Goal: Information Seeking & Learning: Learn about a topic

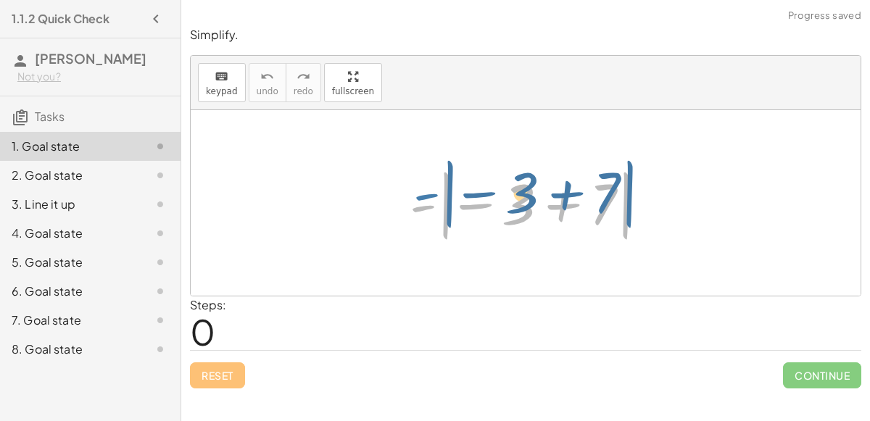
click at [411, 203] on div at bounding box center [531, 203] width 258 height 80
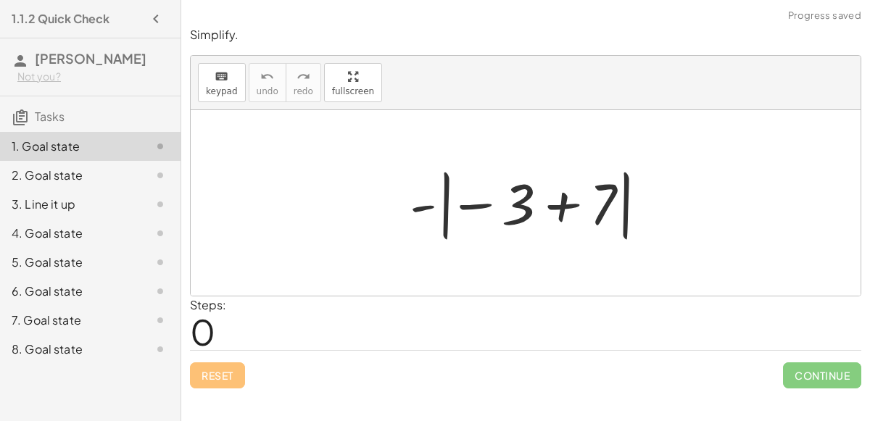
click at [559, 201] on div at bounding box center [531, 203] width 258 height 80
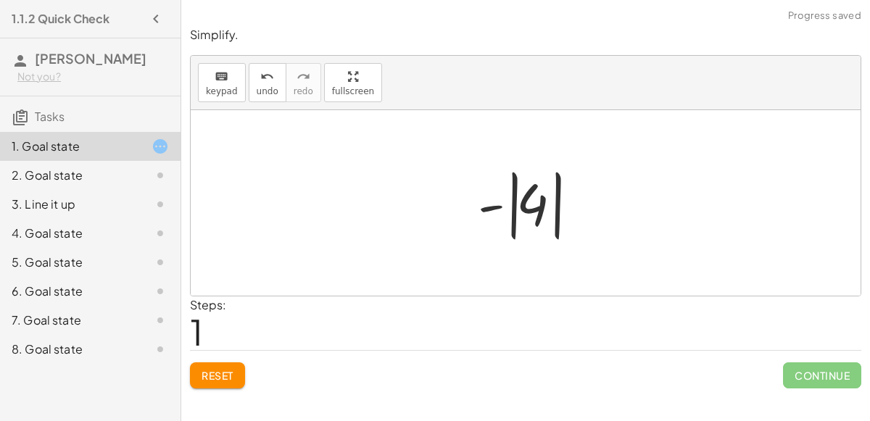
click at [492, 204] on div at bounding box center [531, 203] width 122 height 80
click at [511, 207] on div at bounding box center [531, 203] width 122 height 80
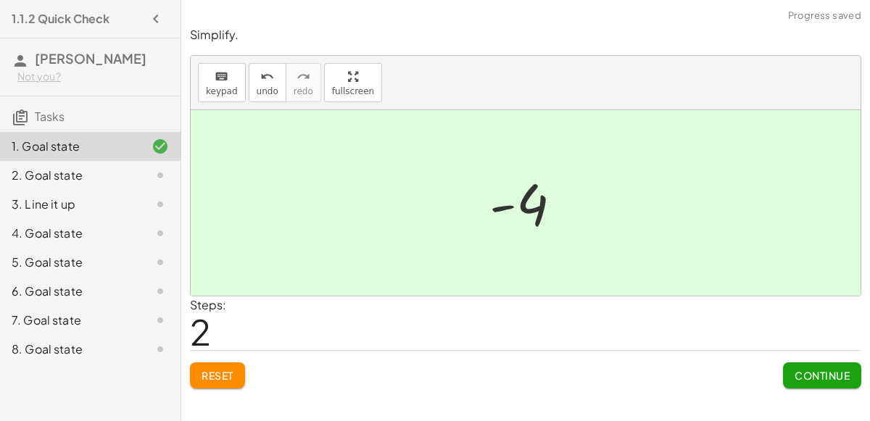
click at [604, 316] on div "Steps: 2" at bounding box center [525, 323] width 671 height 54
click at [791, 374] on button "Continue" at bounding box center [822, 375] width 78 height 26
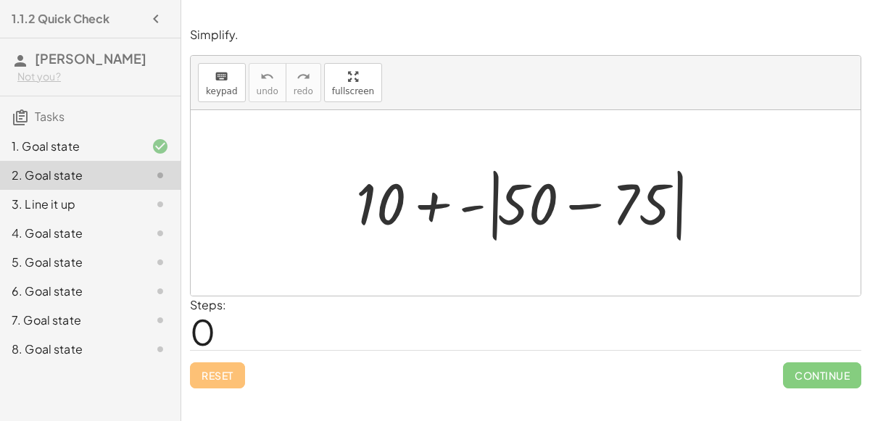
click at [818, 420] on div at bounding box center [435, 421] width 870 height 0
click at [427, 204] on div at bounding box center [531, 203] width 365 height 83
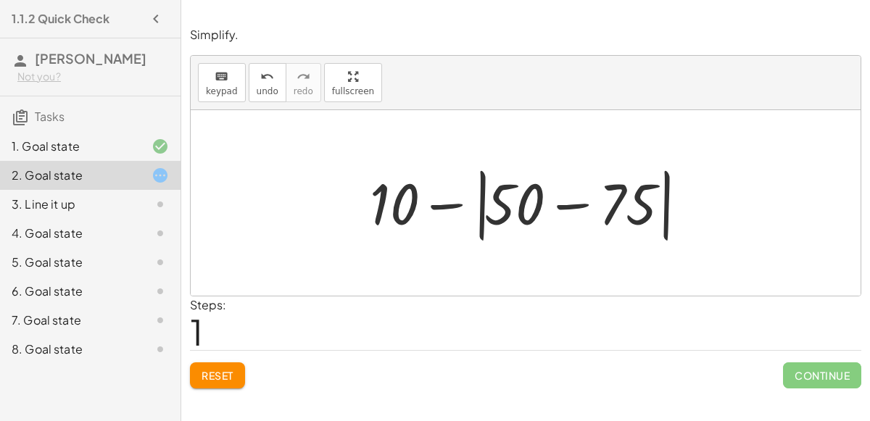
click at [575, 206] on div at bounding box center [531, 203] width 338 height 83
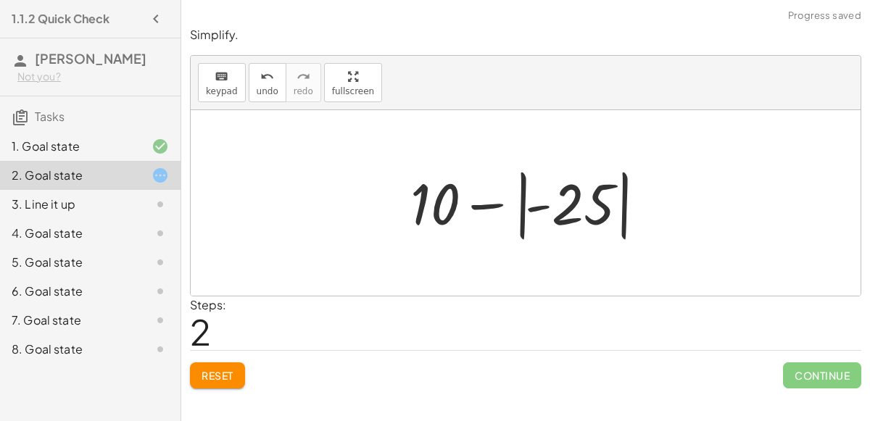
click at [524, 204] on div at bounding box center [531, 203] width 256 height 80
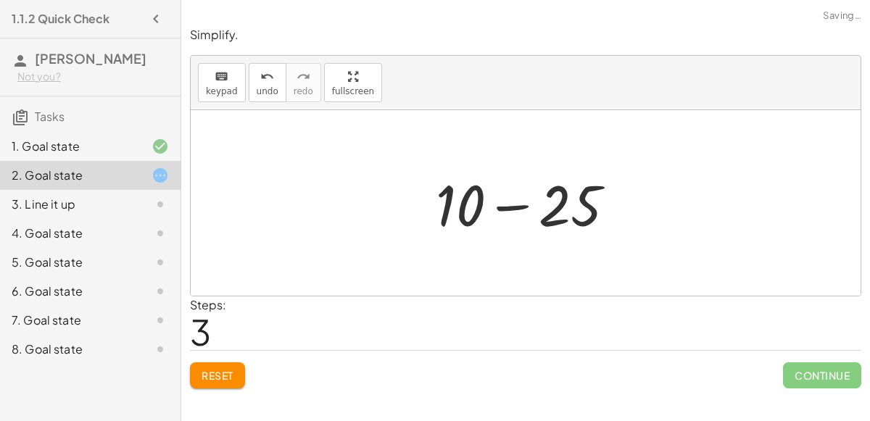
click at [519, 207] on div at bounding box center [531, 203] width 206 height 75
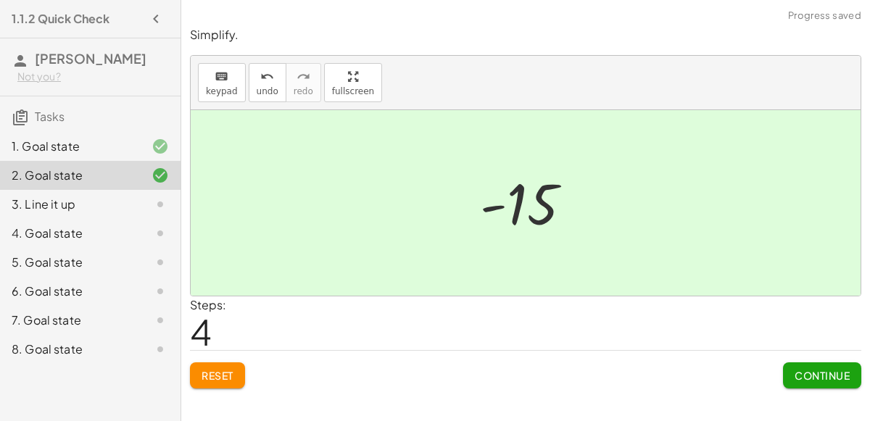
click at [831, 369] on span "Continue" at bounding box center [821, 375] width 55 height 13
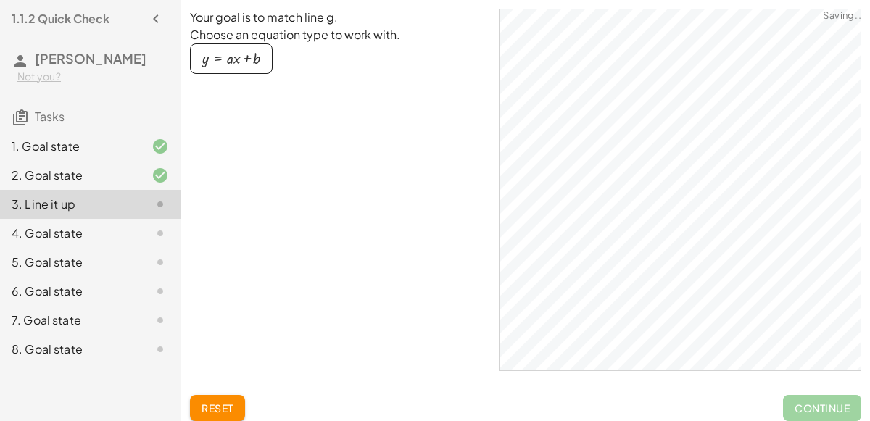
click at [204, 51] on div "button" at bounding box center [231, 59] width 58 height 16
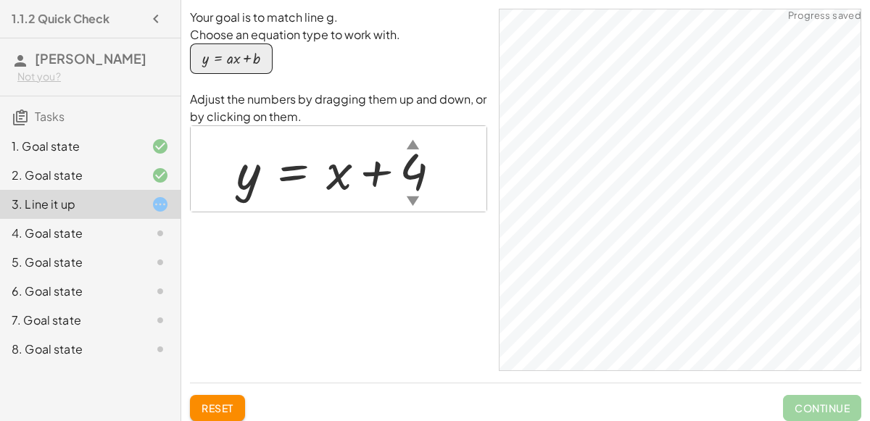
click at [375, 168] on div at bounding box center [344, 169] width 230 height 66
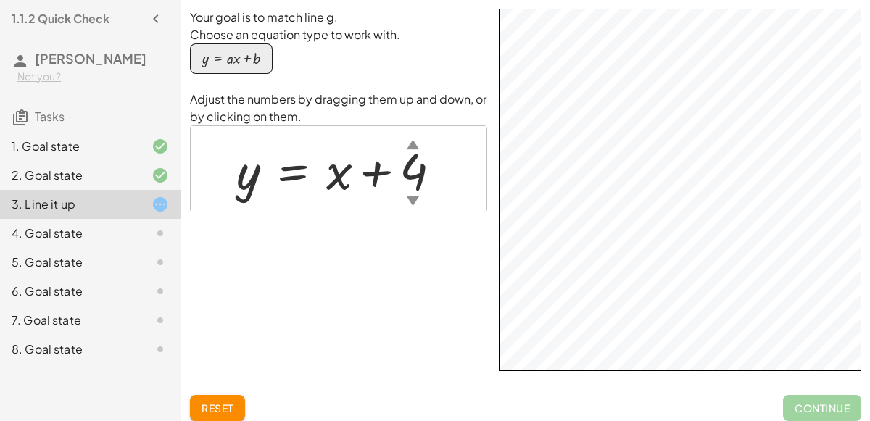
click at [301, 173] on div at bounding box center [344, 169] width 230 height 66
click at [346, 169] on div at bounding box center [344, 169] width 230 height 66
click at [391, 174] on div at bounding box center [344, 169] width 230 height 66
click at [410, 143] on div "▲" at bounding box center [412, 144] width 12 height 18
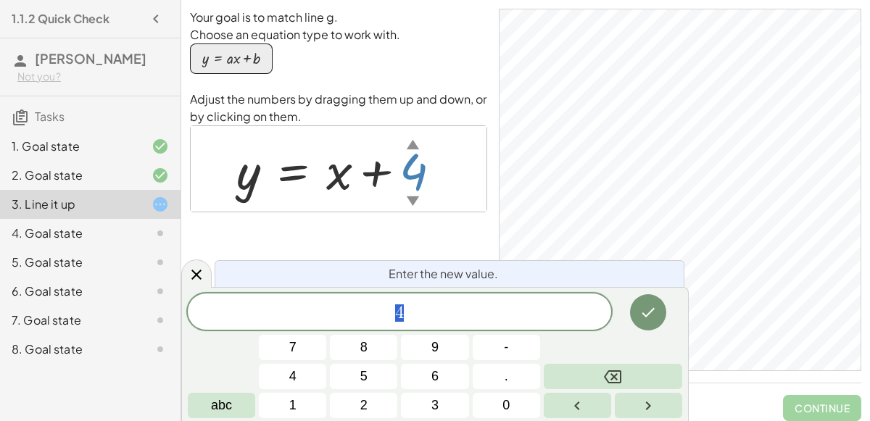
click at [409, 143] on div "▲" at bounding box center [412, 144] width 12 height 18
click at [411, 145] on div "▲" at bounding box center [412, 144] width 12 height 18
click at [435, 345] on span "9" at bounding box center [434, 348] width 7 height 20
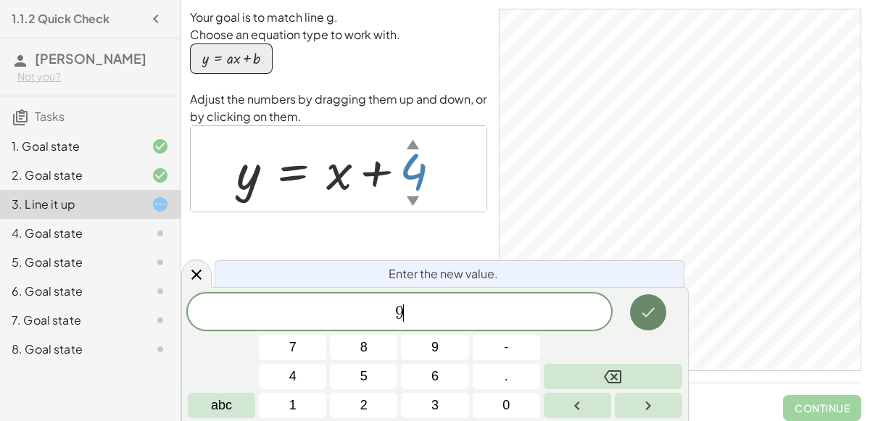
click at [649, 310] on icon "Done" at bounding box center [647, 312] width 17 height 17
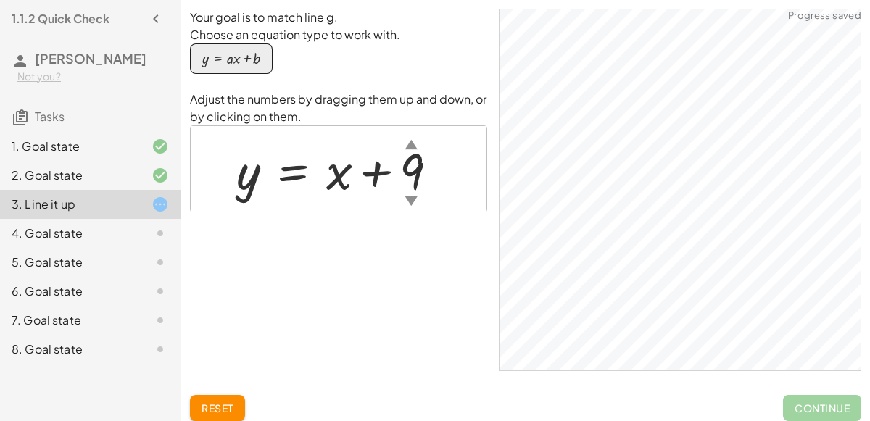
click at [411, 142] on div "▲" at bounding box center [411, 144] width 12 height 18
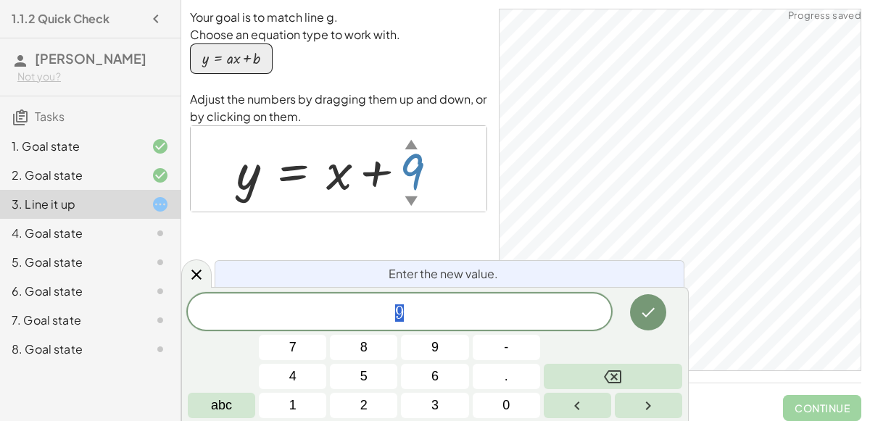
click at [411, 142] on div "▲" at bounding box center [411, 144] width 12 height 18
click at [299, 404] on button "1" at bounding box center [292, 405] width 67 height 25
click at [646, 320] on icon "Done" at bounding box center [647, 312] width 17 height 17
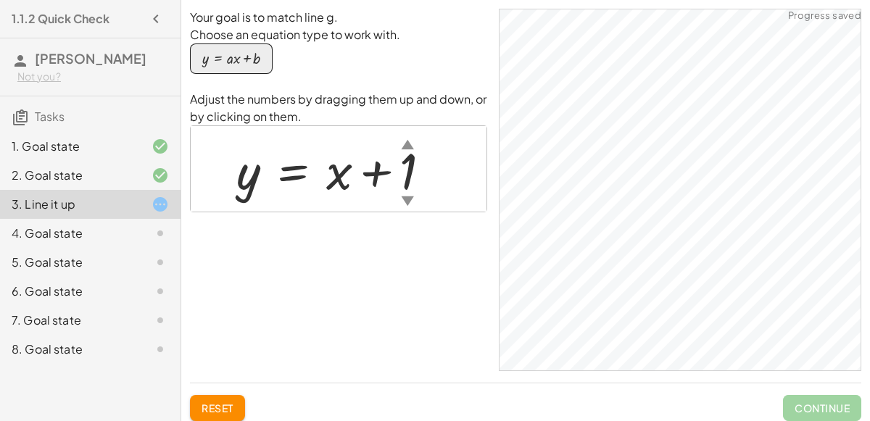
click at [346, 175] on div at bounding box center [339, 169] width 220 height 66
click at [315, 165] on div at bounding box center [339, 169] width 220 height 66
click at [407, 178] on div at bounding box center [339, 169] width 220 height 66
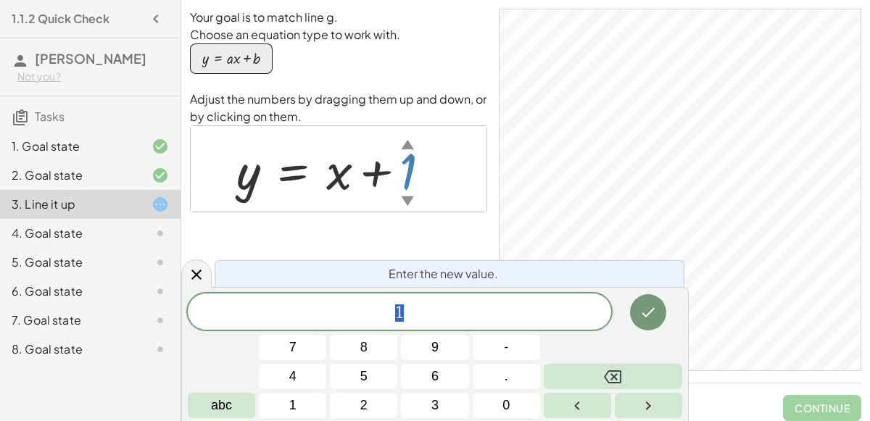
click at [430, 313] on span "1" at bounding box center [399, 313] width 423 height 20
click at [486, 342] on button "-" at bounding box center [505, 347] width 67 height 25
click at [293, 372] on span "4" at bounding box center [292, 377] width 7 height 20
click at [656, 312] on icon "Done" at bounding box center [647, 312] width 17 height 17
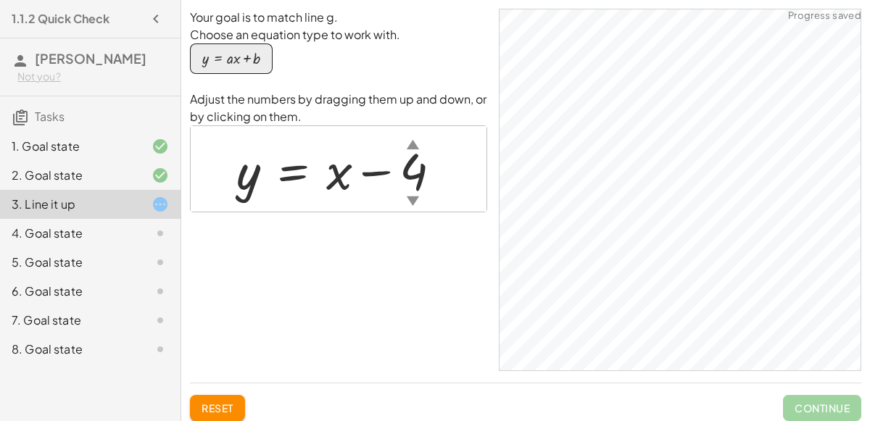
click at [414, 163] on div at bounding box center [344, 169] width 230 height 66
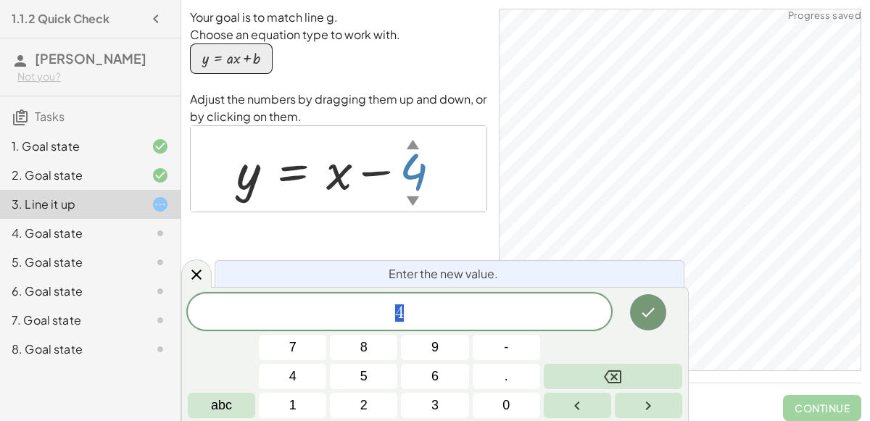
click at [416, 309] on span "4" at bounding box center [399, 313] width 423 height 20
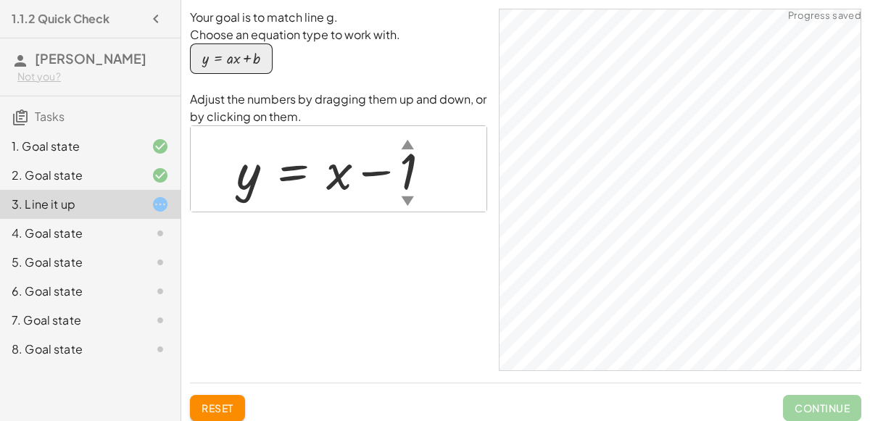
click at [404, 200] on div "▼" at bounding box center [407, 200] width 12 height 18
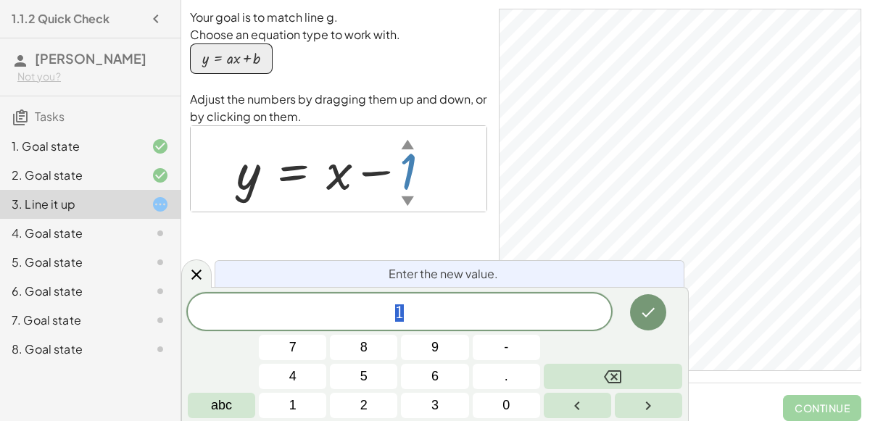
click at [409, 198] on div "▼" at bounding box center [407, 200] width 12 height 18
click at [410, 201] on div "▼" at bounding box center [407, 200] width 12 height 18
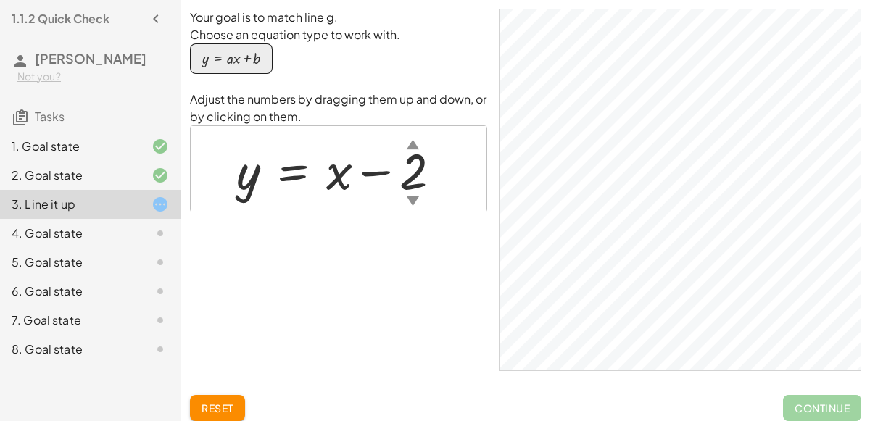
click at [241, 64] on div "button" at bounding box center [231, 59] width 58 height 16
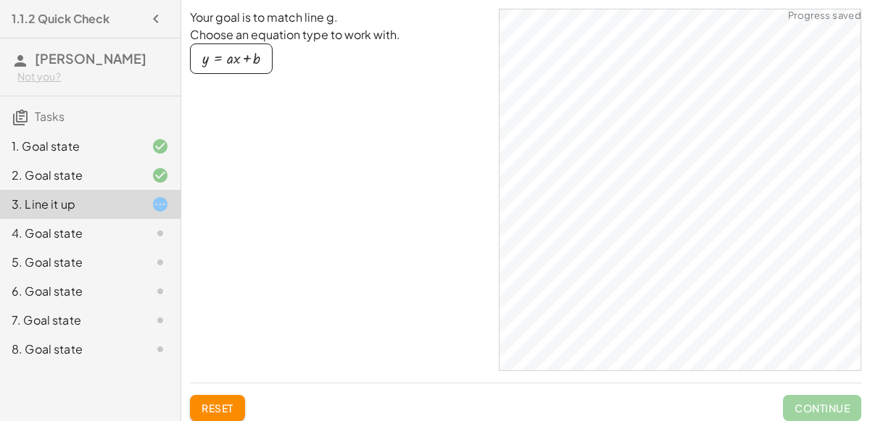
click at [241, 64] on div "button" at bounding box center [231, 59] width 58 height 16
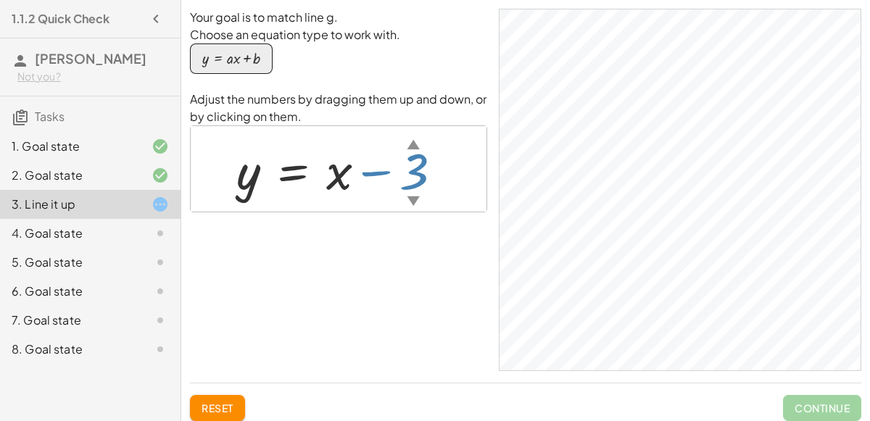
drag, startPoint x: 413, startPoint y: 146, endPoint x: 414, endPoint y: 158, distance: 12.3
click at [293, 171] on div "y = + x − 3 ▲ ▼" at bounding box center [293, 171] width 0 height 0
click at [339, 236] on div "Your goal is to match line g. Choose an equation type to work with. y = + · a ·…" at bounding box center [338, 190] width 297 height 362
click at [249, 168] on div at bounding box center [345, 169] width 232 height 66
click at [251, 176] on div at bounding box center [345, 169] width 232 height 66
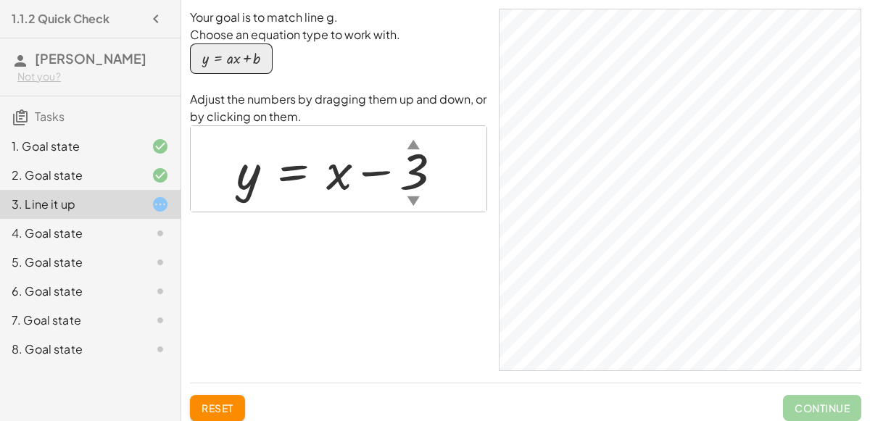
click at [232, 62] on div "button" at bounding box center [231, 59] width 58 height 16
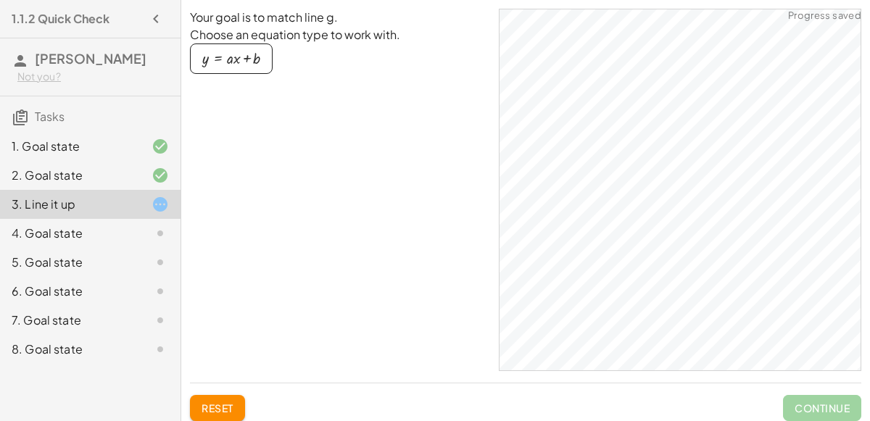
click at [232, 62] on div "button" at bounding box center [231, 59] width 58 height 16
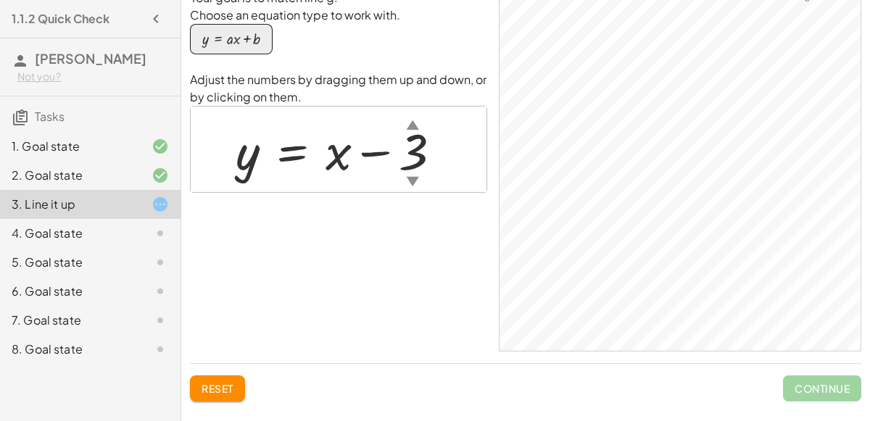
scroll to position [7, 0]
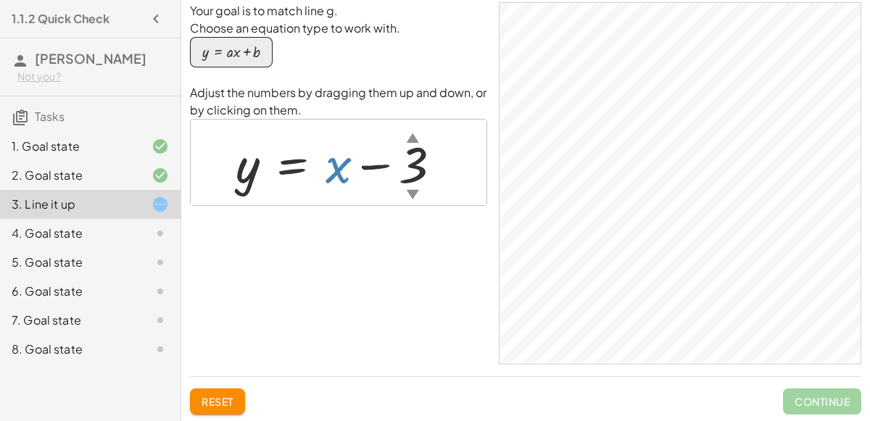
click at [335, 166] on div at bounding box center [344, 163] width 232 height 66
click at [297, 164] on div at bounding box center [344, 163] width 232 height 66
drag, startPoint x: 243, startPoint y: 168, endPoint x: 290, endPoint y: 147, distance: 50.9
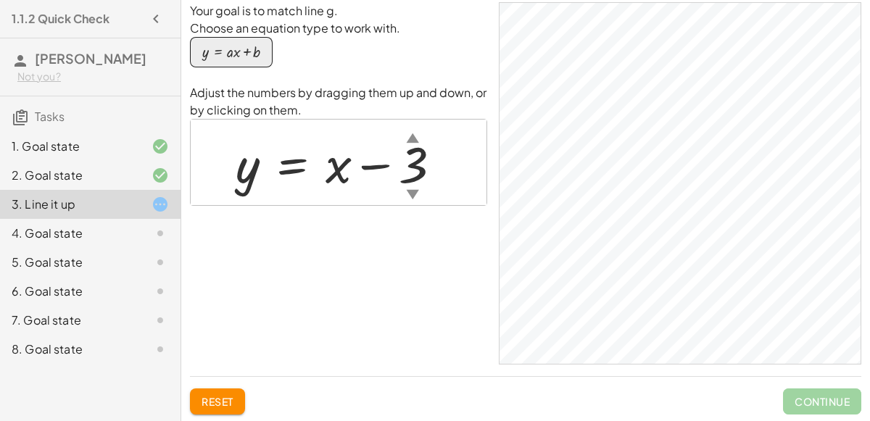
click at [290, 147] on div at bounding box center [344, 163] width 232 height 66
click at [327, 166] on div at bounding box center [344, 163] width 232 height 66
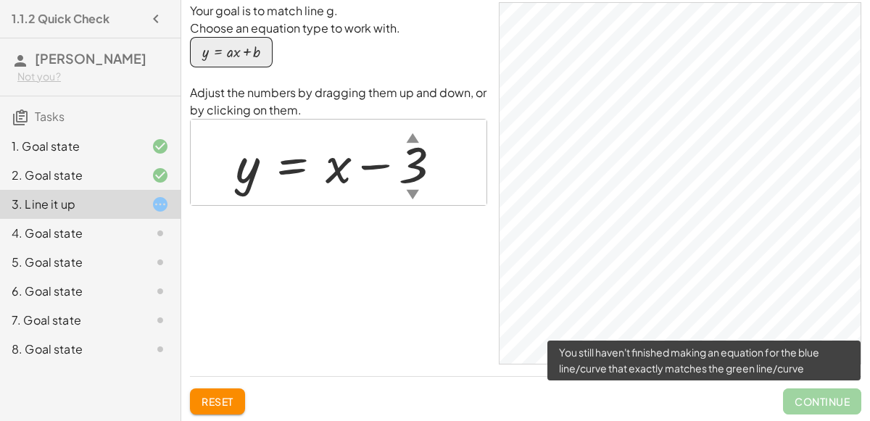
click at [791, 402] on span "Continue" at bounding box center [822, 401] width 78 height 26
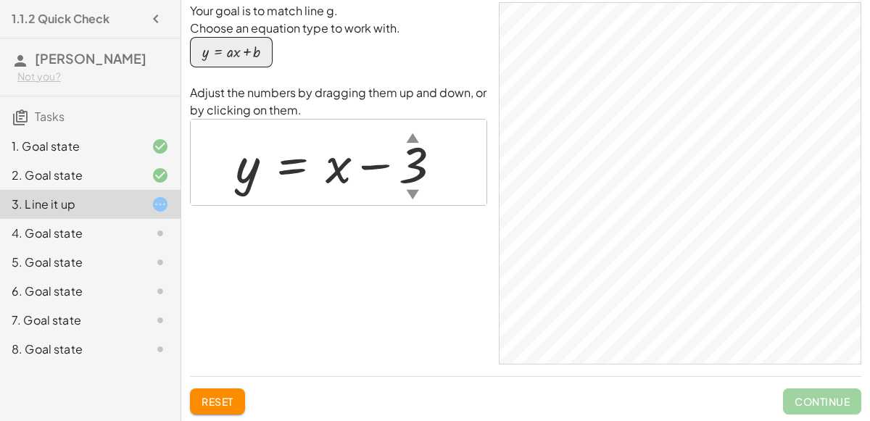
click at [132, 225] on div at bounding box center [148, 233] width 41 height 17
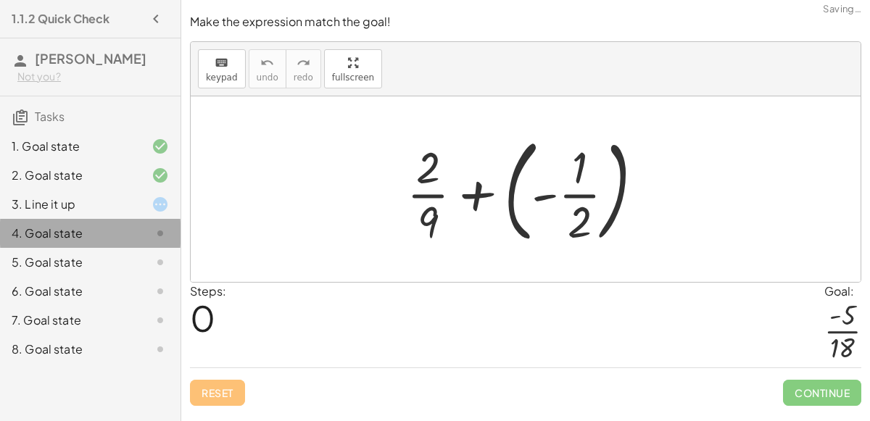
scroll to position [0, 0]
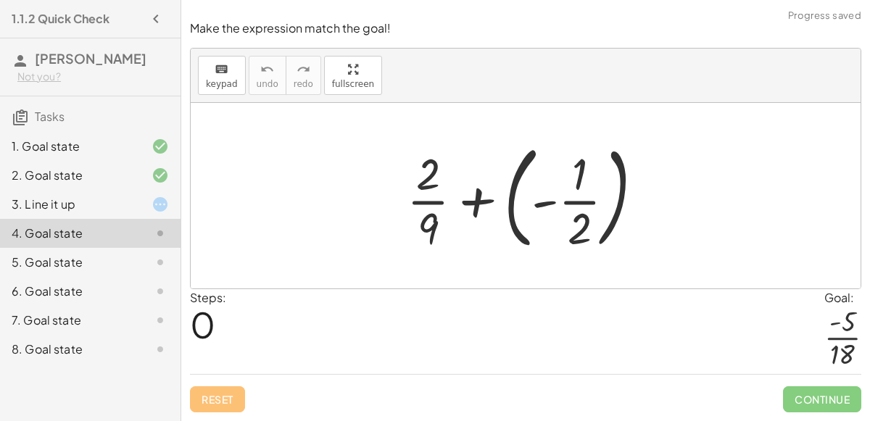
click at [477, 200] on div at bounding box center [530, 195] width 263 height 120
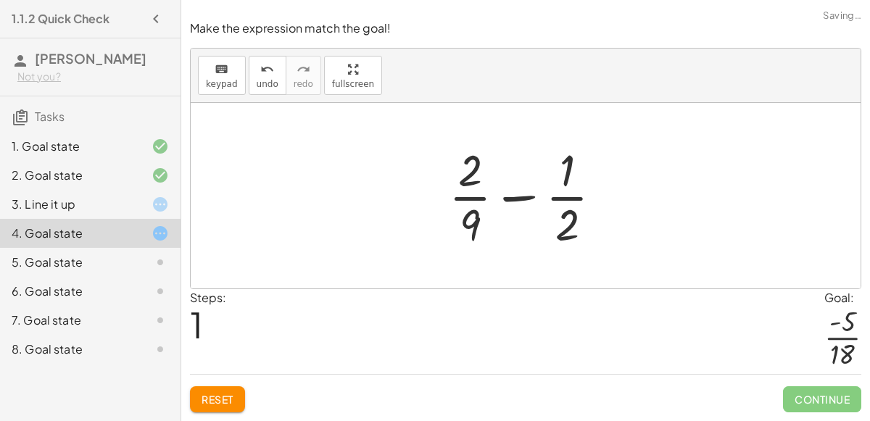
click at [519, 200] on div at bounding box center [531, 196] width 180 height 112
click at [520, 200] on div at bounding box center [531, 196] width 180 height 112
click at [567, 222] on div at bounding box center [531, 196] width 180 height 112
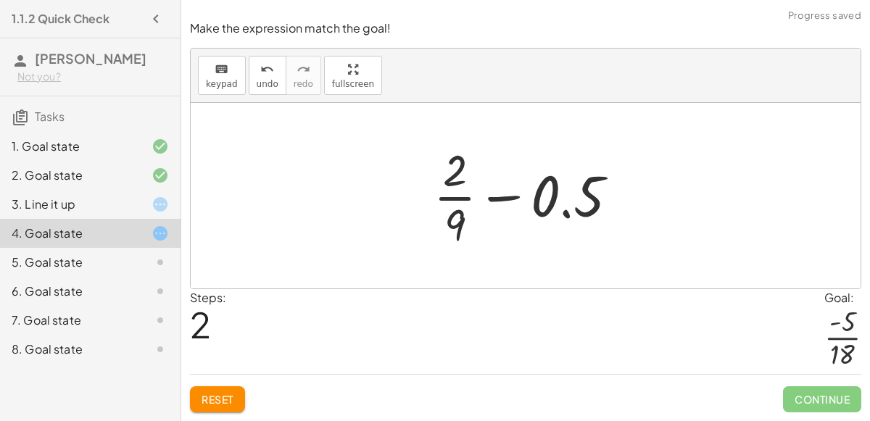
click at [454, 198] on div at bounding box center [531, 196] width 211 height 112
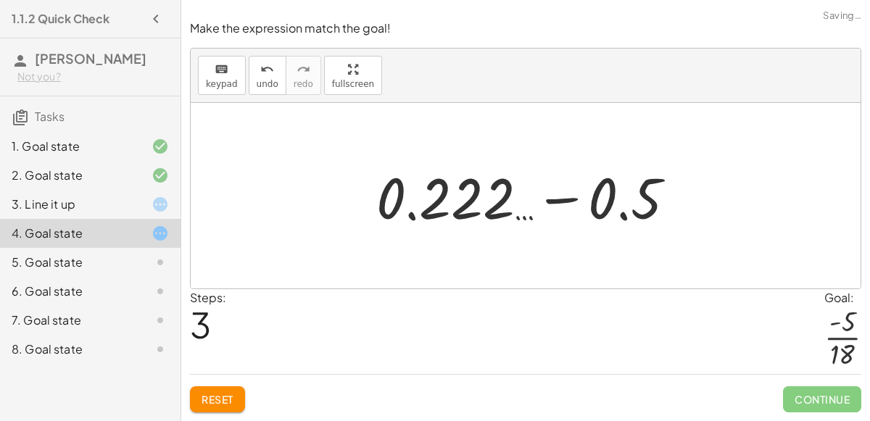
click at [551, 201] on div at bounding box center [531, 196] width 325 height 75
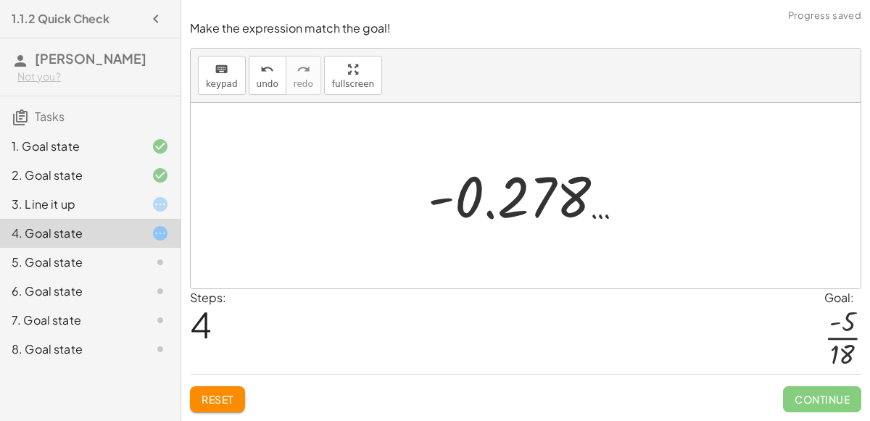
click at [537, 199] on div at bounding box center [531, 196] width 222 height 72
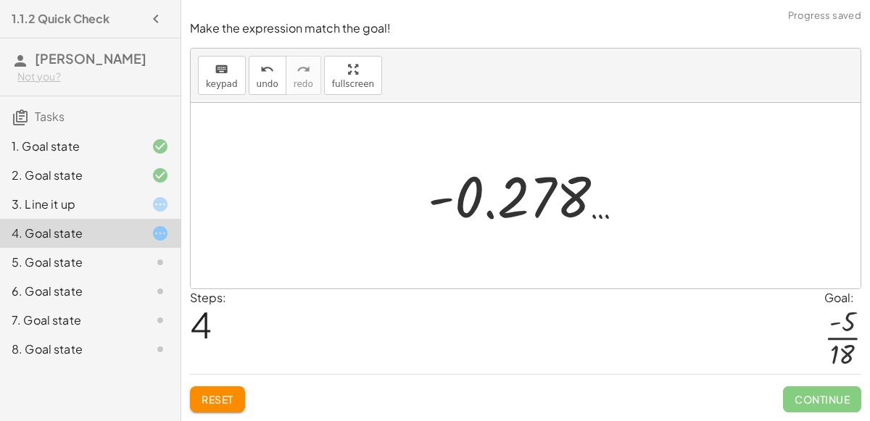
click at [537, 199] on div at bounding box center [531, 196] width 222 height 72
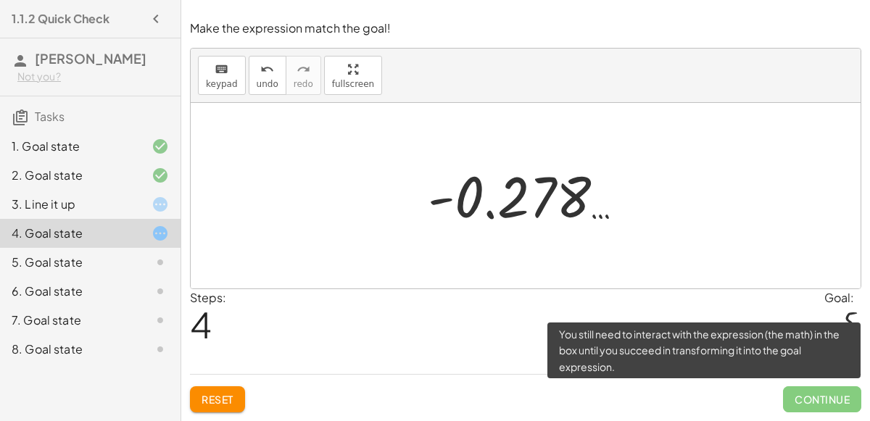
click at [801, 399] on span "Continue" at bounding box center [822, 399] width 78 height 26
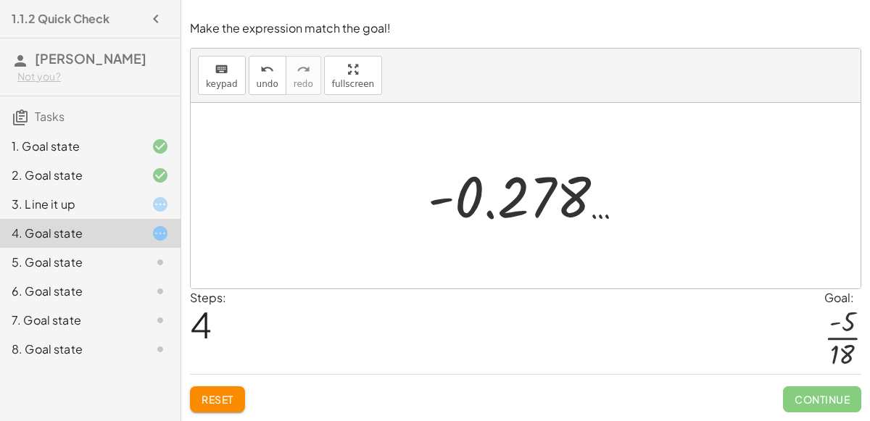
click at [343, 186] on div at bounding box center [526, 195] width 670 height 185
click at [259, 86] on span "undo" at bounding box center [268, 84] width 22 height 10
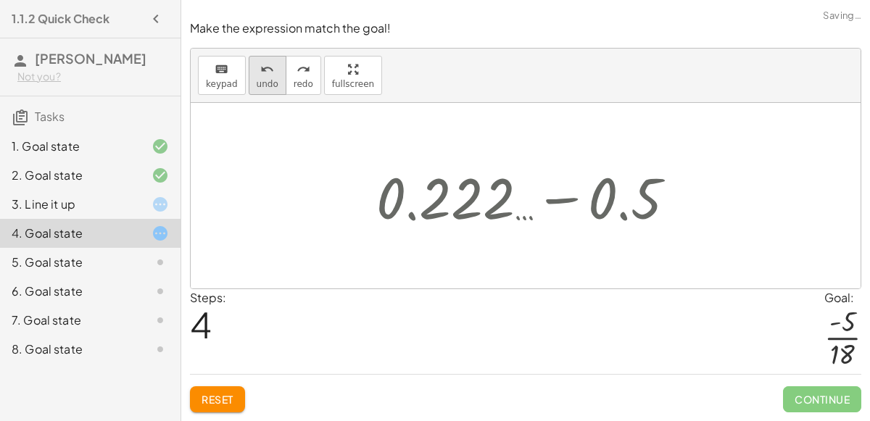
click at [259, 86] on span "undo" at bounding box center [268, 84] width 22 height 10
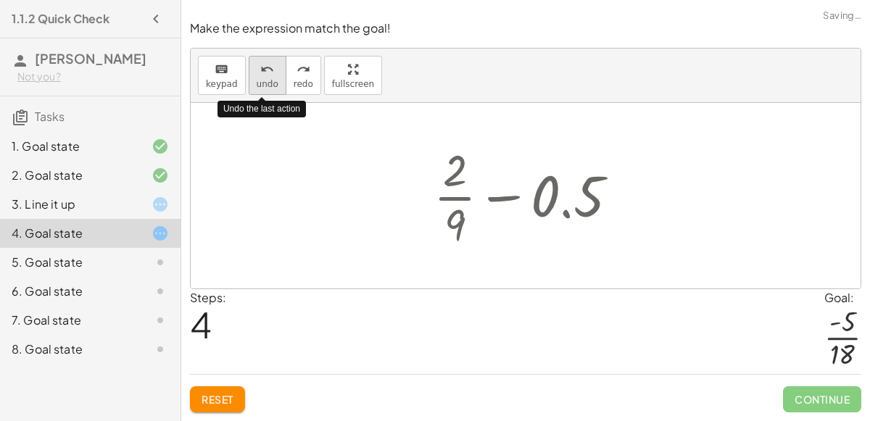
click at [259, 86] on span "undo" at bounding box center [268, 84] width 22 height 10
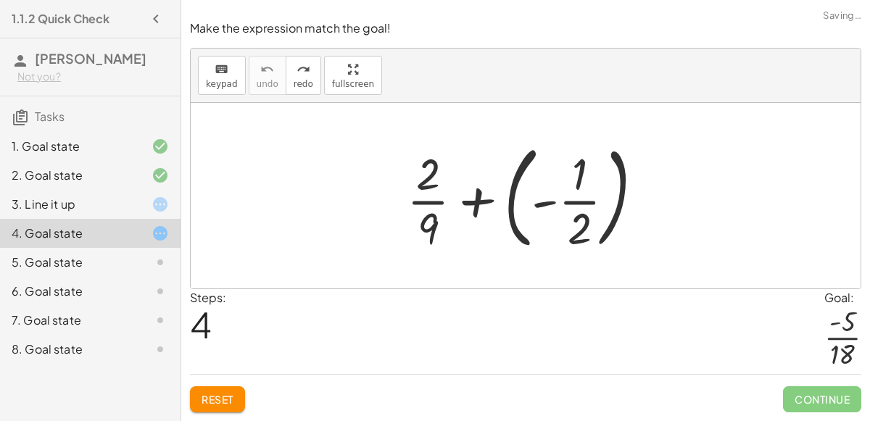
click at [219, 393] on span "Reset" at bounding box center [217, 399] width 32 height 13
drag, startPoint x: 585, startPoint y: 223, endPoint x: 588, endPoint y: 207, distance: 16.3
click at [588, 207] on div at bounding box center [530, 195] width 263 height 120
click at [426, 223] on div at bounding box center [530, 195] width 263 height 120
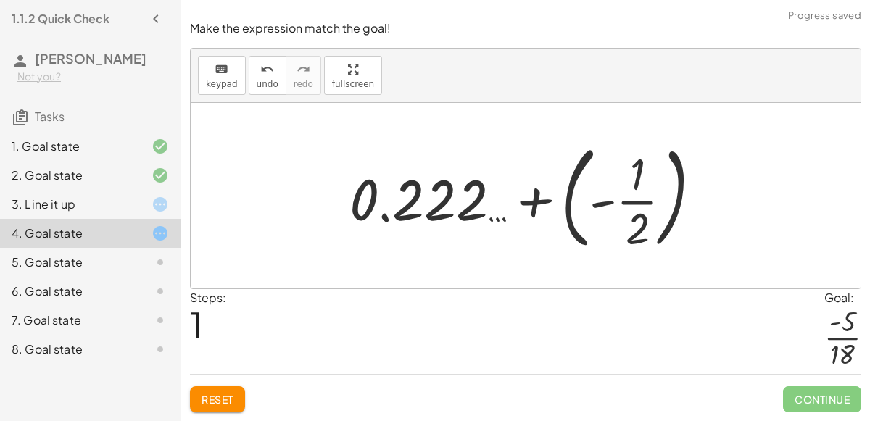
click at [397, 207] on div at bounding box center [531, 195] width 378 height 120
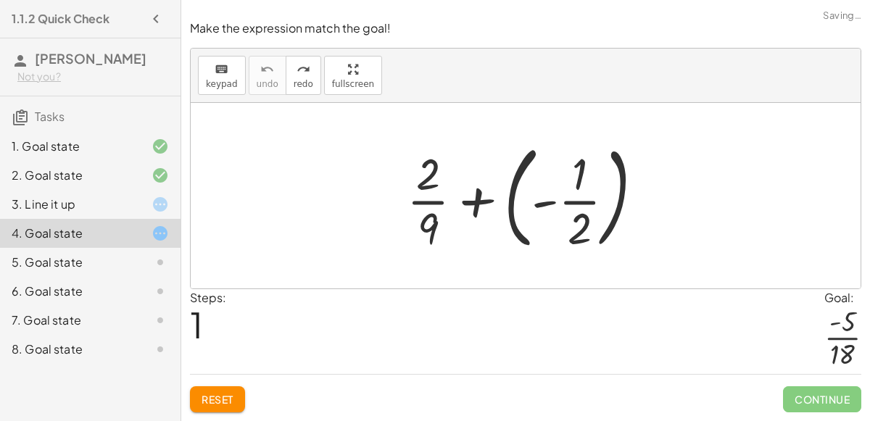
click at [477, 207] on div at bounding box center [530, 195] width 263 height 120
click at [477, 207] on div at bounding box center [531, 196] width 180 height 112
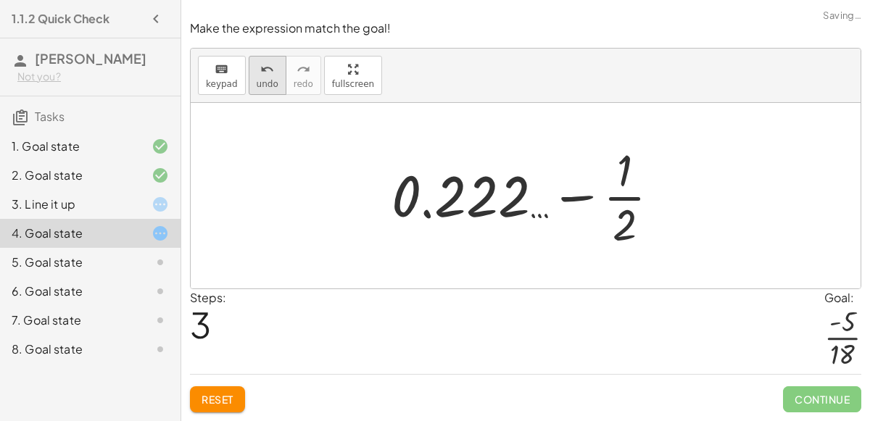
click at [262, 83] on span "undo" at bounding box center [268, 84] width 22 height 10
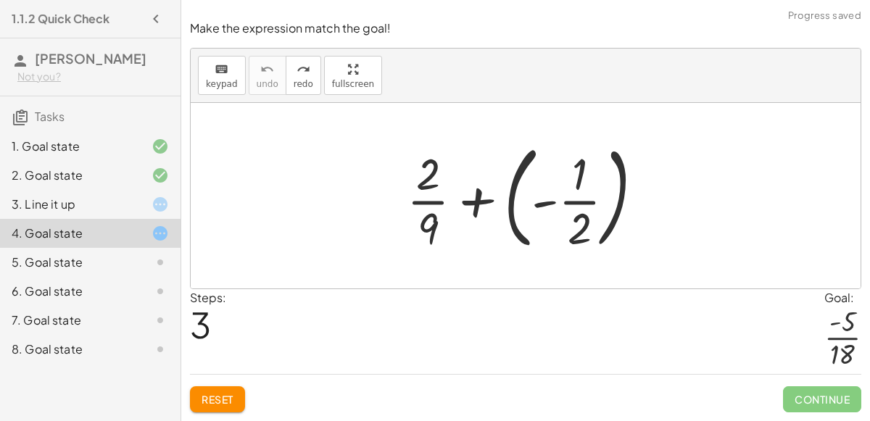
click at [215, 399] on span "Reset" at bounding box center [217, 399] width 32 height 13
click at [480, 205] on div at bounding box center [530, 195] width 263 height 120
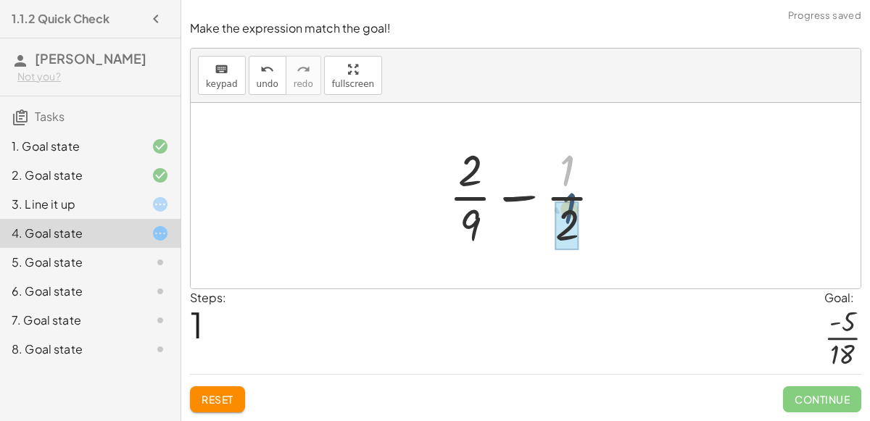
drag, startPoint x: 567, startPoint y: 174, endPoint x: 568, endPoint y: 225, distance: 50.7
drag, startPoint x: 568, startPoint y: 224, endPoint x: 572, endPoint y: 176, distance: 48.0
click at [572, 176] on div at bounding box center [531, 196] width 180 height 112
drag, startPoint x: 478, startPoint y: 225, endPoint x: 478, endPoint y: 163, distance: 62.3
click at [478, 163] on div at bounding box center [531, 196] width 180 height 112
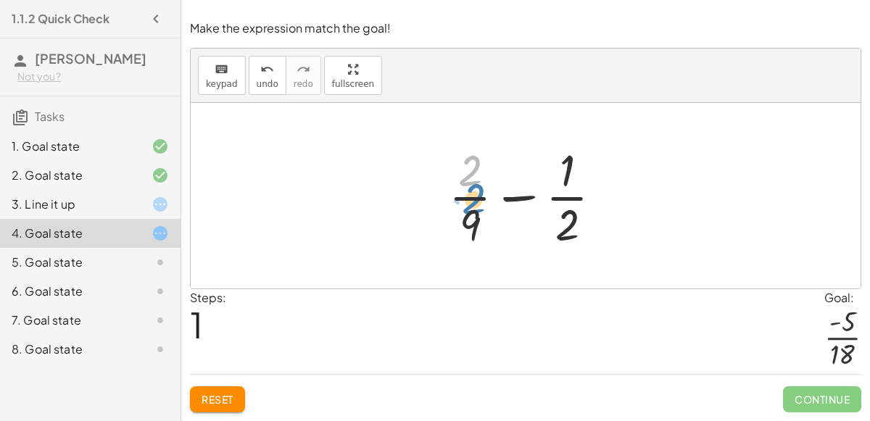
drag, startPoint x: 474, startPoint y: 166, endPoint x: 480, endPoint y: 157, distance: 11.5
click at [480, 157] on div at bounding box center [531, 196] width 180 height 112
drag, startPoint x: 565, startPoint y: 168, endPoint x: 567, endPoint y: 227, distance: 58.7
click at [569, 203] on div at bounding box center [531, 196] width 180 height 112
click at [511, 192] on div at bounding box center [531, 196] width 180 height 112
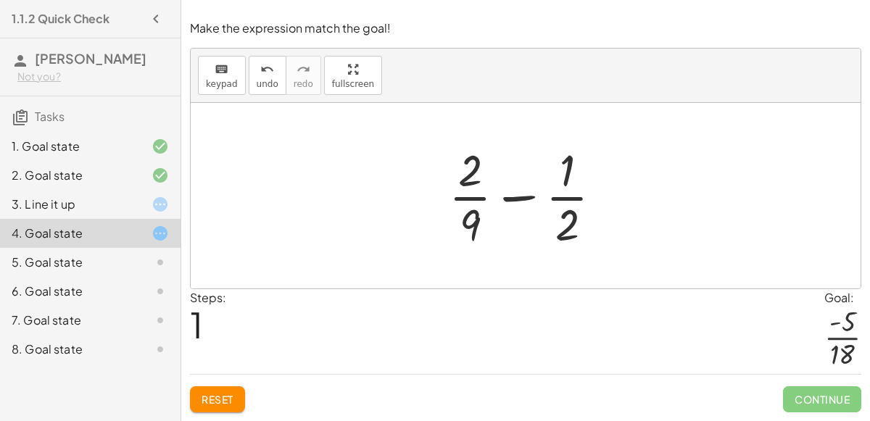
click at [511, 192] on div at bounding box center [531, 196] width 180 height 112
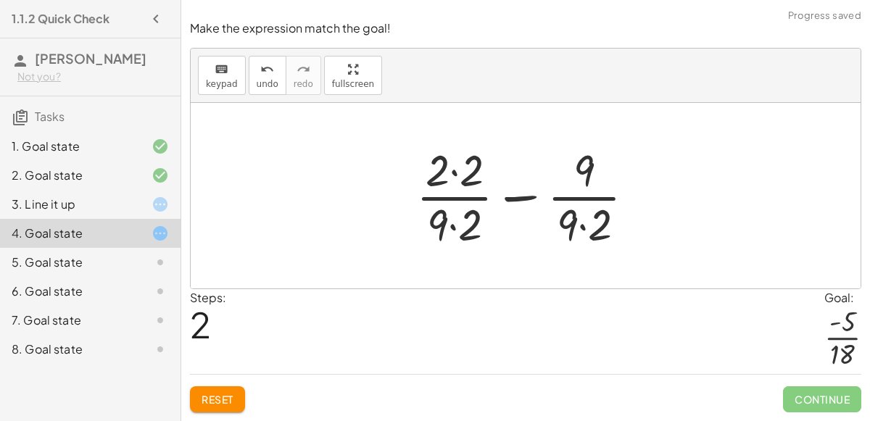
click at [453, 172] on div at bounding box center [531, 196] width 245 height 112
click at [454, 225] on div at bounding box center [531, 196] width 243 height 112
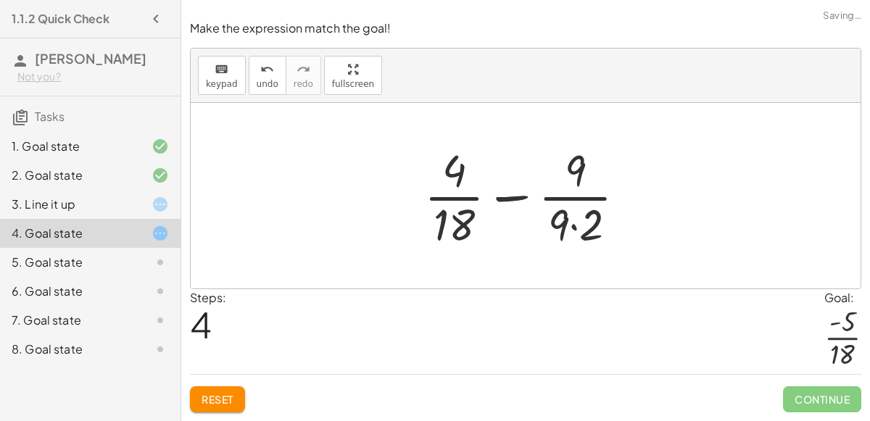
click at [572, 228] on div at bounding box center [531, 196] width 228 height 112
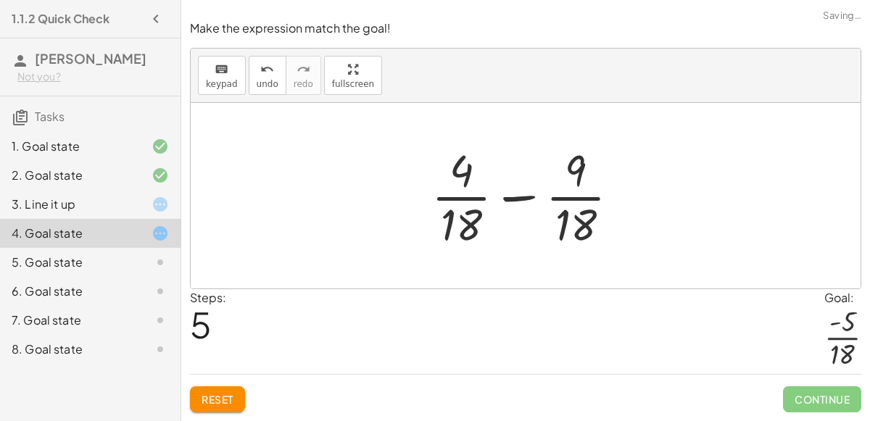
click at [516, 197] on div at bounding box center [531, 196] width 214 height 112
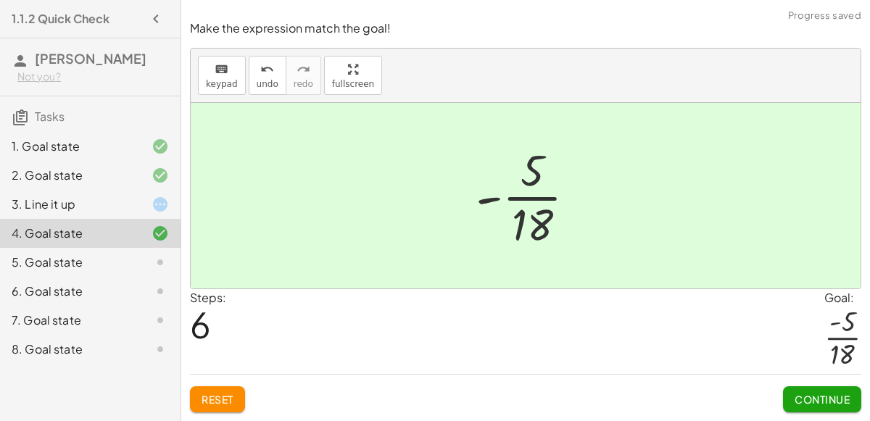
click at [798, 385] on div "Continue" at bounding box center [822, 394] width 78 height 38
click at [802, 397] on span "Continue" at bounding box center [821, 399] width 55 height 13
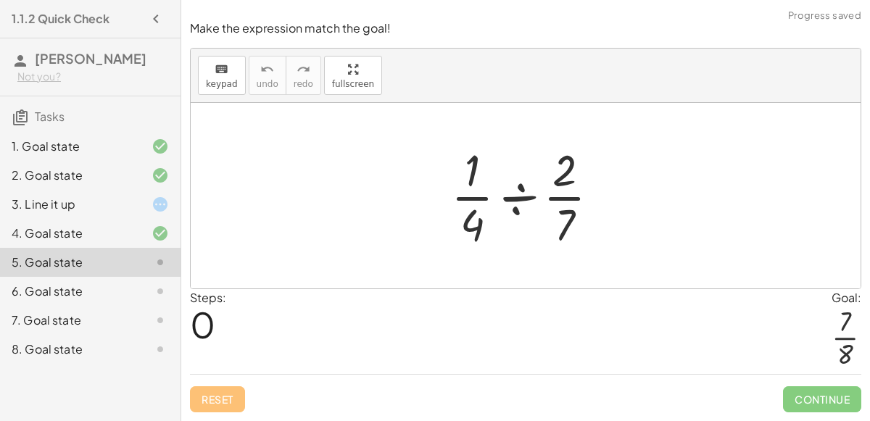
click at [526, 198] on div at bounding box center [530, 196] width 175 height 112
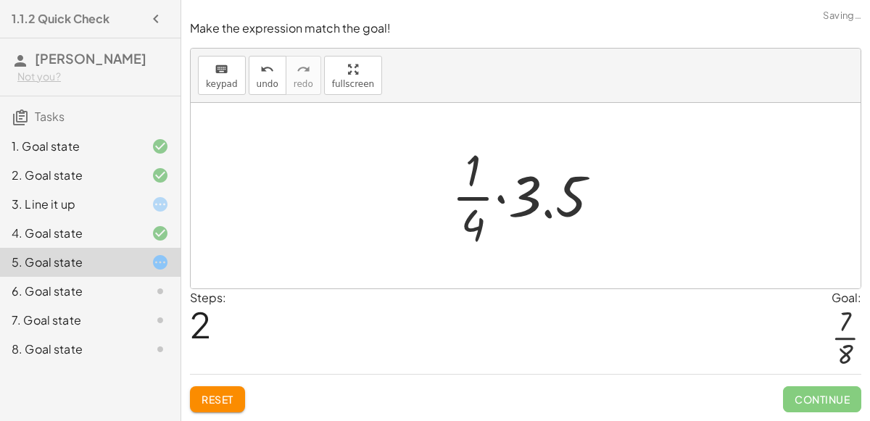
click at [469, 196] on div at bounding box center [531, 196] width 175 height 112
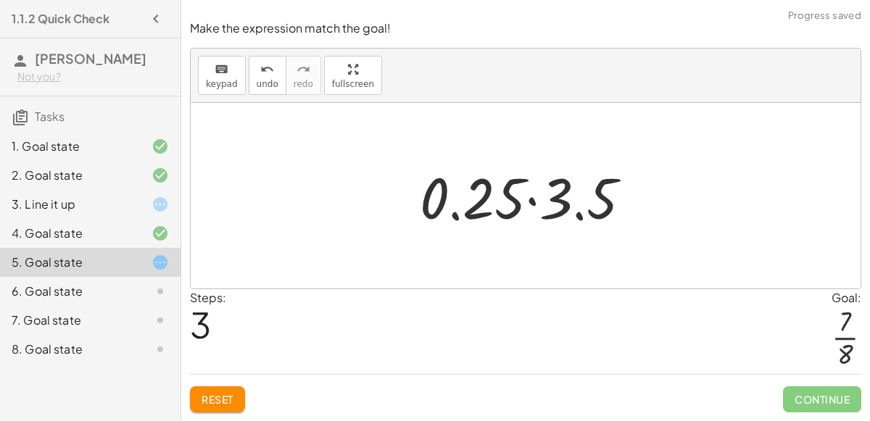
click at [531, 200] on div at bounding box center [530, 196] width 237 height 75
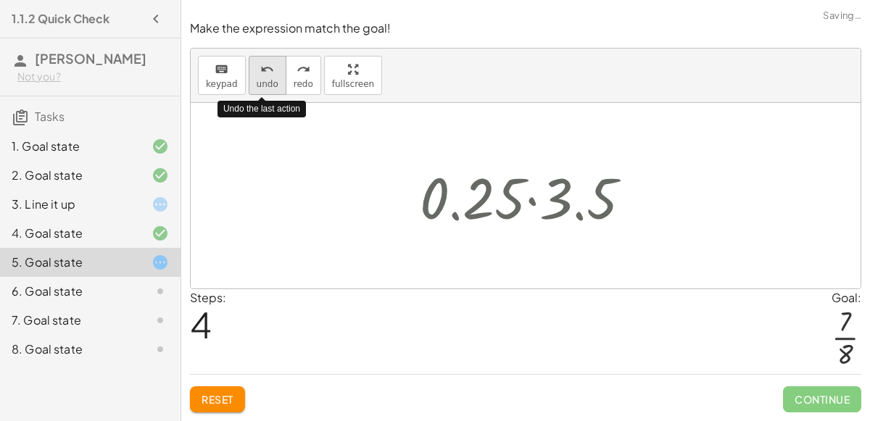
click at [253, 92] on button "undo undo" at bounding box center [268, 75] width 38 height 39
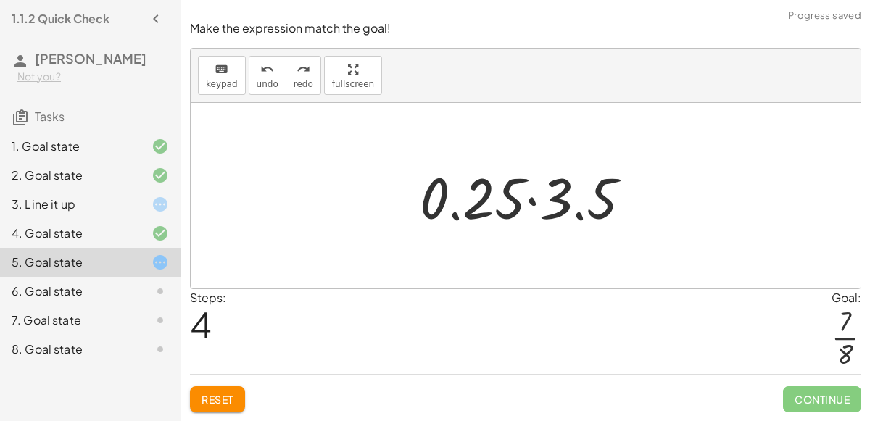
click at [224, 404] on span "Reset" at bounding box center [217, 399] width 32 height 13
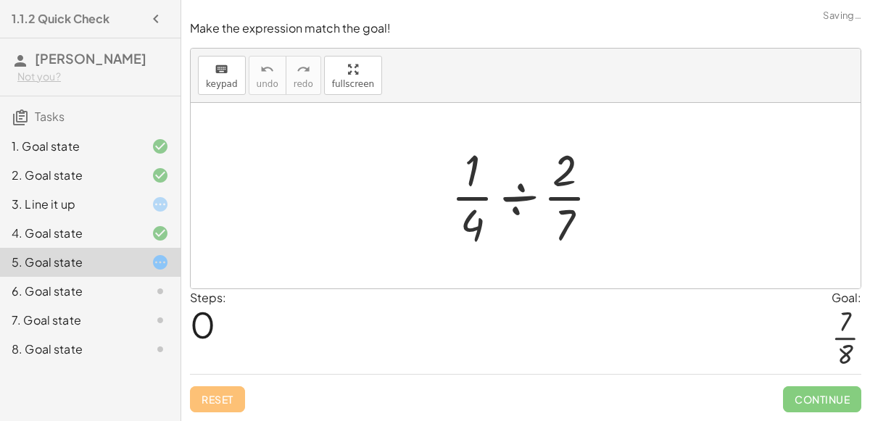
click at [525, 196] on div at bounding box center [530, 196] width 175 height 112
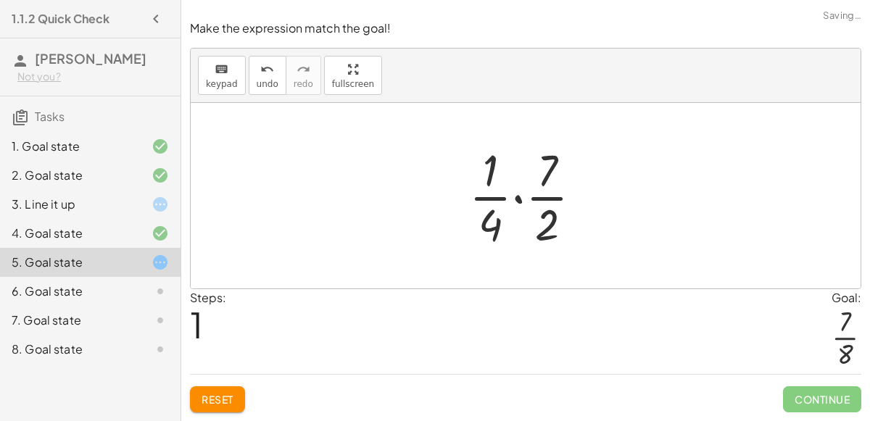
click at [517, 200] on div at bounding box center [531, 196] width 139 height 112
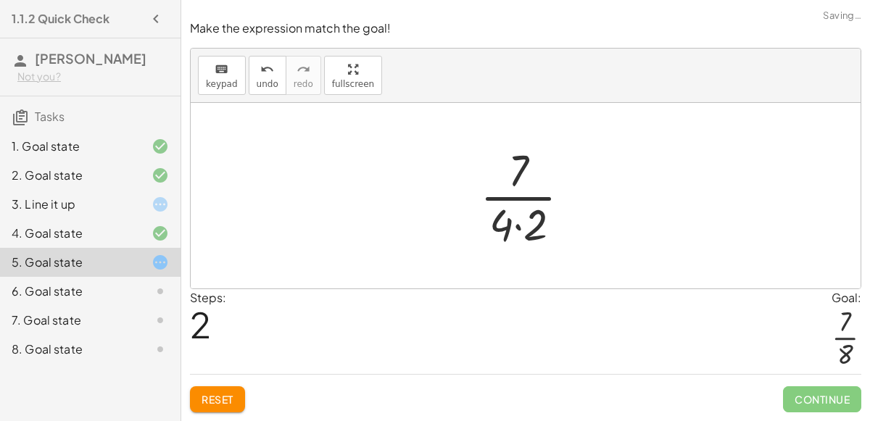
click at [520, 225] on div at bounding box center [530, 196] width 117 height 112
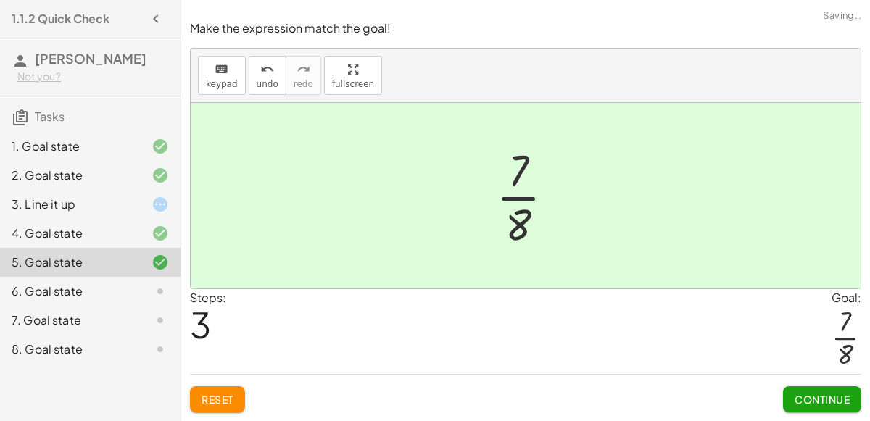
click at [843, 401] on span "Continue" at bounding box center [821, 399] width 55 height 13
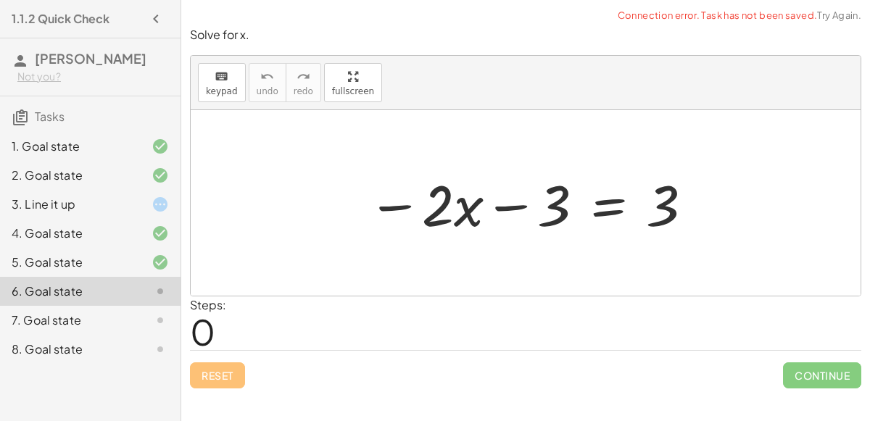
click at [522, 207] on div at bounding box center [530, 203] width 341 height 75
click at [604, 208] on div at bounding box center [530, 203] width 341 height 75
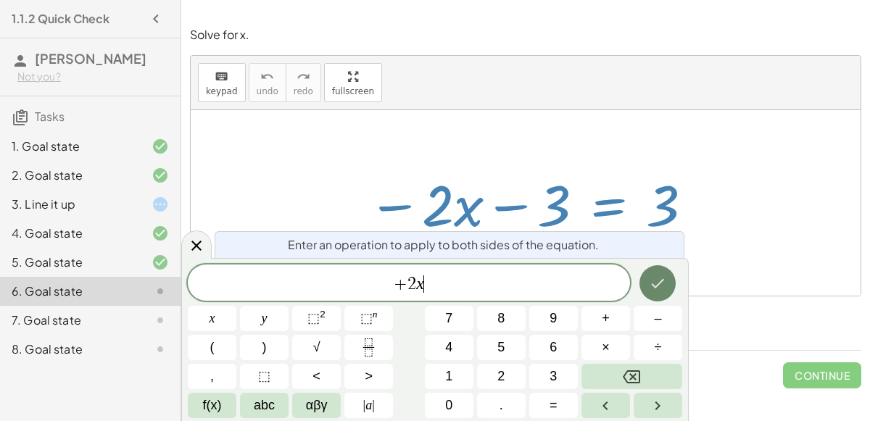
click at [656, 284] on icon "Done" at bounding box center [657, 283] width 17 height 17
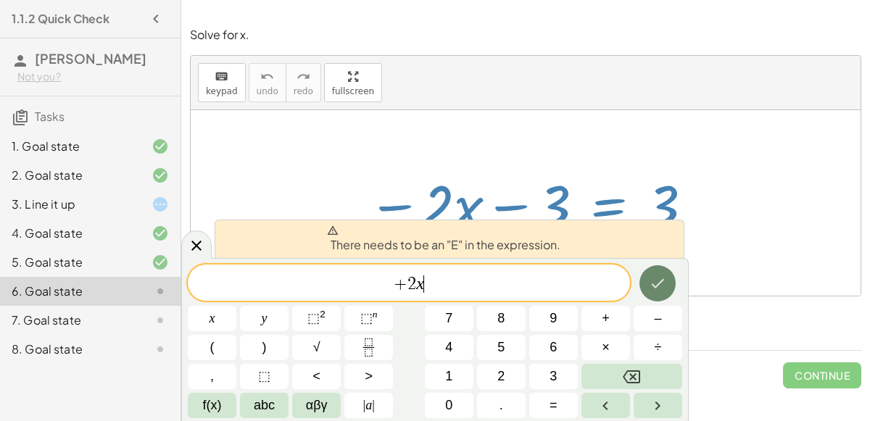
click at [655, 283] on icon "Done" at bounding box center [657, 283] width 17 height 17
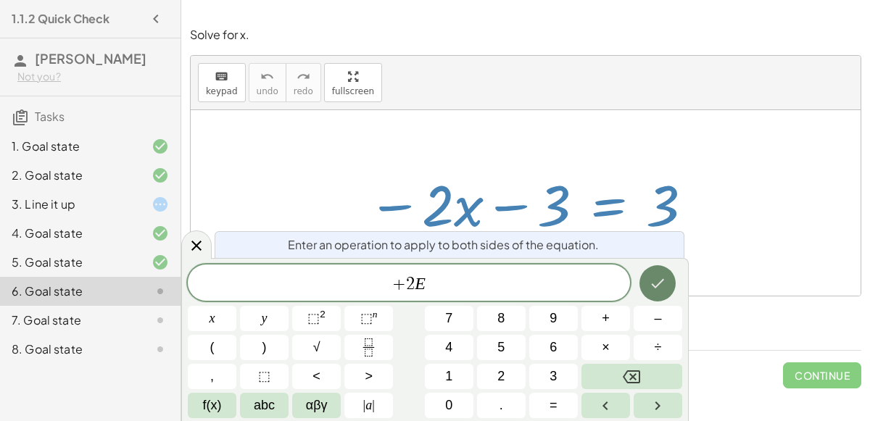
click at [658, 278] on icon "Done" at bounding box center [657, 283] width 17 height 17
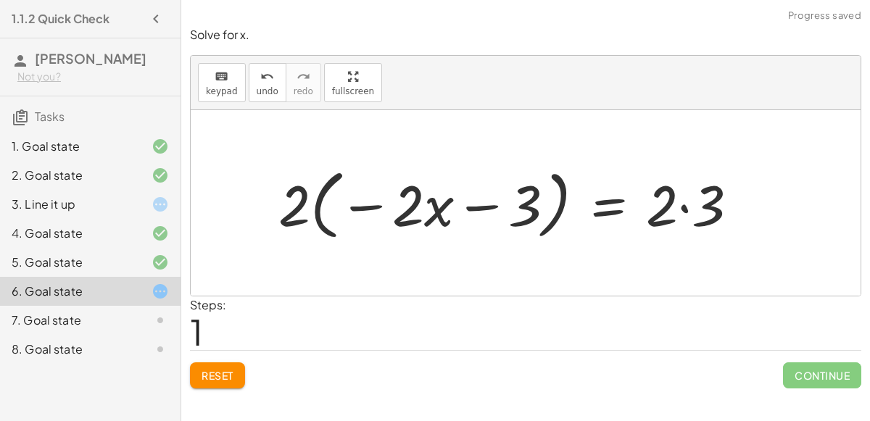
click at [370, 208] on div at bounding box center [514, 203] width 486 height 83
click at [485, 204] on div at bounding box center [514, 203] width 486 height 83
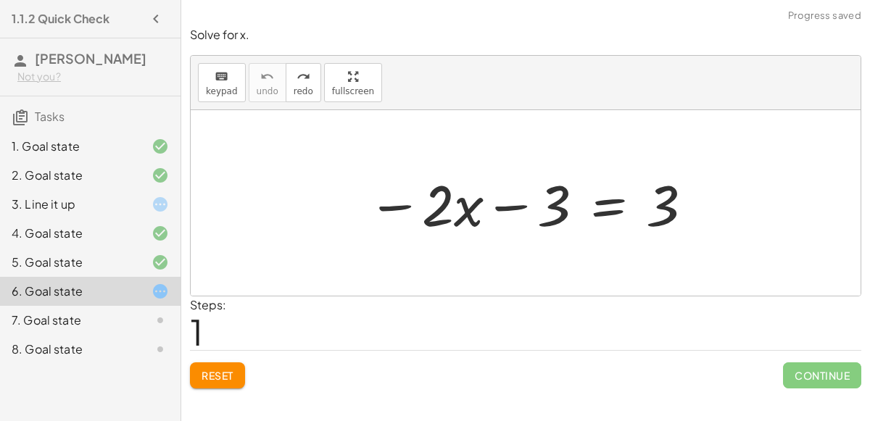
click at [208, 372] on span "Reset" at bounding box center [217, 375] width 32 height 13
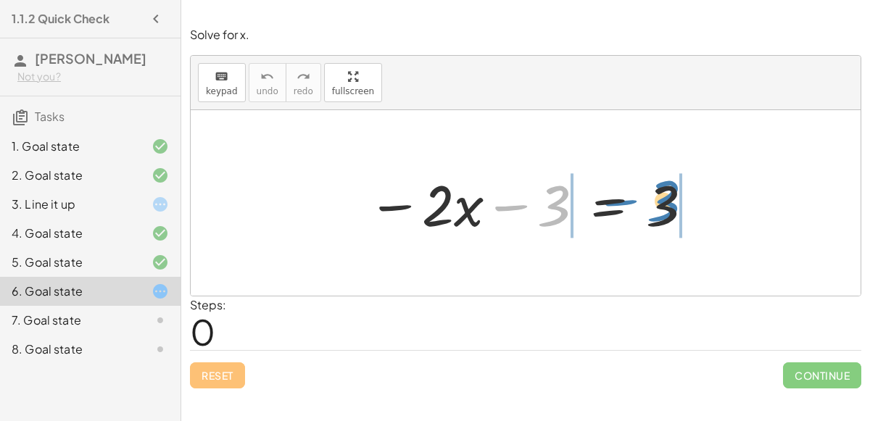
drag, startPoint x: 558, startPoint y: 204, endPoint x: 667, endPoint y: 199, distance: 109.5
click at [667, 199] on div at bounding box center [530, 203] width 341 height 75
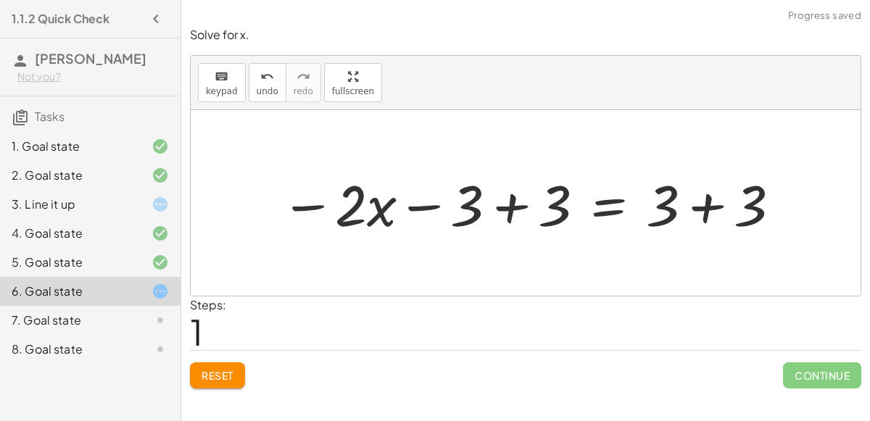
click at [514, 207] on div at bounding box center [531, 203] width 516 height 75
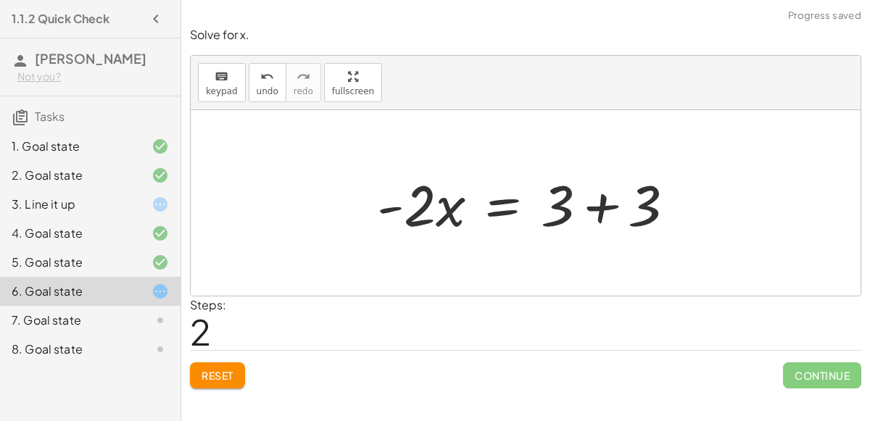
click at [605, 209] on div at bounding box center [532, 203] width 324 height 75
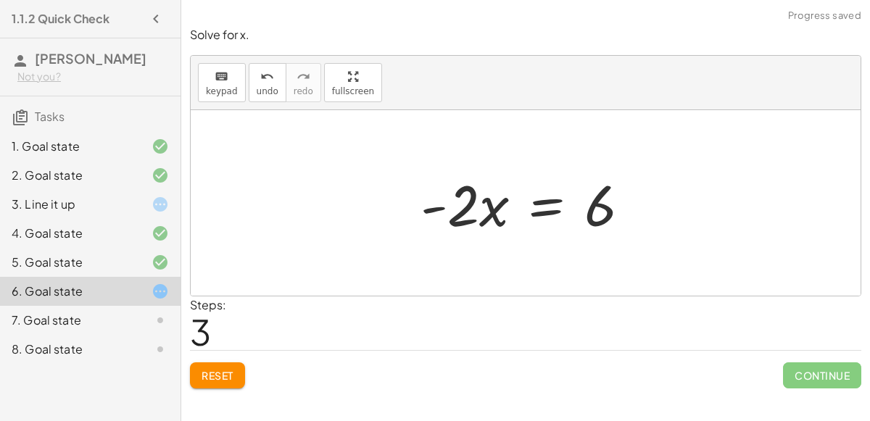
click at [467, 202] on div at bounding box center [530, 203] width 235 height 75
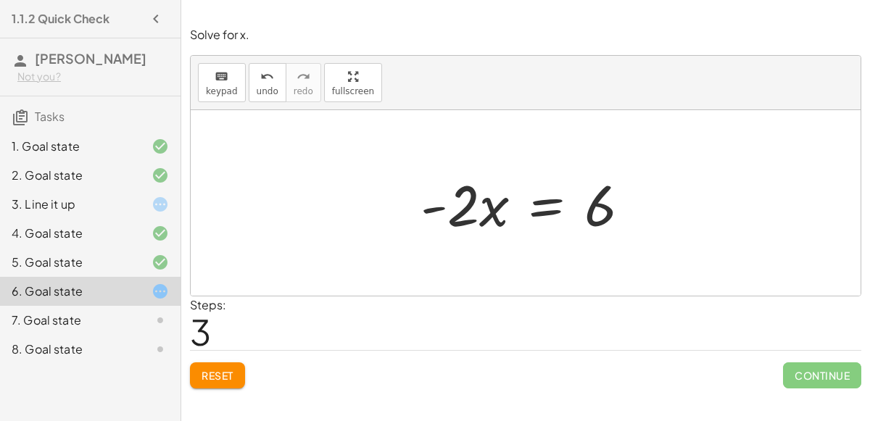
click at [467, 202] on div at bounding box center [530, 203] width 235 height 75
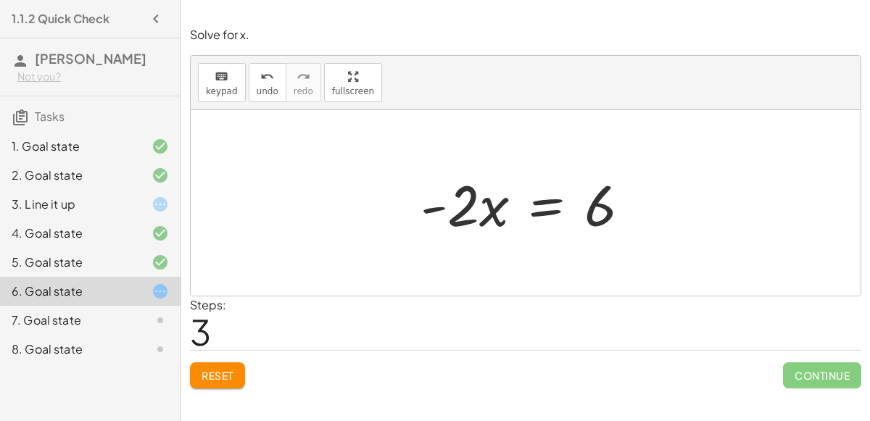
click at [467, 202] on div at bounding box center [530, 203] width 235 height 75
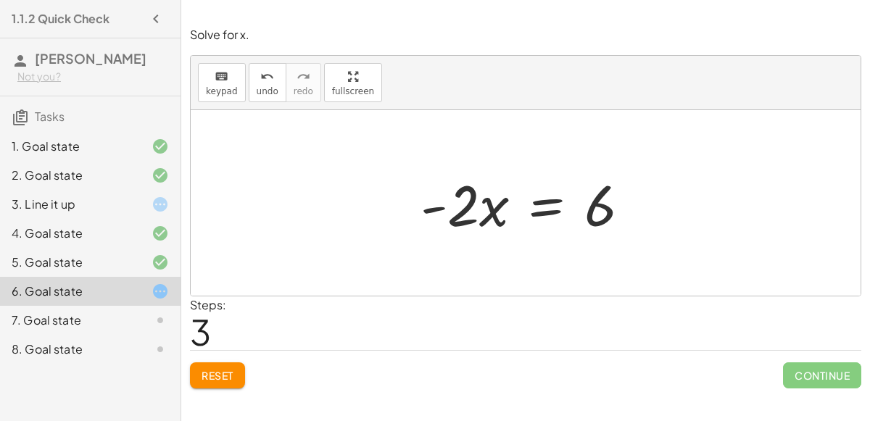
click at [201, 376] on span "Reset" at bounding box center [217, 375] width 32 height 13
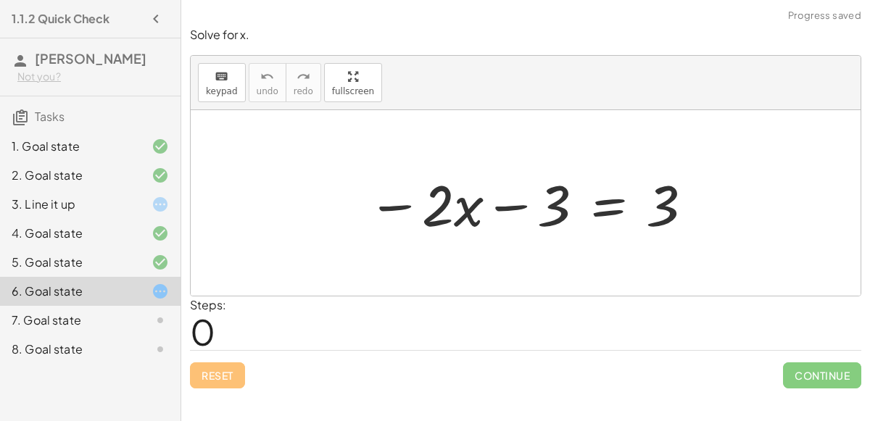
click at [604, 208] on div at bounding box center [530, 203] width 341 height 75
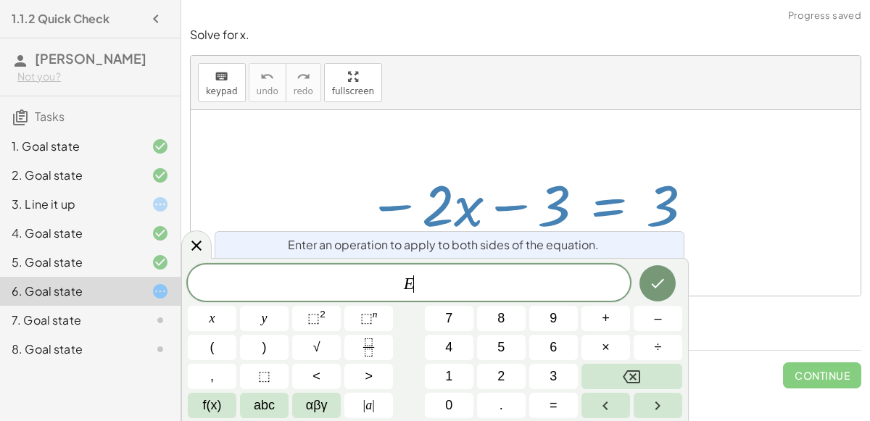
click at [604, 208] on div at bounding box center [530, 203] width 341 height 75
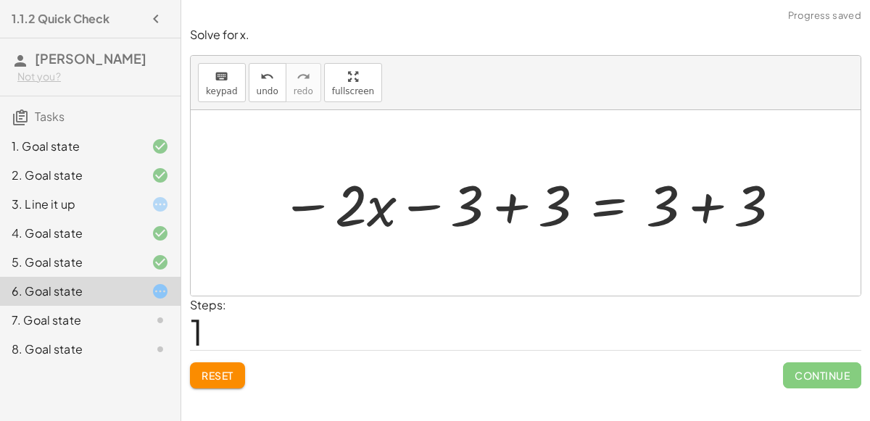
click at [509, 200] on div at bounding box center [531, 203] width 516 height 75
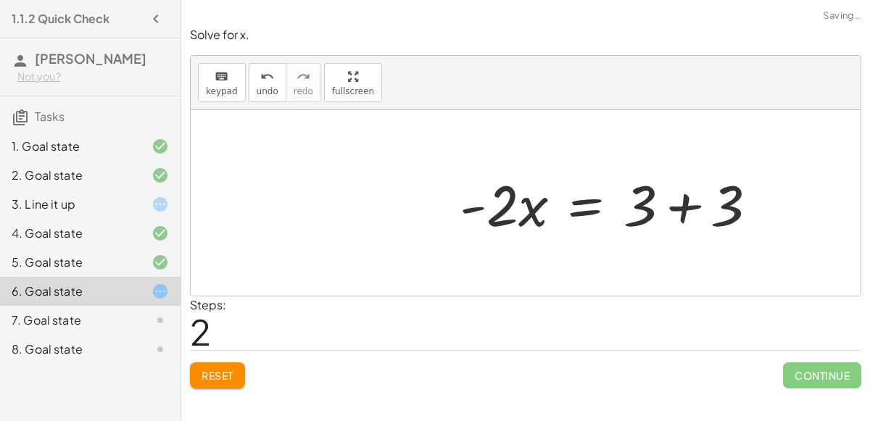
click at [702, 212] on div at bounding box center [526, 202] width 670 height 185
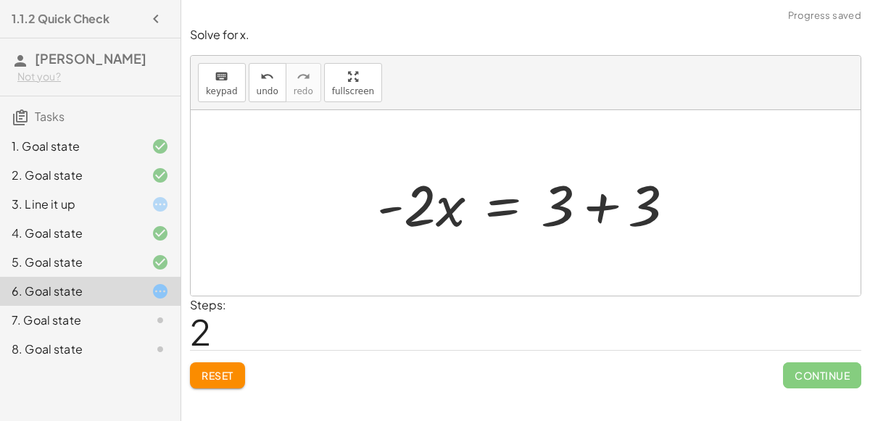
click at [611, 208] on div at bounding box center [532, 203] width 324 height 75
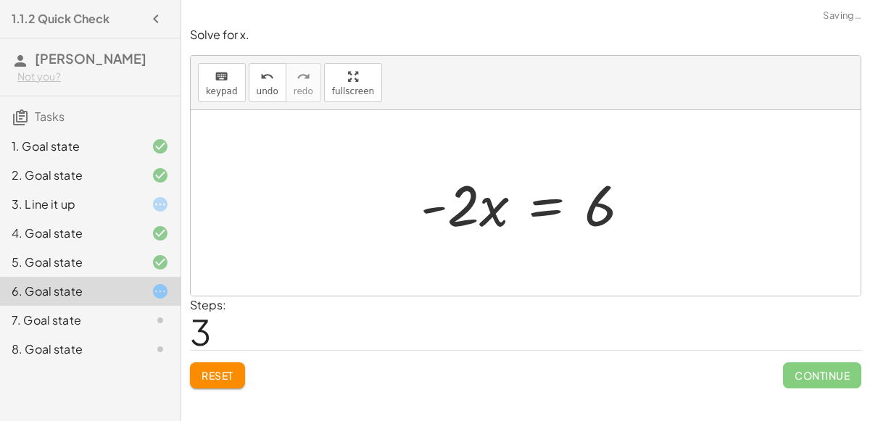
click at [542, 210] on div at bounding box center [530, 203] width 235 height 75
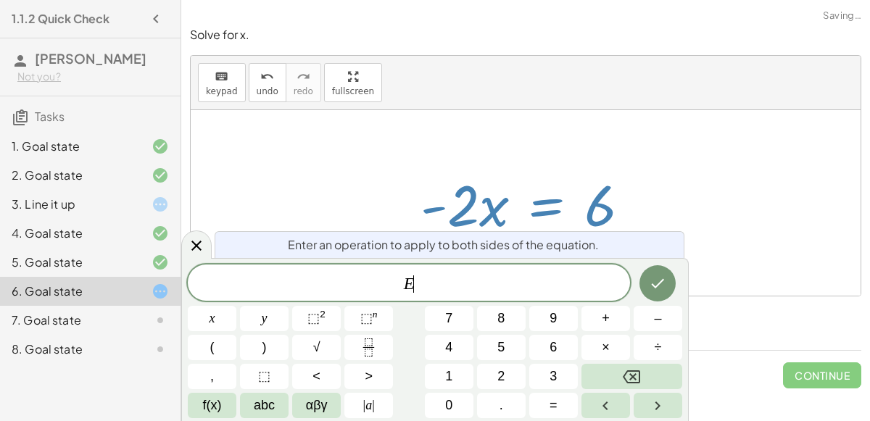
click at [542, 210] on div at bounding box center [530, 203] width 235 height 75
click at [606, 338] on span "×" at bounding box center [605, 348] width 8 height 20
click at [638, 370] on icon "Backspace" at bounding box center [630, 376] width 17 height 13
click at [643, 346] on button "÷" at bounding box center [657, 347] width 49 height 25
click at [646, 314] on button "–" at bounding box center [657, 318] width 49 height 25
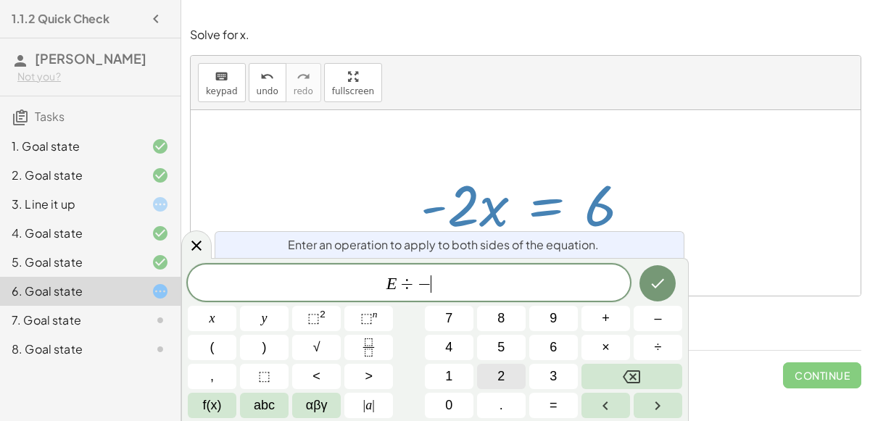
click at [509, 365] on button "2" at bounding box center [501, 376] width 49 height 25
click at [654, 261] on div "Enter an operation to apply to both sides of the equation. E ÷ − 2 ​ x y ⬚ 2 ⬚ …" at bounding box center [434, 339] width 507 height 163
click at [653, 264] on div "Enter an operation to apply to both sides of the equation. E ÷ − 2 x y ⬚ 2 ⬚ n …" at bounding box center [434, 339] width 507 height 163
click at [653, 270] on button "Done" at bounding box center [657, 283] width 36 height 36
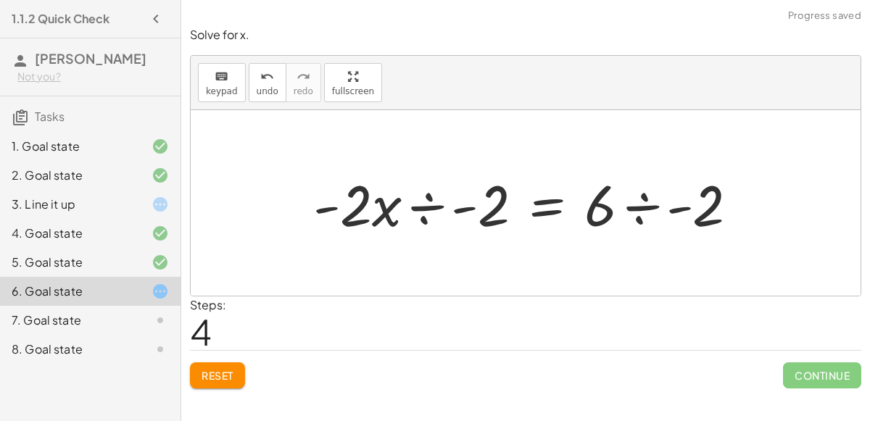
click at [423, 202] on div at bounding box center [531, 203] width 451 height 75
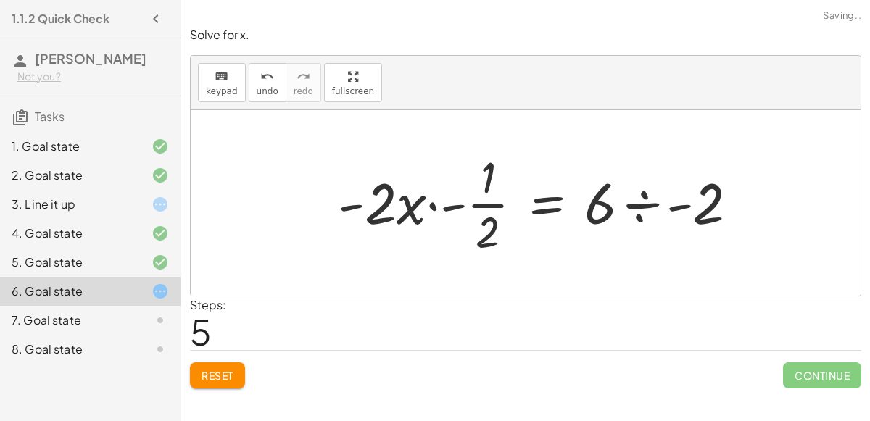
click at [456, 205] on div at bounding box center [543, 203] width 426 height 112
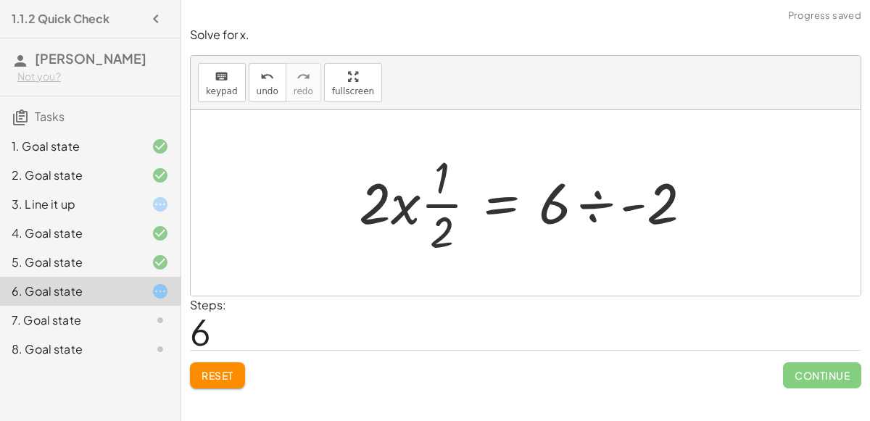
click at [428, 205] on div at bounding box center [530, 203] width 359 height 112
click at [412, 205] on div at bounding box center [530, 203] width 359 height 112
click at [412, 206] on div at bounding box center [530, 203] width 359 height 112
click at [401, 204] on div at bounding box center [530, 203] width 359 height 112
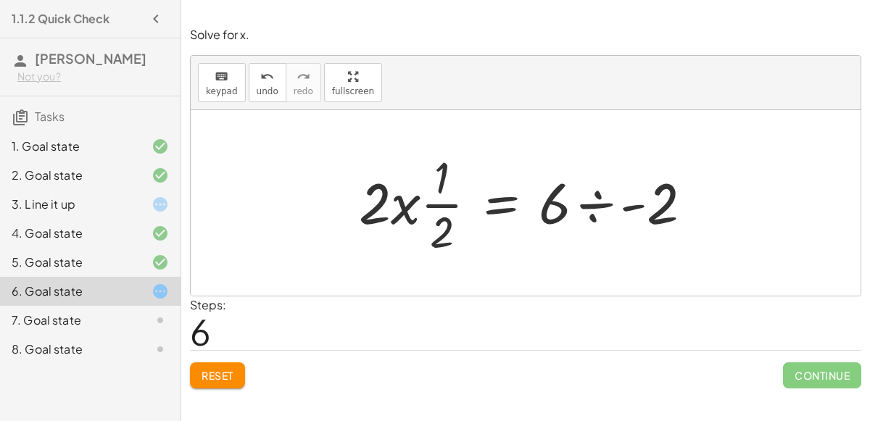
click at [593, 204] on div at bounding box center [530, 203] width 359 height 112
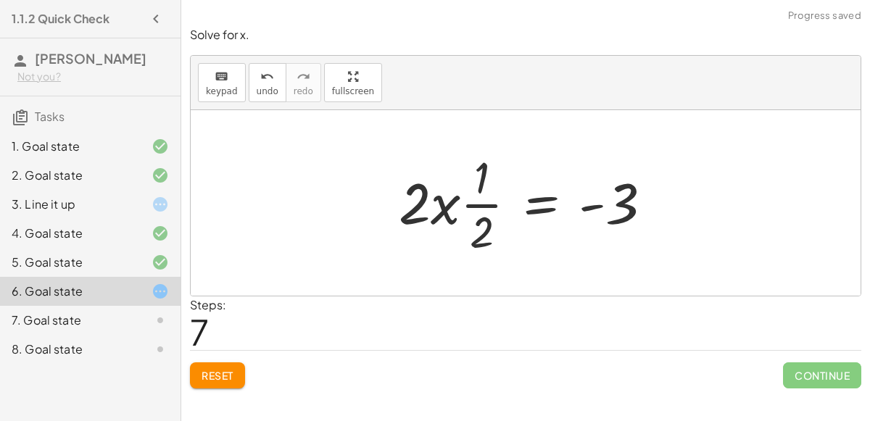
click at [488, 203] on div at bounding box center [530, 203] width 279 height 112
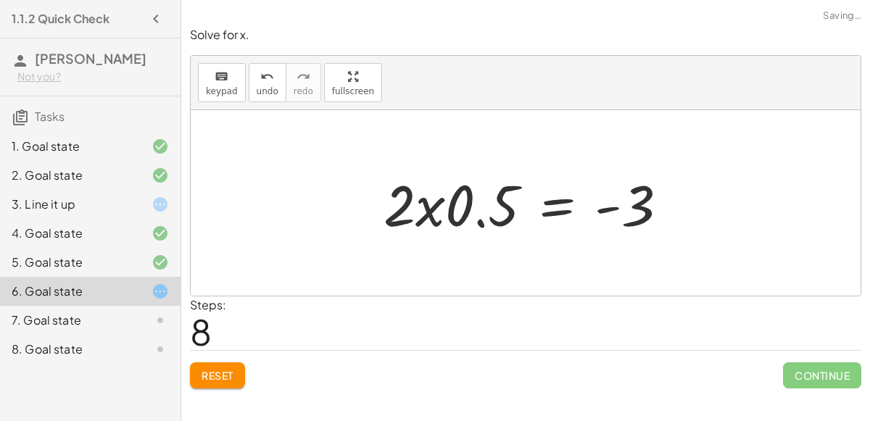
click at [430, 202] on div at bounding box center [531, 203] width 310 height 75
click at [428, 214] on div at bounding box center [531, 203] width 310 height 75
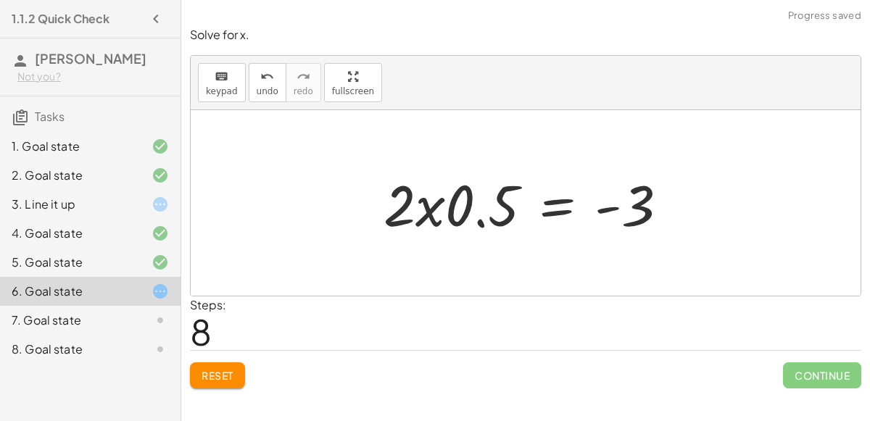
click at [392, 199] on div at bounding box center [531, 203] width 310 height 75
click at [394, 201] on div at bounding box center [531, 203] width 310 height 75
click at [395, 201] on div at bounding box center [531, 203] width 310 height 75
click at [481, 217] on div at bounding box center [531, 203] width 310 height 75
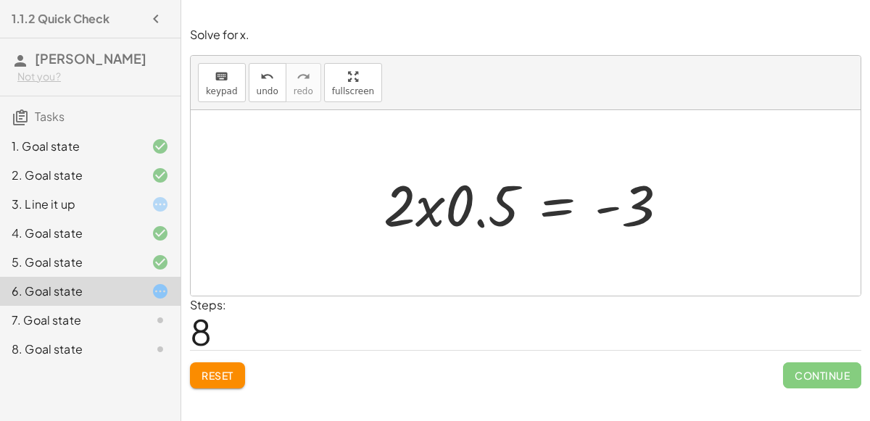
click at [481, 217] on div at bounding box center [531, 203] width 310 height 75
click at [426, 209] on div at bounding box center [531, 203] width 310 height 75
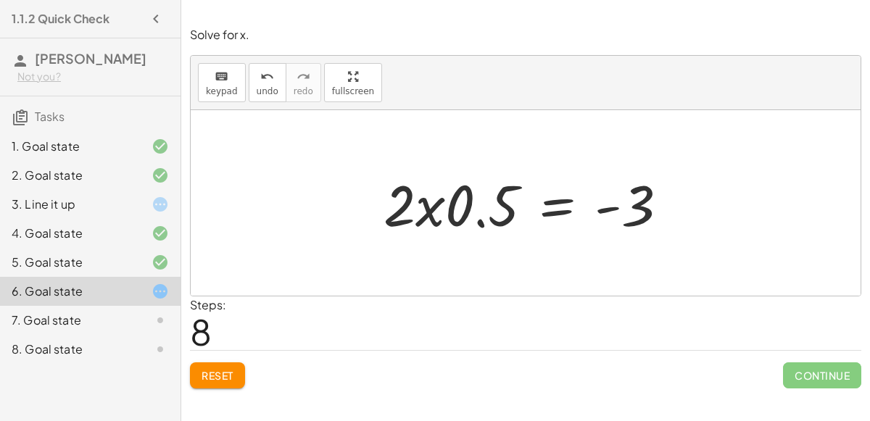
click at [426, 209] on div at bounding box center [531, 203] width 310 height 75
click at [258, 85] on button "undo undo" at bounding box center [268, 82] width 38 height 39
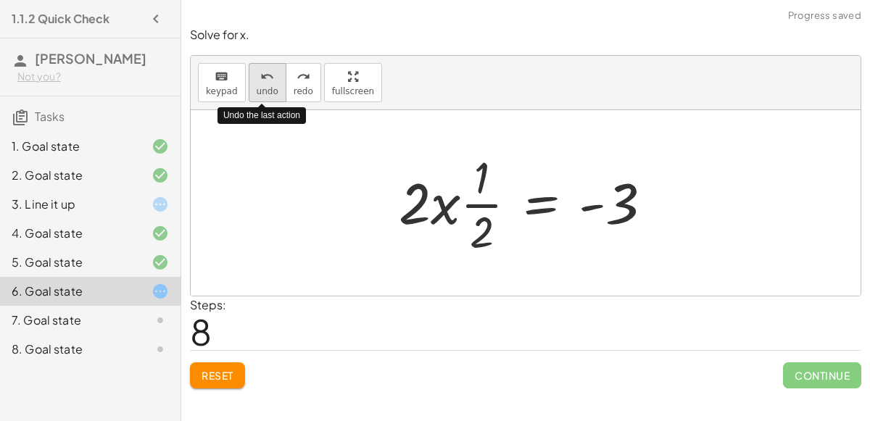
click at [264, 86] on span "undo" at bounding box center [268, 91] width 22 height 10
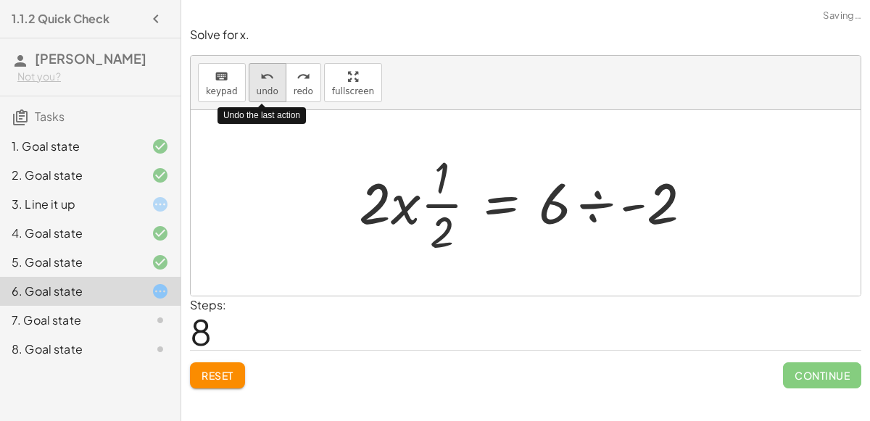
click at [264, 86] on span "undo" at bounding box center [268, 91] width 22 height 10
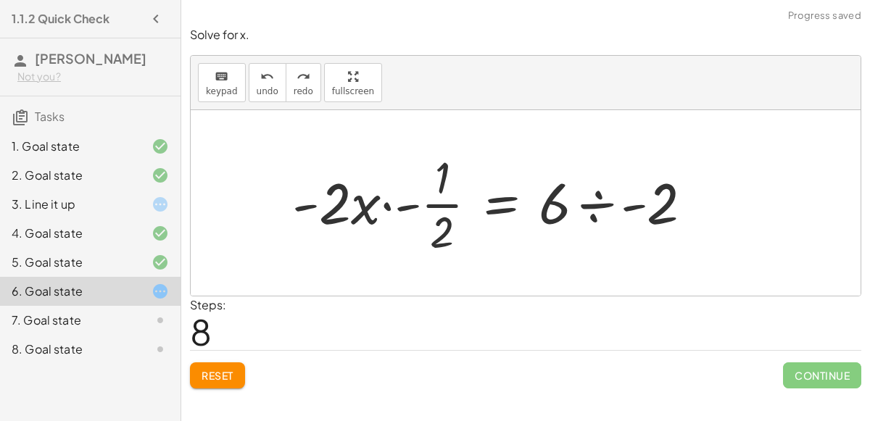
click at [585, 207] on div at bounding box center [498, 203] width 426 height 112
click at [428, 201] on div at bounding box center [458, 203] width 346 height 112
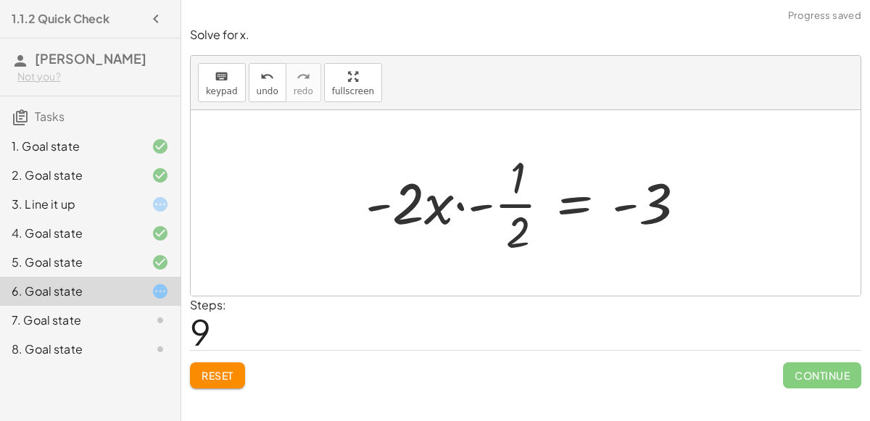
click at [449, 205] on div at bounding box center [531, 203] width 346 height 112
click at [459, 203] on div at bounding box center [531, 203] width 346 height 112
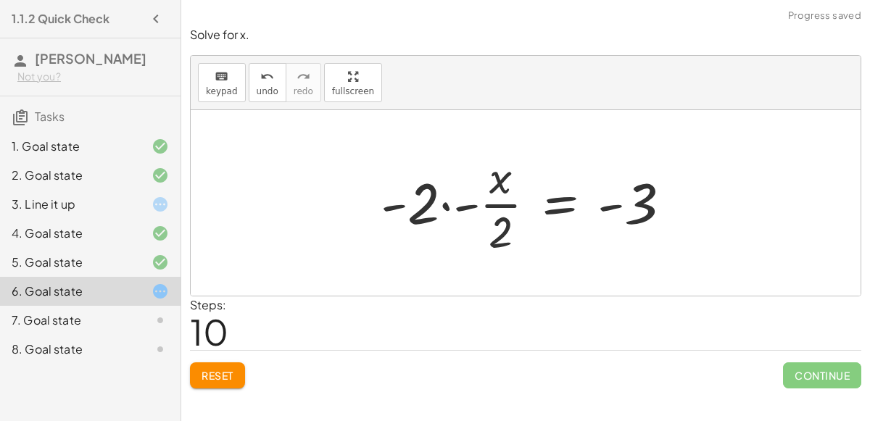
click at [464, 211] on div at bounding box center [531, 203] width 317 height 112
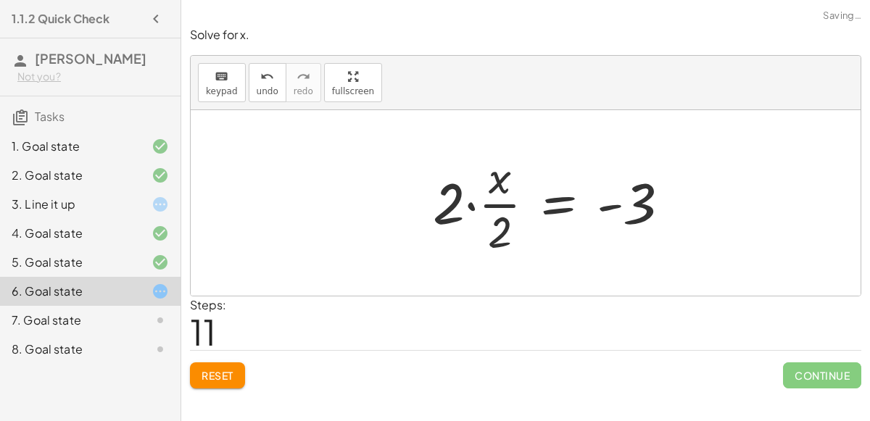
click at [470, 206] on div at bounding box center [556, 203] width 263 height 112
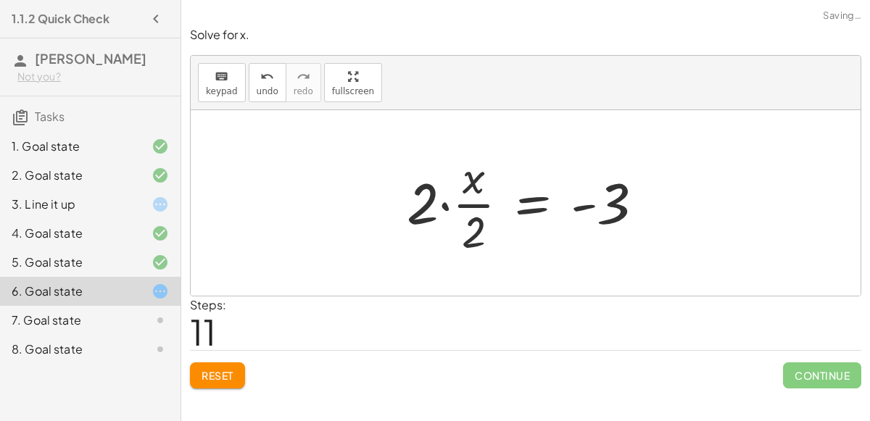
click at [448, 207] on div at bounding box center [530, 203] width 263 height 112
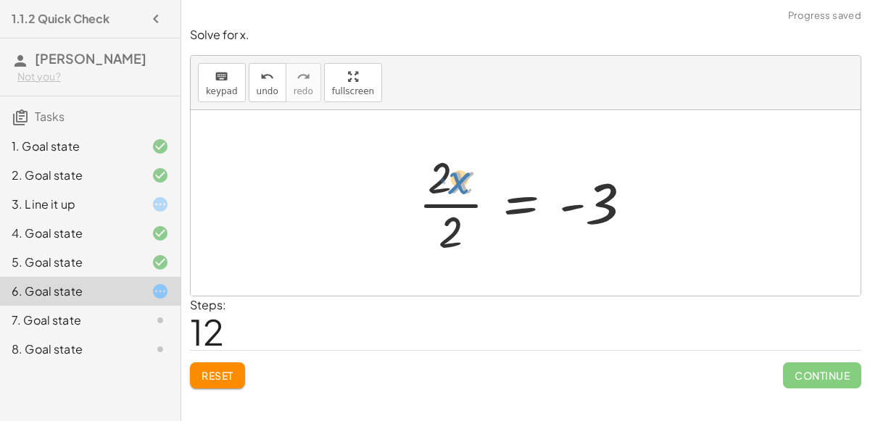
click at [454, 182] on div at bounding box center [531, 203] width 240 height 112
drag, startPoint x: 451, startPoint y: 226, endPoint x: 446, endPoint y: 178, distance: 48.8
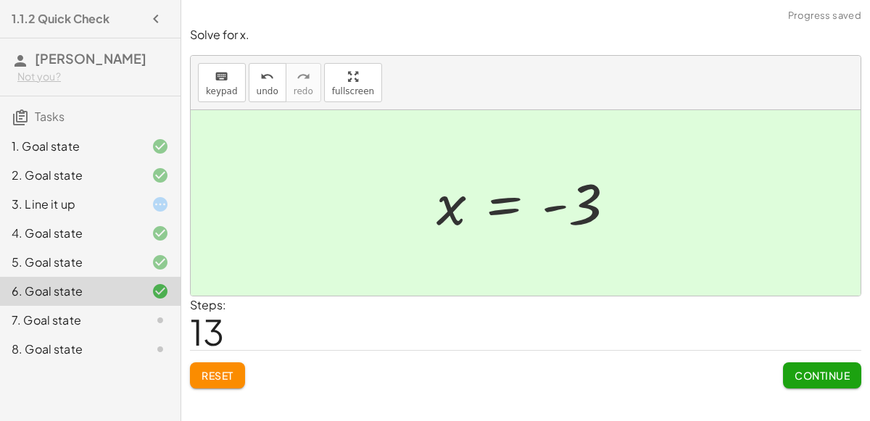
click at [800, 370] on span "Continue" at bounding box center [821, 375] width 55 height 13
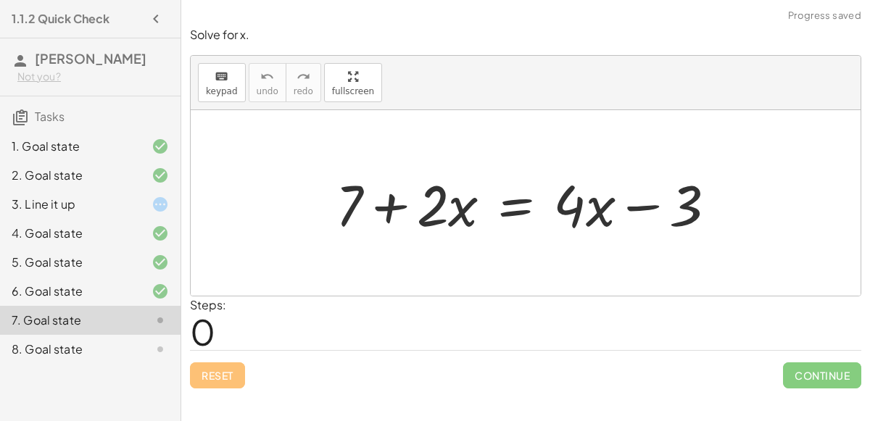
click at [423, 285] on div at bounding box center [526, 202] width 670 height 185
click at [521, 204] on div at bounding box center [531, 203] width 406 height 75
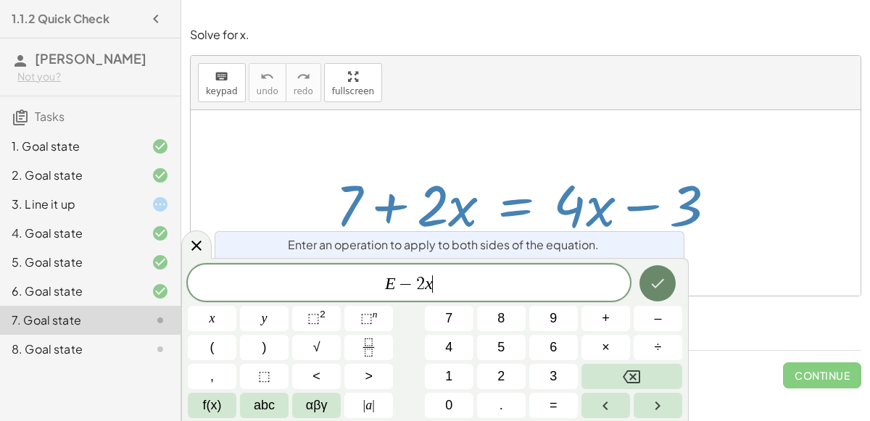
click at [664, 278] on icon "Done" at bounding box center [657, 283] width 17 height 17
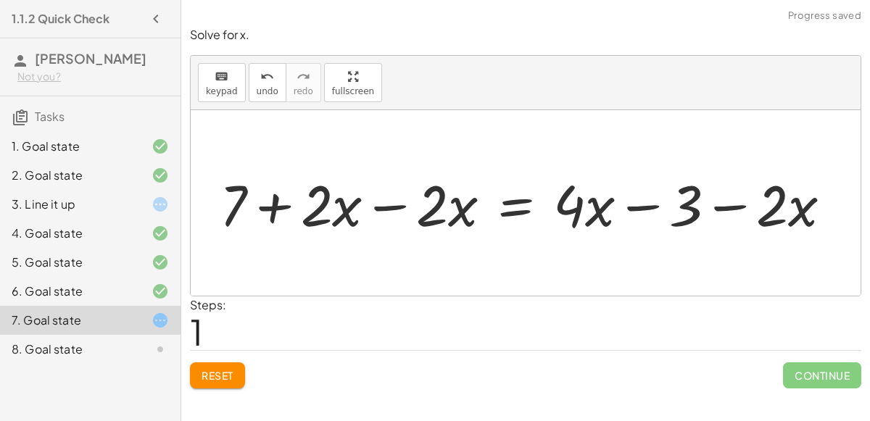
click at [391, 209] on div at bounding box center [531, 203] width 638 height 75
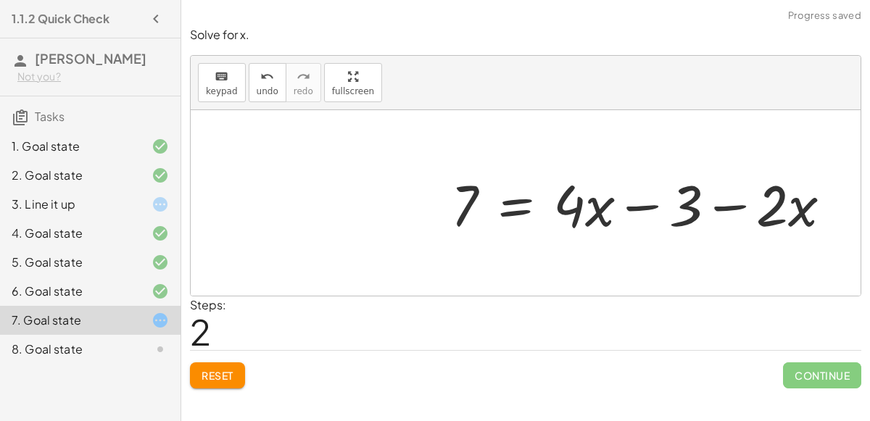
click at [741, 204] on div at bounding box center [646, 203] width 406 height 75
click at [640, 201] on div at bounding box center [646, 203] width 406 height 75
drag, startPoint x: 685, startPoint y: 206, endPoint x: 836, endPoint y: 197, distance: 151.0
click at [836, 197] on div at bounding box center [646, 203] width 406 height 75
click at [630, 207] on div at bounding box center [646, 203] width 406 height 75
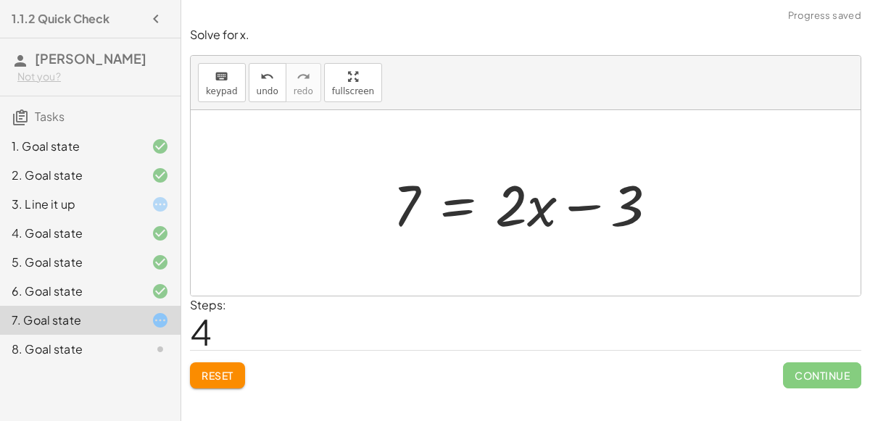
click at [463, 212] on div at bounding box center [530, 203] width 291 height 75
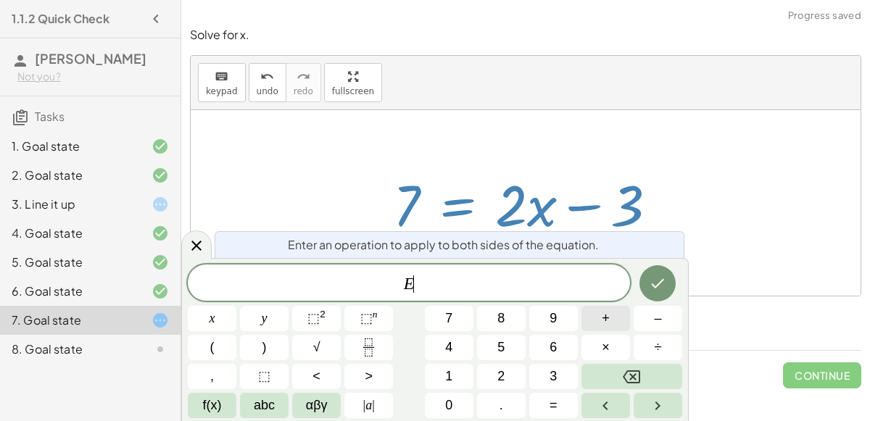
click at [618, 323] on button "+" at bounding box center [605, 318] width 49 height 25
click at [554, 377] on span "3" at bounding box center [552, 377] width 7 height 20
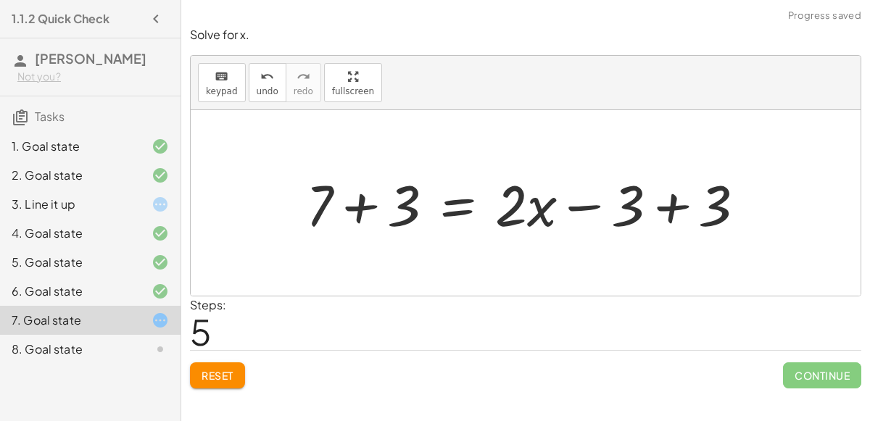
click at [356, 204] on div at bounding box center [531, 203] width 465 height 75
click at [678, 208] on div at bounding box center [564, 203] width 400 height 75
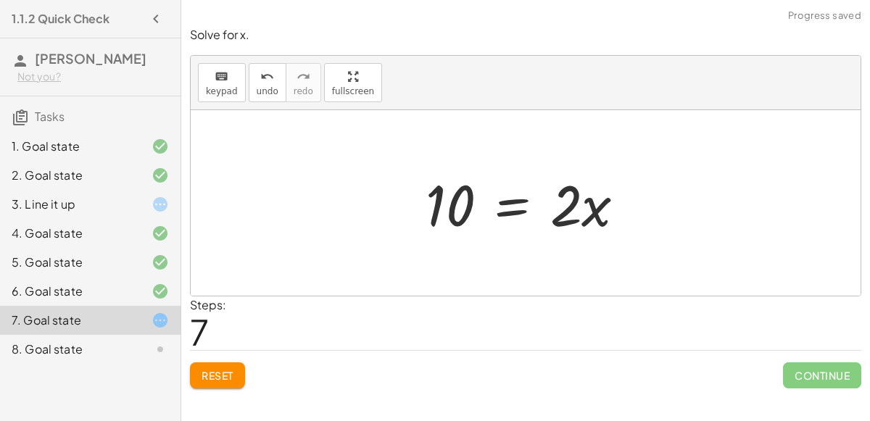
click at [487, 198] on div at bounding box center [531, 203] width 226 height 75
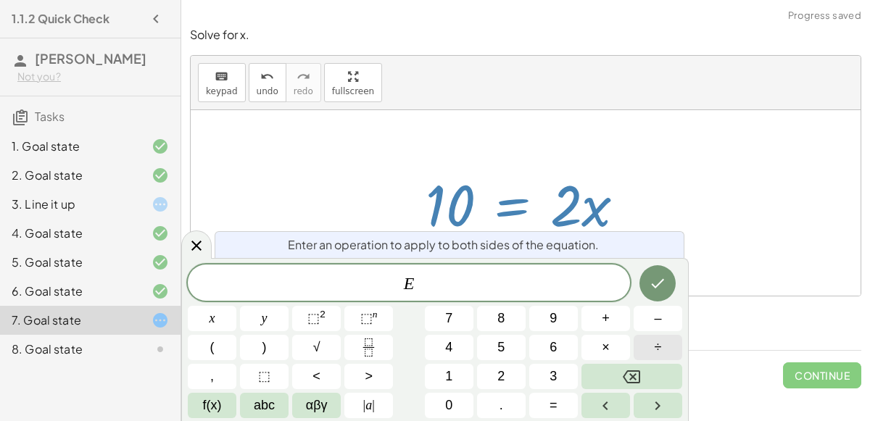
click at [656, 347] on span "÷" at bounding box center [657, 348] width 7 height 20
click at [504, 372] on span "2" at bounding box center [500, 377] width 7 height 20
click at [658, 288] on icon "Done" at bounding box center [657, 283] width 17 height 17
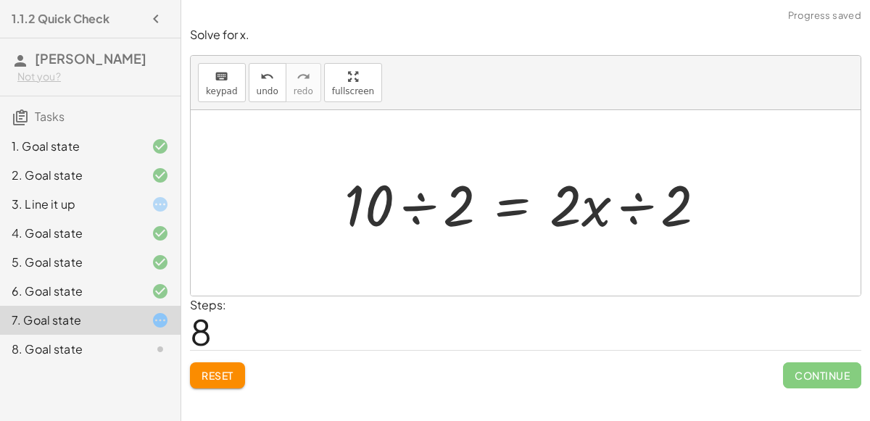
click at [424, 202] on div at bounding box center [531, 203] width 388 height 75
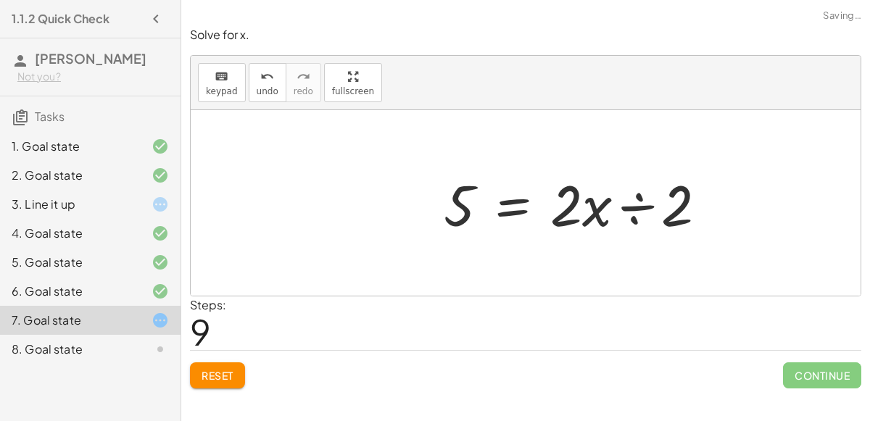
click at [636, 204] on div at bounding box center [580, 203] width 289 height 75
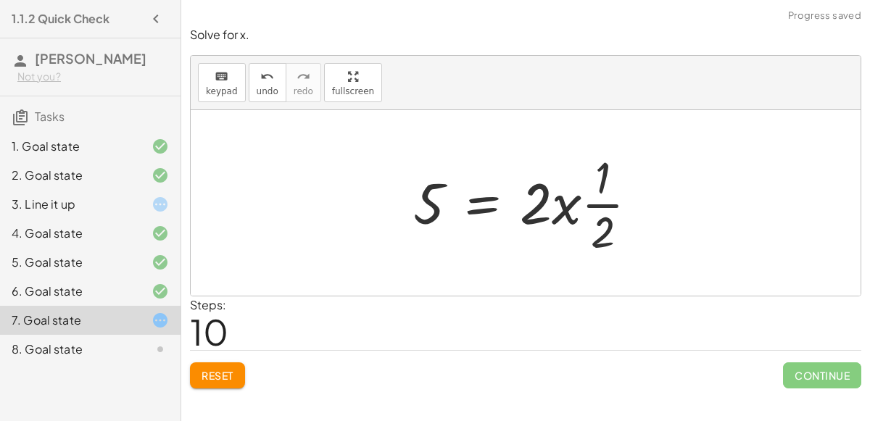
click at [567, 202] on div at bounding box center [531, 203] width 251 height 112
drag, startPoint x: 564, startPoint y: 206, endPoint x: 614, endPoint y: 184, distance: 54.5
click at [614, 184] on div at bounding box center [531, 203] width 251 height 112
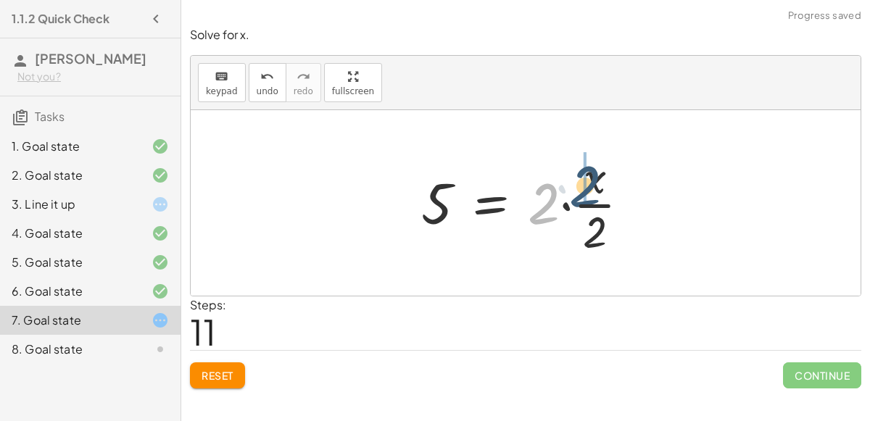
drag, startPoint x: 548, startPoint y: 201, endPoint x: 593, endPoint y: 180, distance: 50.3
click at [593, 180] on div at bounding box center [531, 203] width 235 height 112
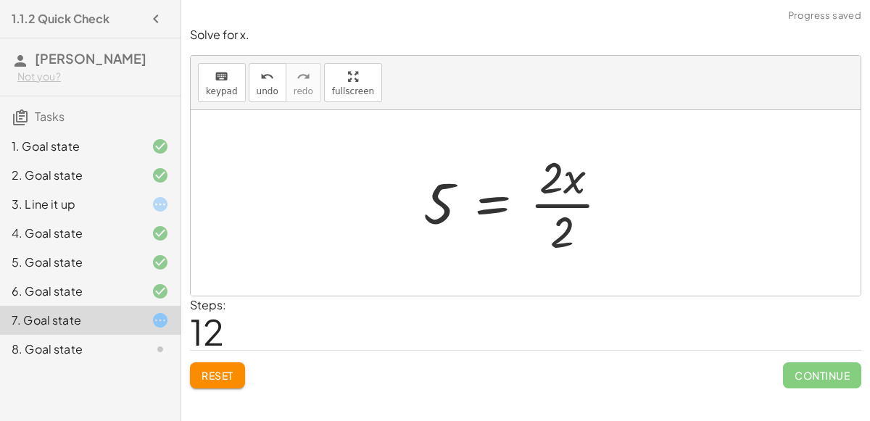
click at [564, 184] on div at bounding box center [522, 203] width 212 height 112
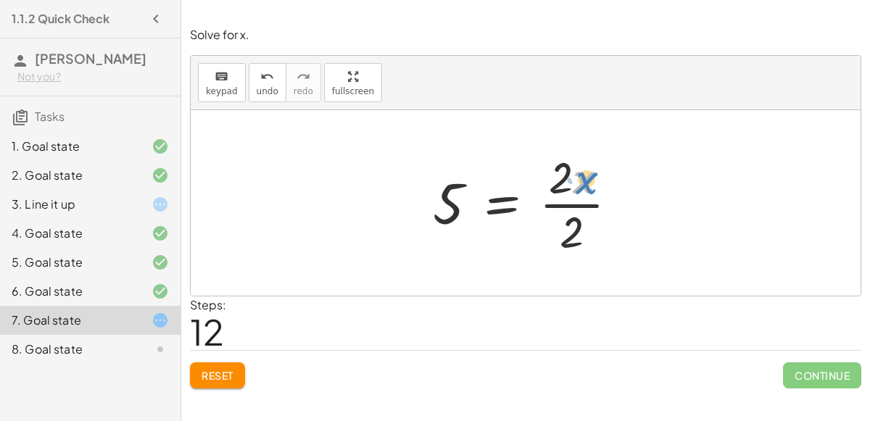
click at [588, 182] on div at bounding box center [531, 203] width 212 height 112
drag, startPoint x: 572, startPoint y: 225, endPoint x: 564, endPoint y: 176, distance: 49.1
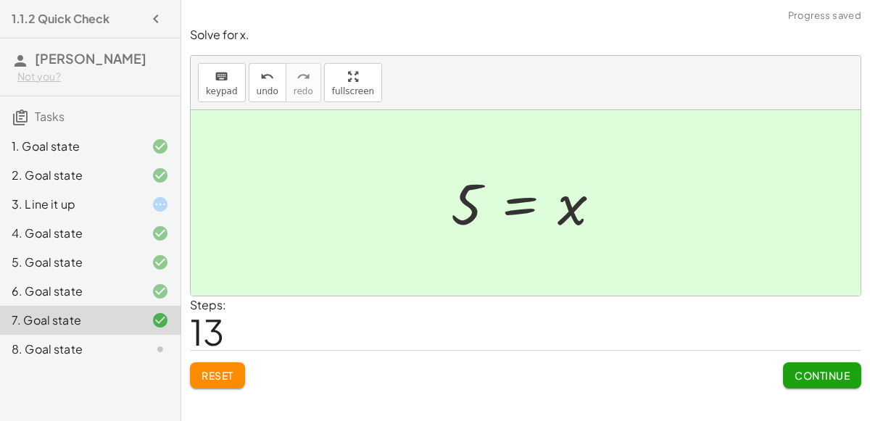
click at [790, 362] on button "Continue" at bounding box center [822, 375] width 78 height 26
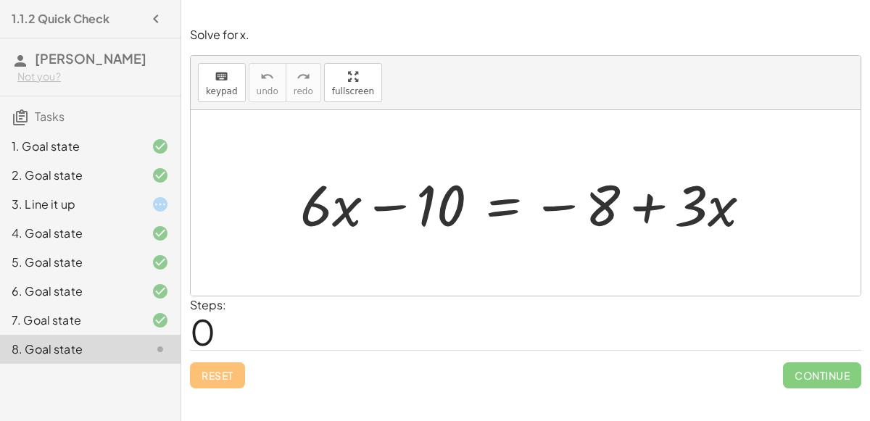
click at [502, 214] on div at bounding box center [531, 203] width 477 height 75
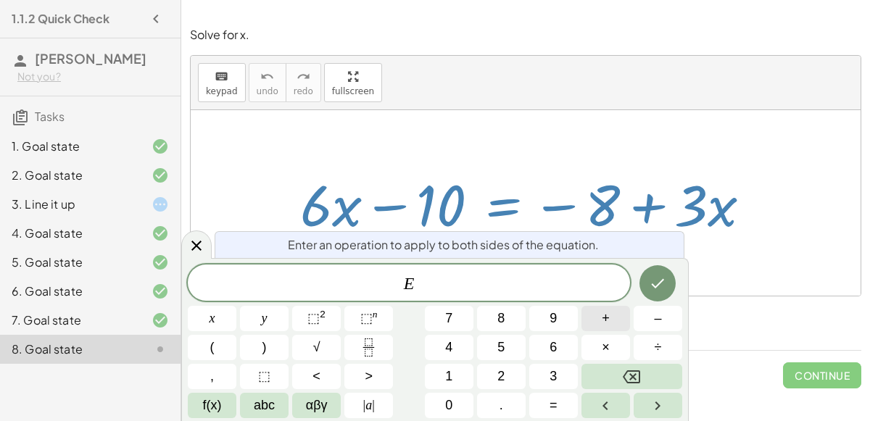
click at [603, 322] on span "+" at bounding box center [605, 319] width 8 height 20
click at [456, 374] on button "1" at bounding box center [449, 376] width 49 height 25
click at [454, 406] on button "0" at bounding box center [449, 405] width 49 height 25
click at [663, 291] on icon "Done" at bounding box center [657, 283] width 17 height 17
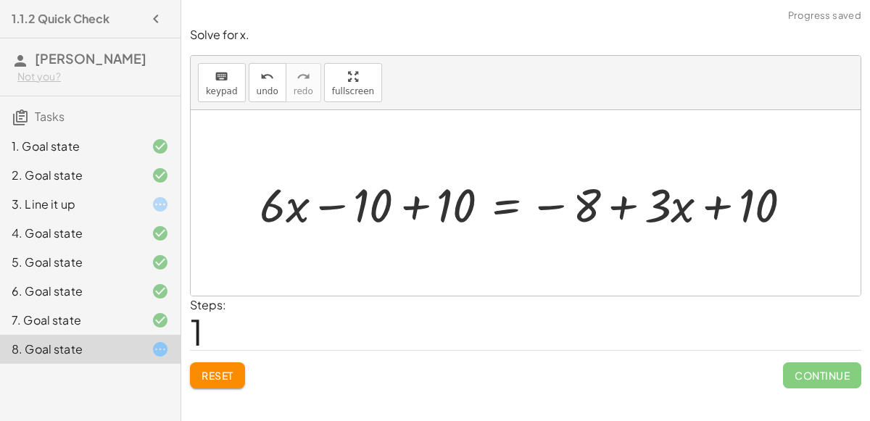
click at [398, 208] on div at bounding box center [531, 203] width 558 height 62
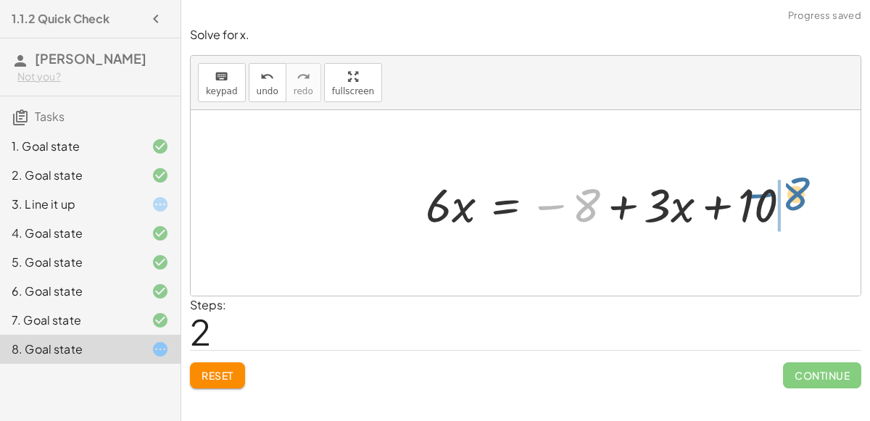
drag, startPoint x: 589, startPoint y: 199, endPoint x: 801, endPoint y: 189, distance: 211.8
click at [801, 189] on div at bounding box center [614, 203] width 392 height 62
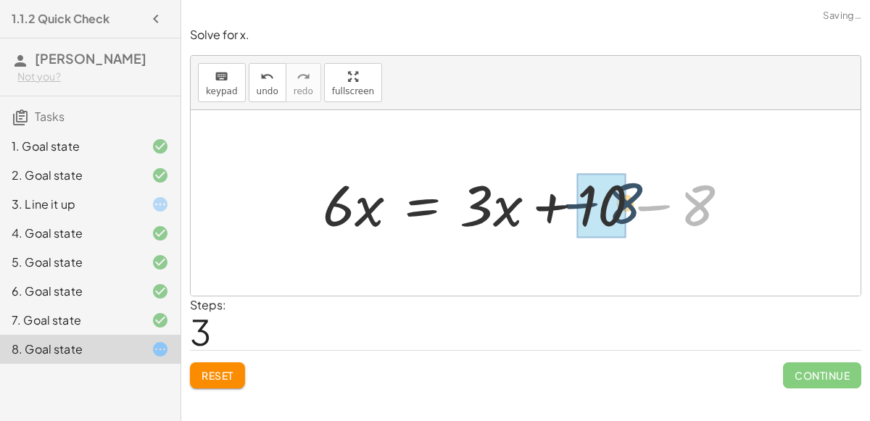
drag, startPoint x: 699, startPoint y: 207, endPoint x: 610, endPoint y: 203, distance: 89.2
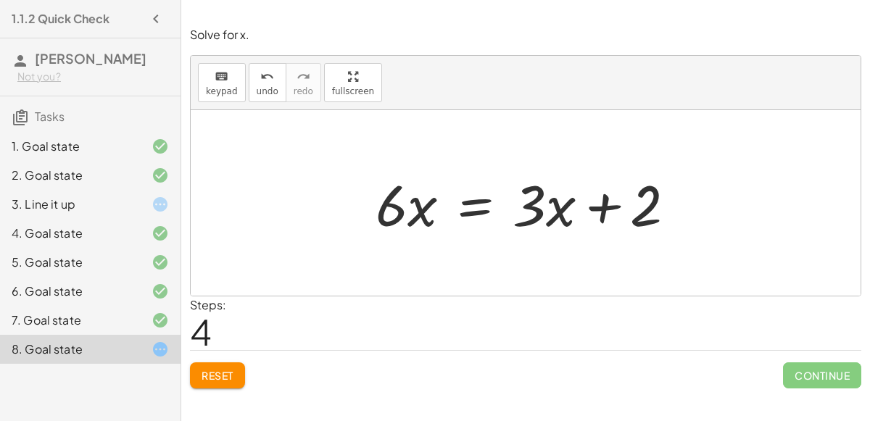
click at [451, 202] on div at bounding box center [531, 203] width 326 height 75
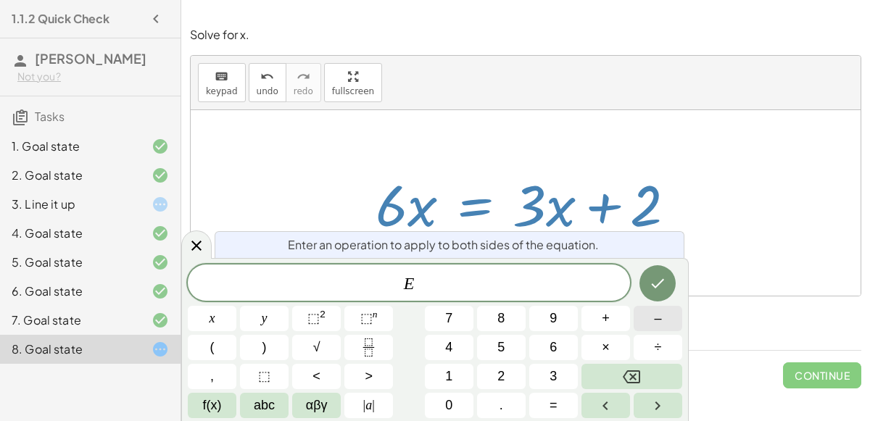
click at [662, 328] on button "–" at bounding box center [657, 318] width 49 height 25
click at [566, 374] on button "3" at bounding box center [553, 376] width 49 height 25
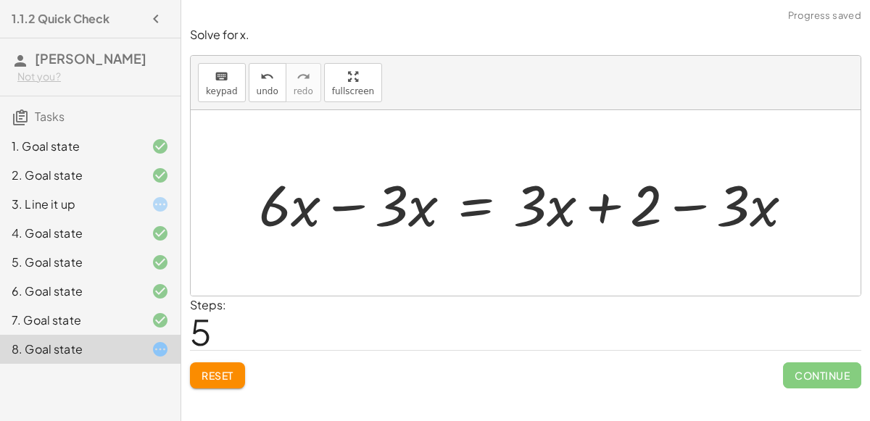
click at [345, 206] on div at bounding box center [531, 203] width 560 height 75
click at [685, 203] on div at bounding box center [589, 203] width 444 height 75
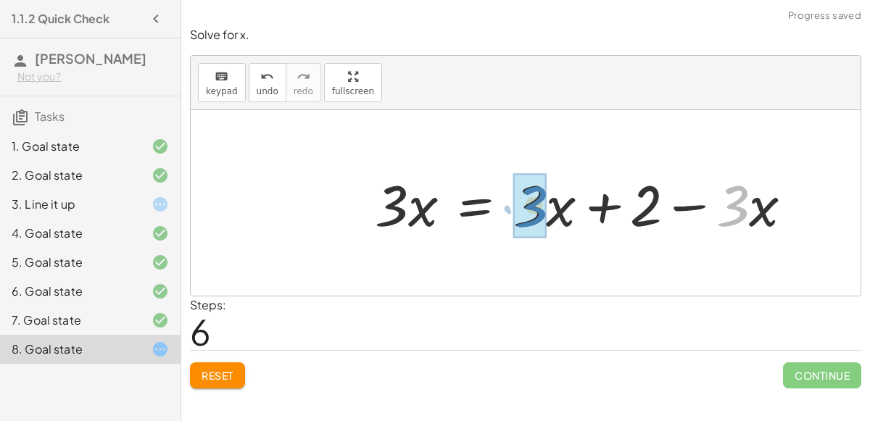
drag, startPoint x: 739, startPoint y: 204, endPoint x: 527, endPoint y: 208, distance: 212.3
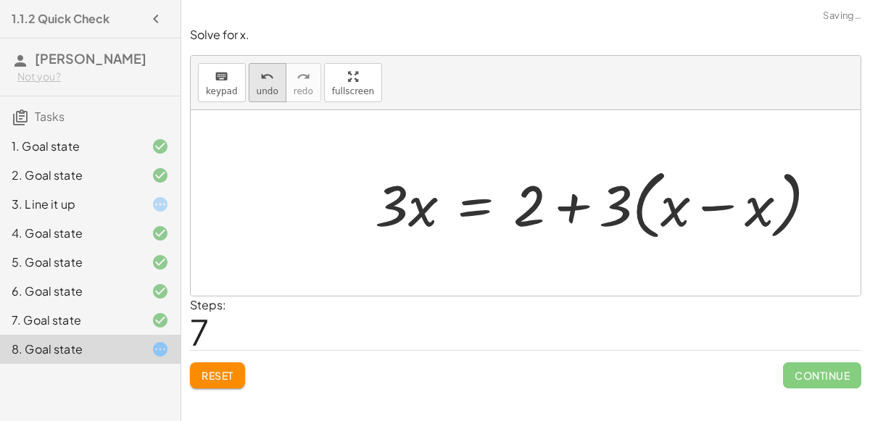
click at [257, 93] on span "undo" at bounding box center [268, 91] width 22 height 10
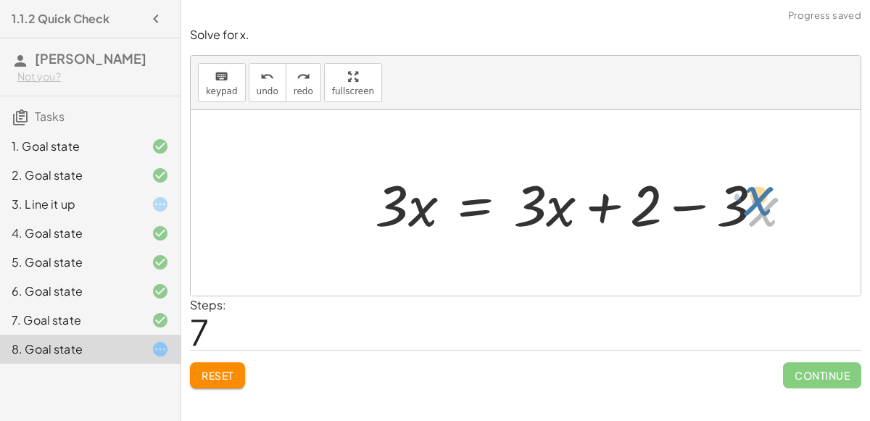
drag, startPoint x: 767, startPoint y: 210, endPoint x: 761, endPoint y: 204, distance: 8.2
click at [761, 204] on div at bounding box center [589, 203] width 444 height 75
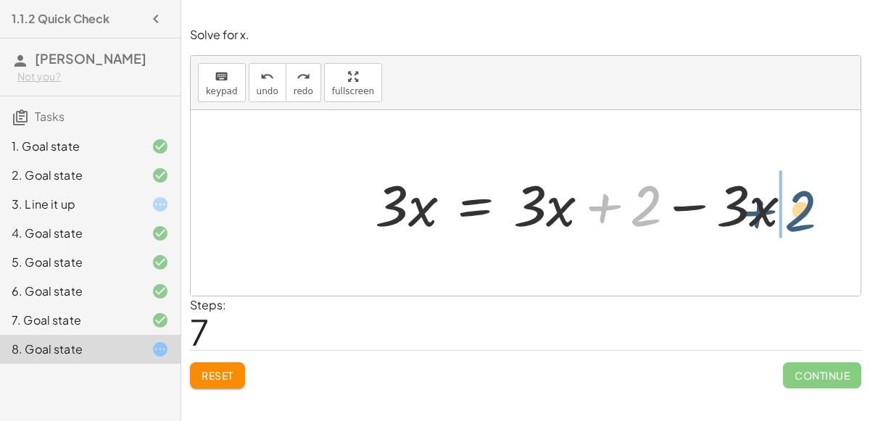
drag, startPoint x: 651, startPoint y: 202, endPoint x: 827, endPoint y: 211, distance: 176.3
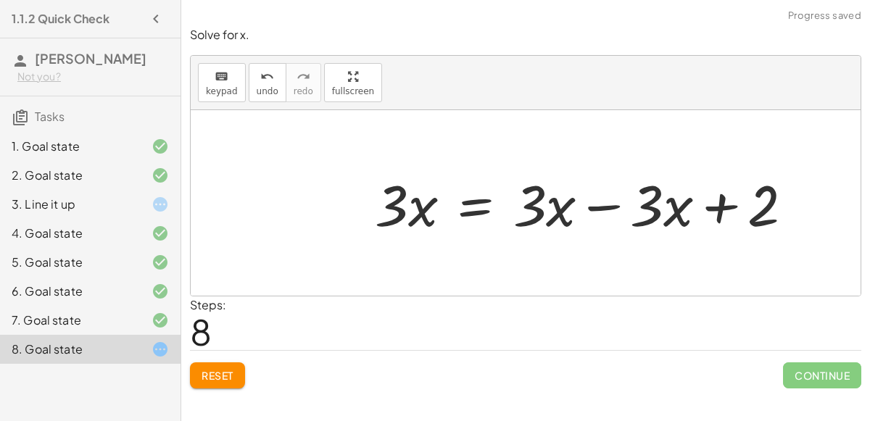
click at [602, 205] on div at bounding box center [589, 203] width 444 height 75
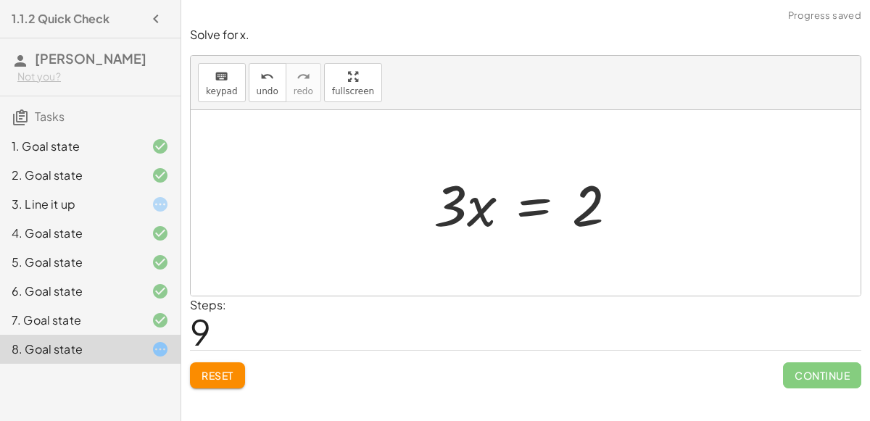
click at [542, 205] on div at bounding box center [531, 203] width 210 height 75
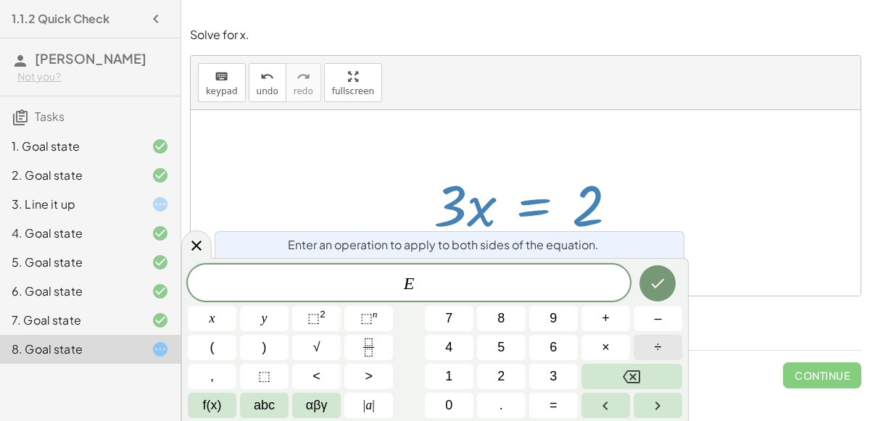
click at [647, 344] on button "÷" at bounding box center [657, 347] width 49 height 25
click at [570, 369] on button "3" at bounding box center [553, 376] width 49 height 25
click at [668, 293] on button "Done" at bounding box center [657, 283] width 36 height 36
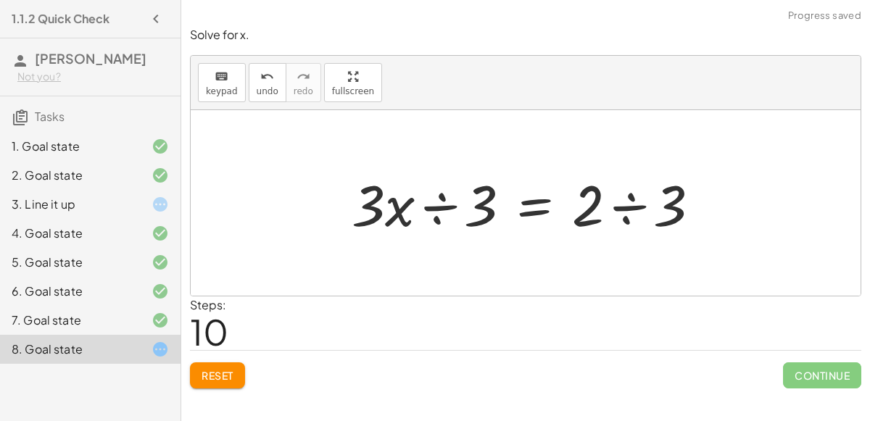
click at [449, 199] on div at bounding box center [531, 203] width 375 height 75
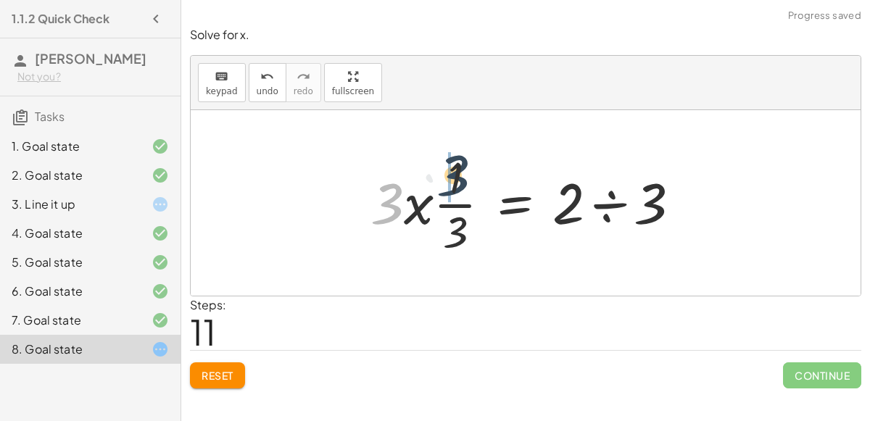
drag, startPoint x: 387, startPoint y: 206, endPoint x: 455, endPoint y: 177, distance: 74.0
click at [455, 177] on div at bounding box center [531, 203] width 336 height 112
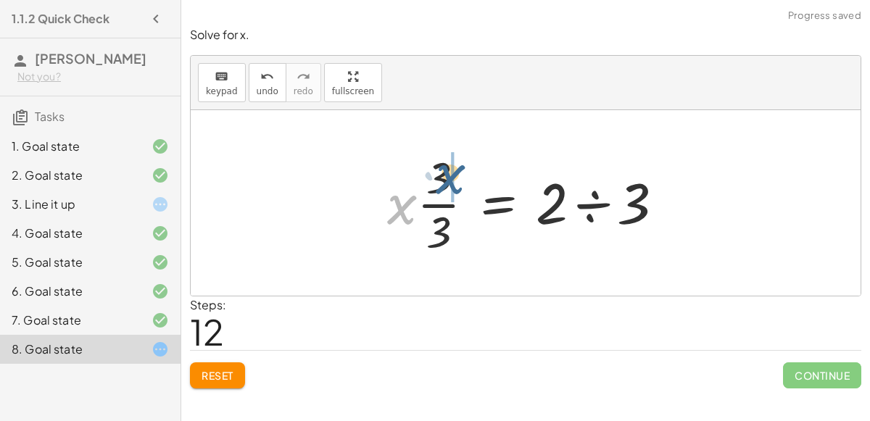
drag, startPoint x: 404, startPoint y: 204, endPoint x: 454, endPoint y: 172, distance: 58.9
click at [454, 172] on div at bounding box center [531, 203] width 303 height 112
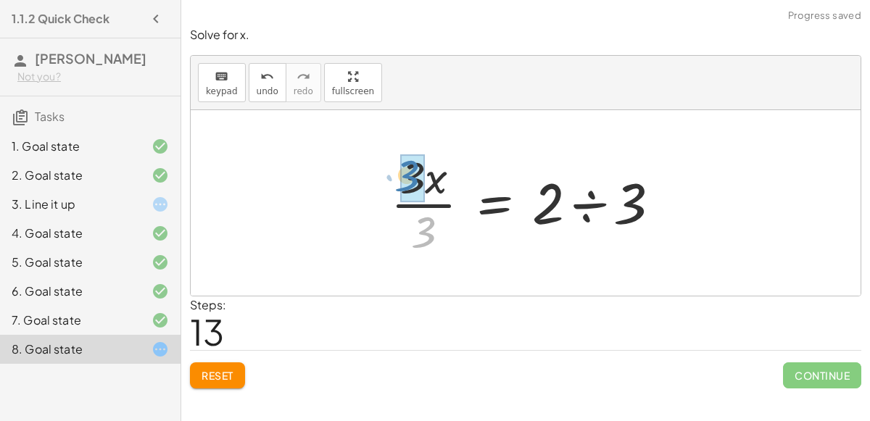
drag, startPoint x: 427, startPoint y: 228, endPoint x: 411, endPoint y: 172, distance: 58.0
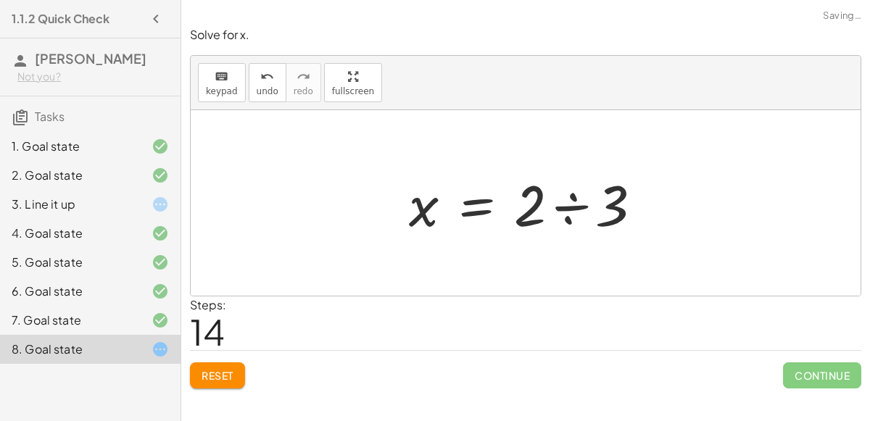
click at [567, 201] on div at bounding box center [530, 203] width 259 height 75
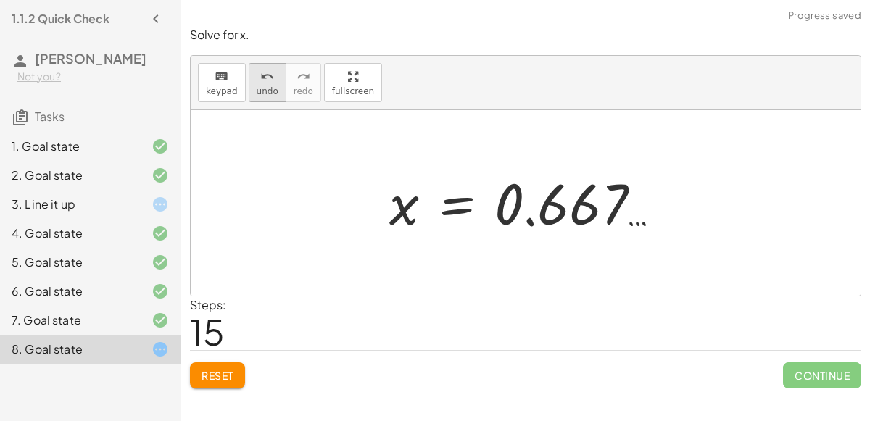
click at [263, 100] on button "undo undo" at bounding box center [268, 82] width 38 height 39
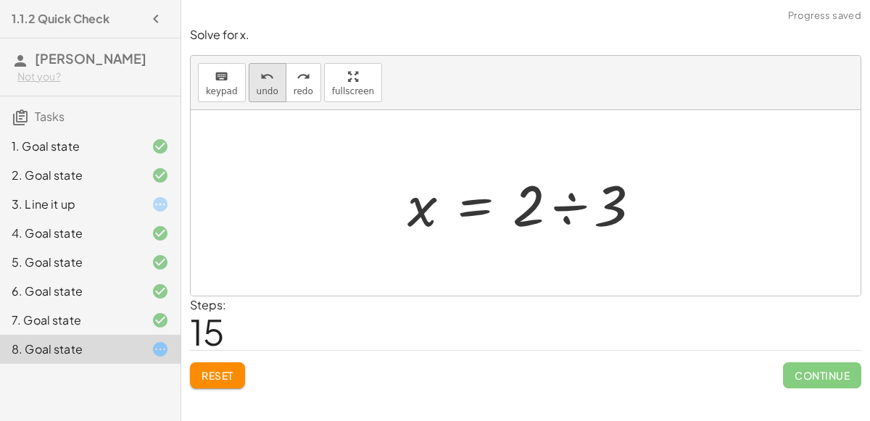
click at [263, 100] on button "undo undo" at bounding box center [268, 82] width 38 height 39
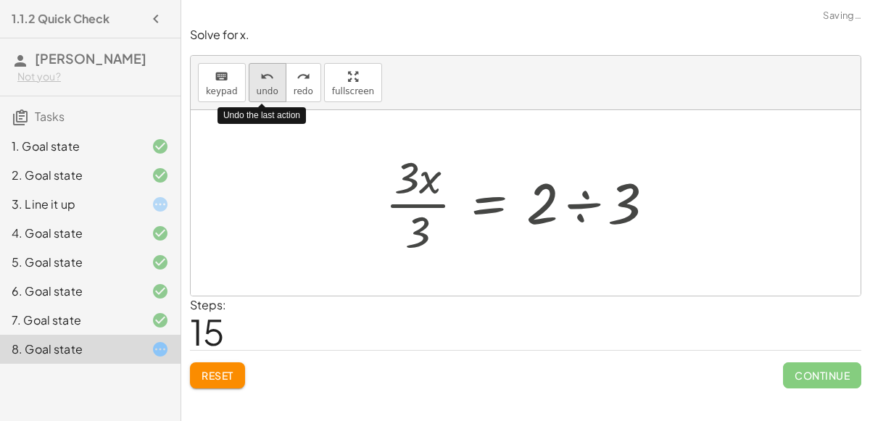
click at [263, 100] on button "undo undo" at bounding box center [268, 82] width 38 height 39
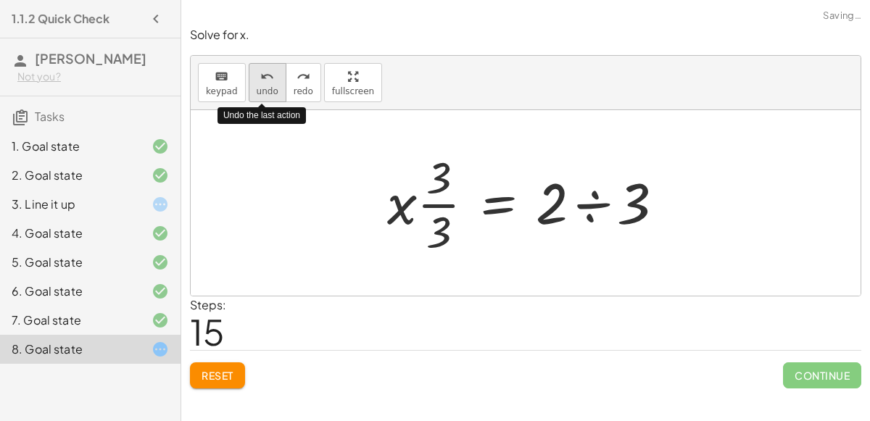
click at [263, 100] on button "undo undo" at bounding box center [268, 82] width 38 height 39
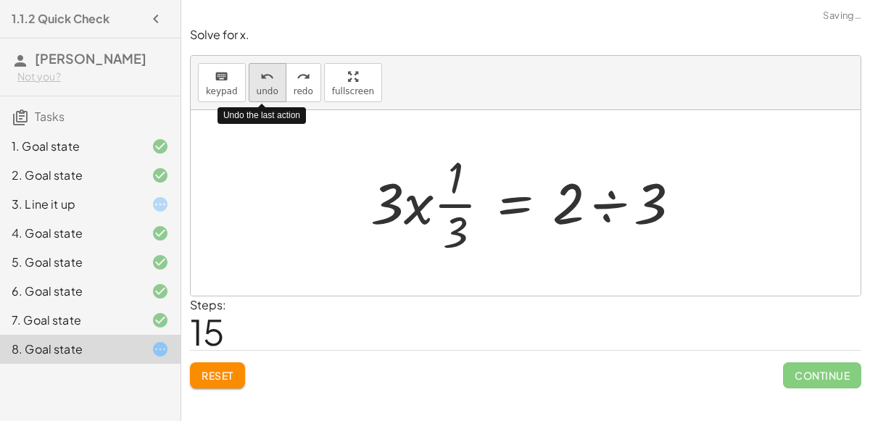
click at [263, 100] on button "undo undo" at bounding box center [268, 82] width 38 height 39
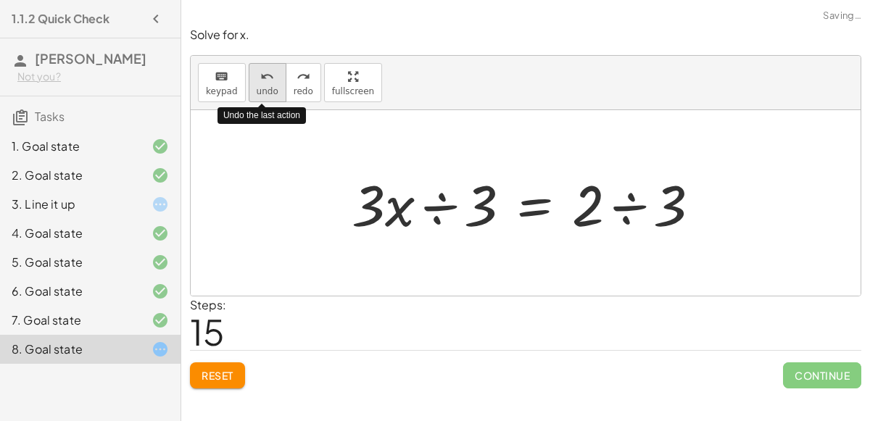
click at [263, 100] on button "undo undo" at bounding box center [268, 82] width 38 height 39
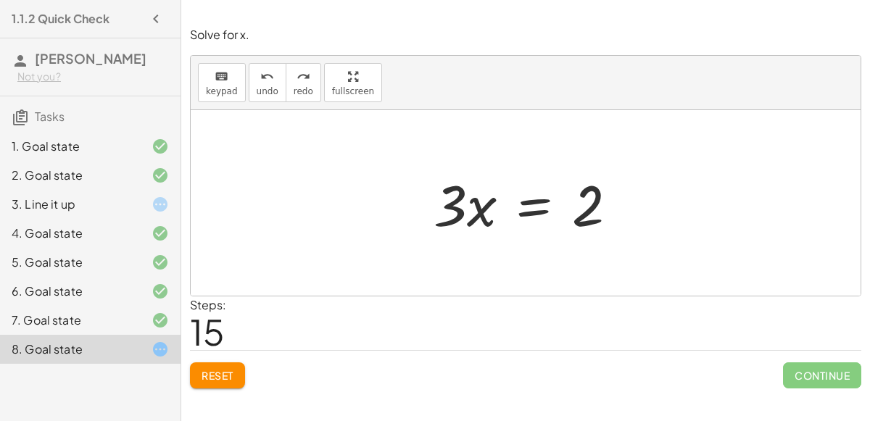
click at [538, 201] on div at bounding box center [531, 203] width 210 height 75
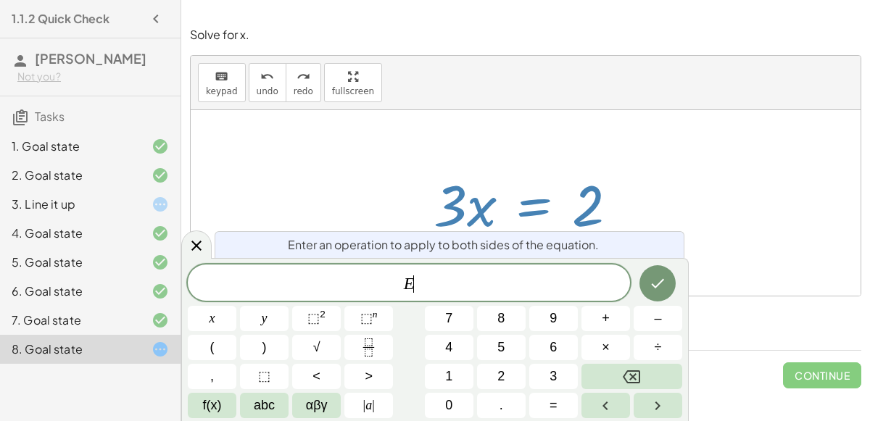
click at [383, 89] on div "keyboard keypad undo [PERSON_NAME] redo fullscreen" at bounding box center [526, 83] width 670 height 54
click at [656, 269] on button "Done" at bounding box center [657, 283] width 36 height 36
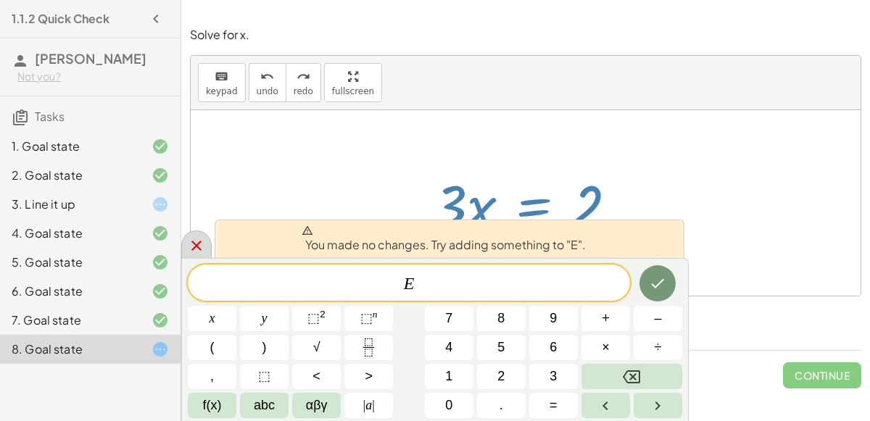
click at [185, 238] on div at bounding box center [196, 244] width 30 height 28
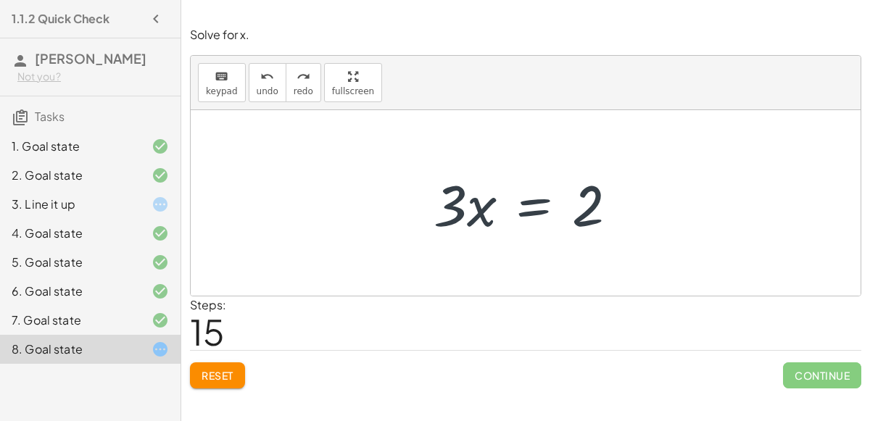
click at [223, 383] on button "Reset" at bounding box center [217, 375] width 55 height 26
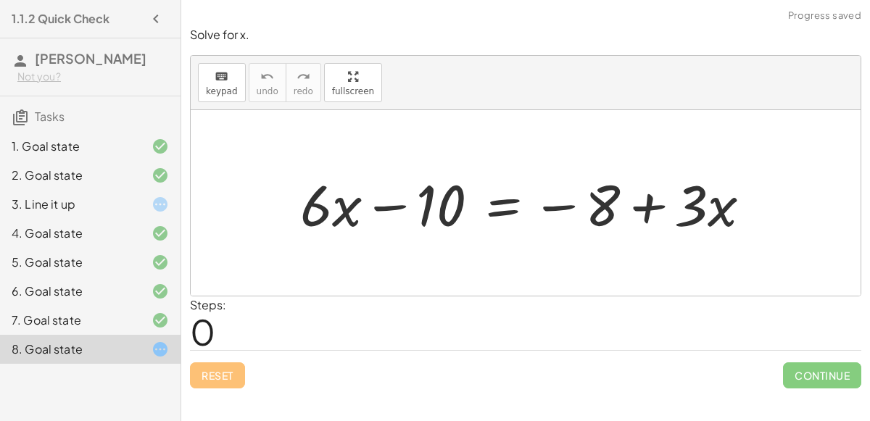
click at [504, 196] on div at bounding box center [531, 203] width 477 height 75
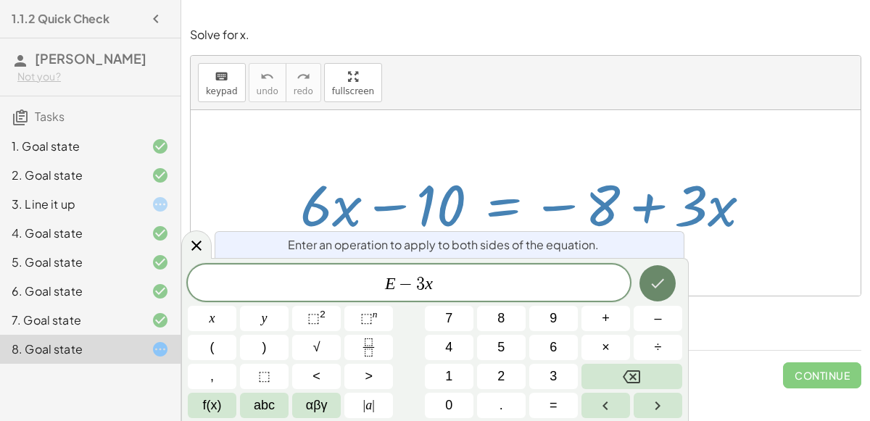
click at [649, 279] on icon "Done" at bounding box center [657, 283] width 17 height 17
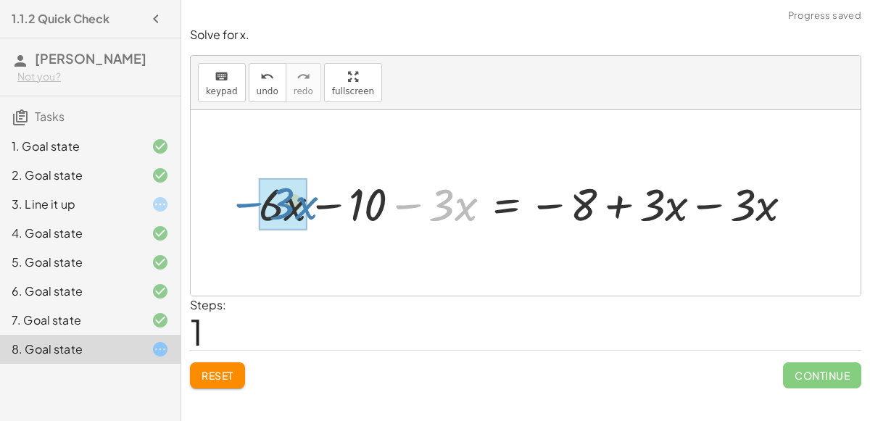
drag, startPoint x: 415, startPoint y: 201, endPoint x: 251, endPoint y: 197, distance: 164.5
click at [251, 197] on div at bounding box center [530, 202] width 559 height 59
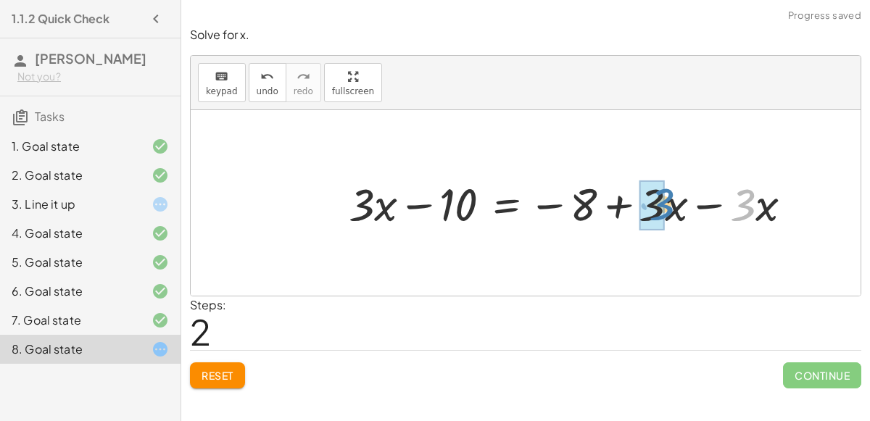
drag, startPoint x: 748, startPoint y: 207, endPoint x: 667, endPoint y: 207, distance: 81.9
click at [667, 207] on div at bounding box center [576, 202] width 470 height 59
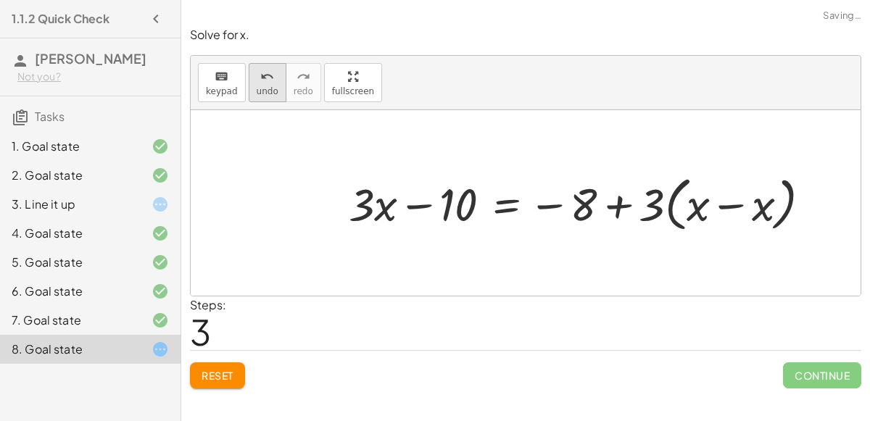
click at [257, 81] on div "undo" at bounding box center [268, 75] width 22 height 17
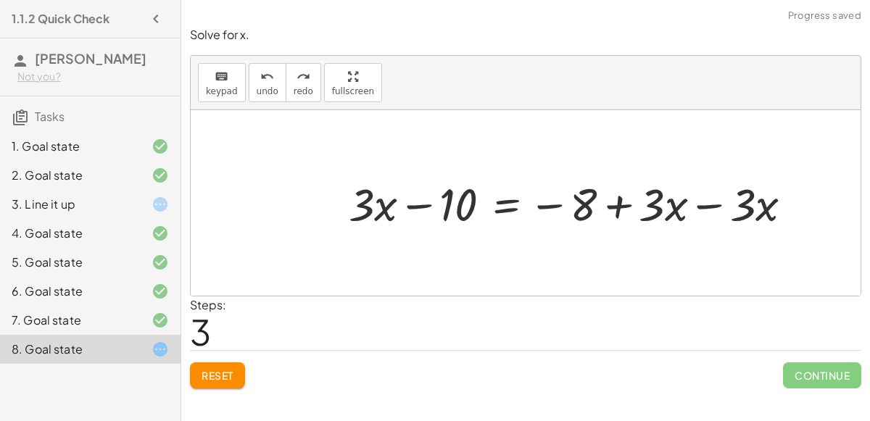
click at [712, 201] on div at bounding box center [576, 202] width 470 height 59
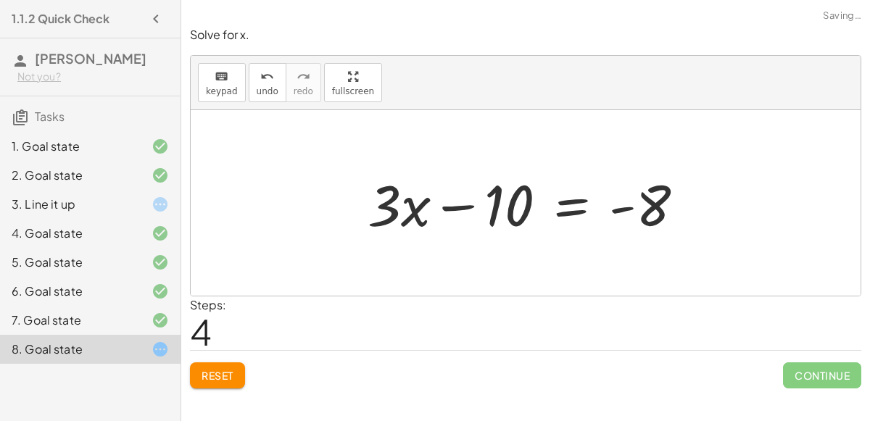
click at [561, 204] on div at bounding box center [531, 203] width 343 height 75
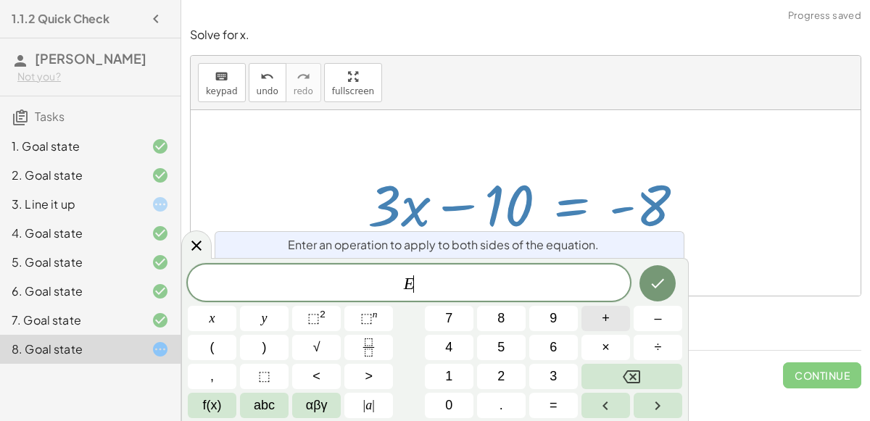
click at [606, 318] on span "+" at bounding box center [605, 319] width 8 height 20
click at [453, 373] on button "1" at bounding box center [449, 376] width 49 height 25
click at [454, 391] on div "E + 1 ​ x y ⬚ 2 ⬚ n 7 8 9 + – ( ) √ 4 5 6 × ÷ , ⬚ < > 1 2 3 f(x) abc αβγ | a | …" at bounding box center [435, 341] width 494 height 154
click at [453, 401] on button "0" at bounding box center [449, 405] width 49 height 25
click at [670, 282] on button "Done" at bounding box center [657, 283] width 36 height 36
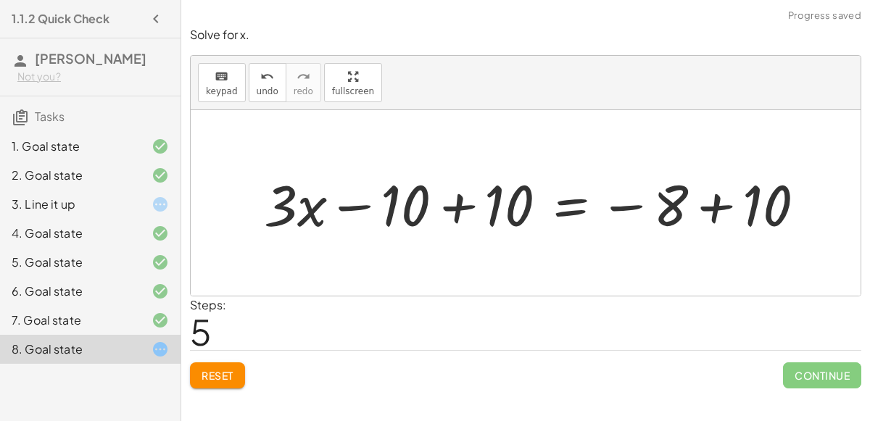
click at [462, 198] on div at bounding box center [540, 203] width 567 height 75
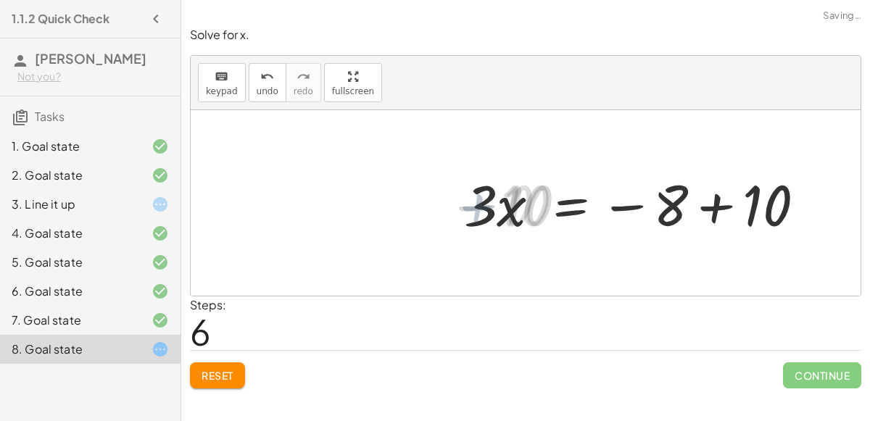
click at [700, 207] on div at bounding box center [643, 203] width 360 height 75
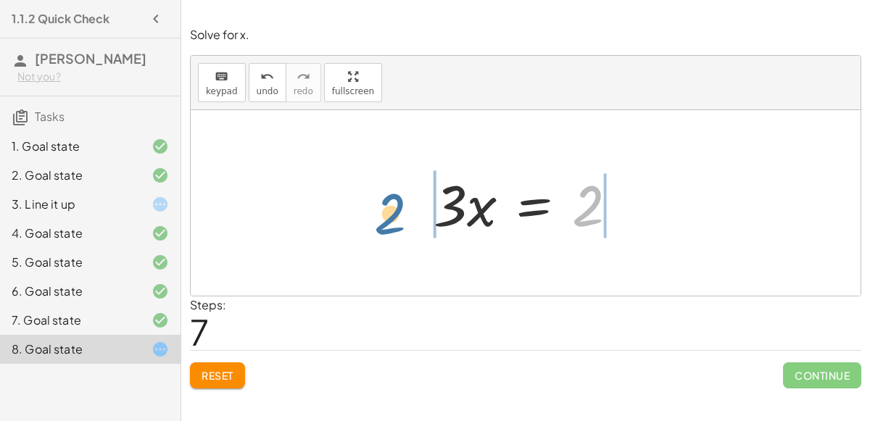
drag, startPoint x: 590, startPoint y: 203, endPoint x: 387, endPoint y: 216, distance: 203.3
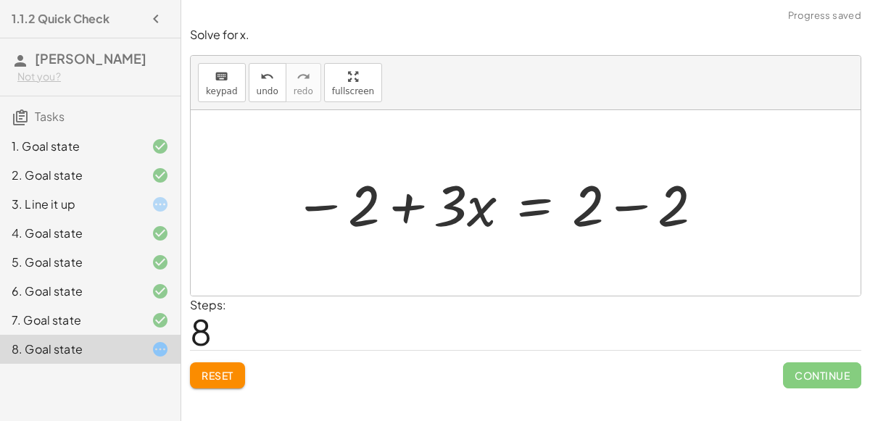
click at [412, 209] on div at bounding box center [499, 203] width 426 height 75
click at [637, 212] on div at bounding box center [499, 203] width 426 height 75
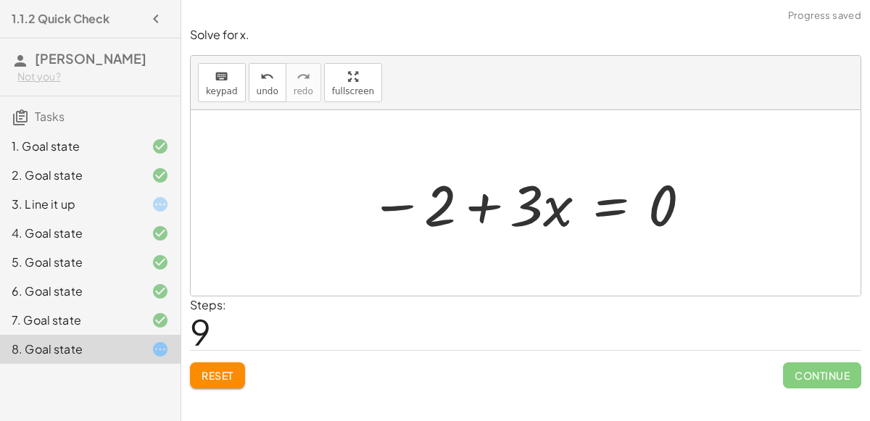
click at [393, 210] on div at bounding box center [531, 203] width 338 height 75
click at [602, 212] on div at bounding box center [531, 203] width 338 height 75
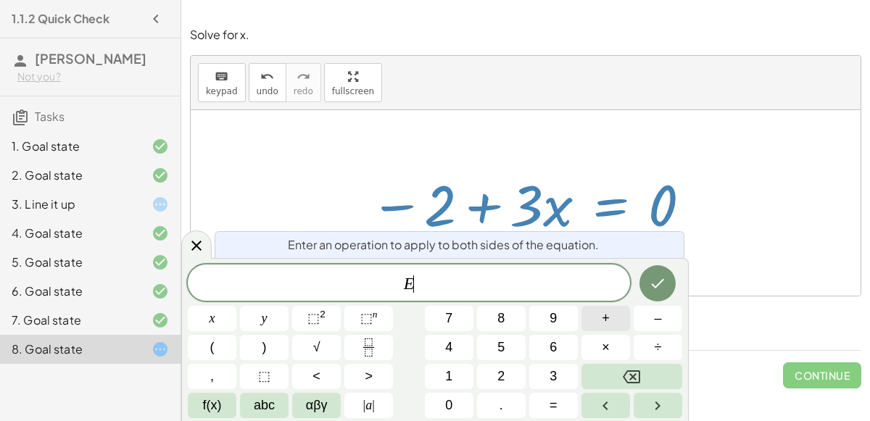
click at [611, 314] on button "+" at bounding box center [605, 318] width 49 height 25
click at [501, 370] on span "2" at bounding box center [500, 377] width 7 height 20
click at [656, 288] on icon "Done" at bounding box center [657, 283] width 13 height 9
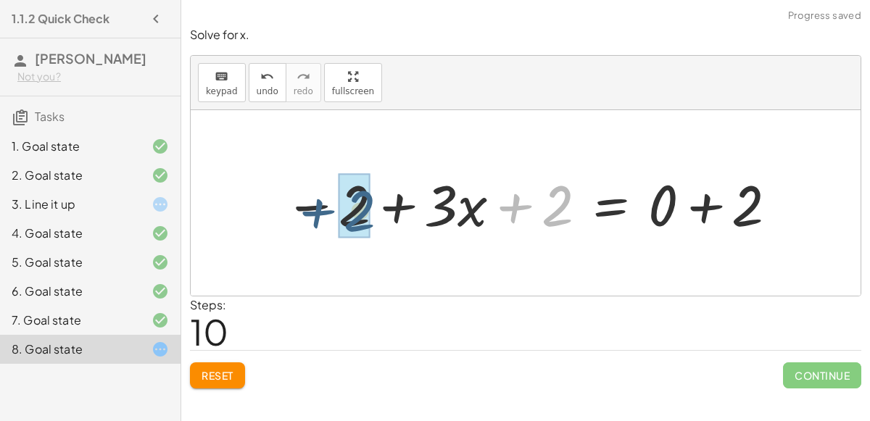
drag, startPoint x: 550, startPoint y: 209, endPoint x: 340, endPoint y: 213, distance: 210.2
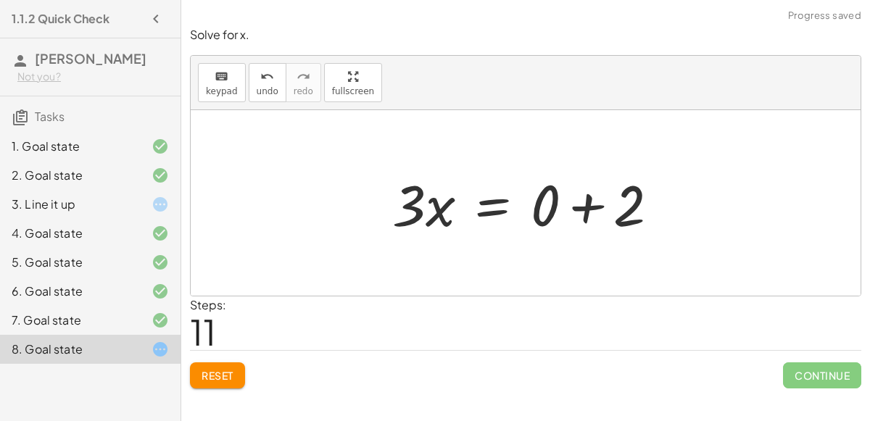
click at [585, 204] on div at bounding box center [531, 203] width 293 height 75
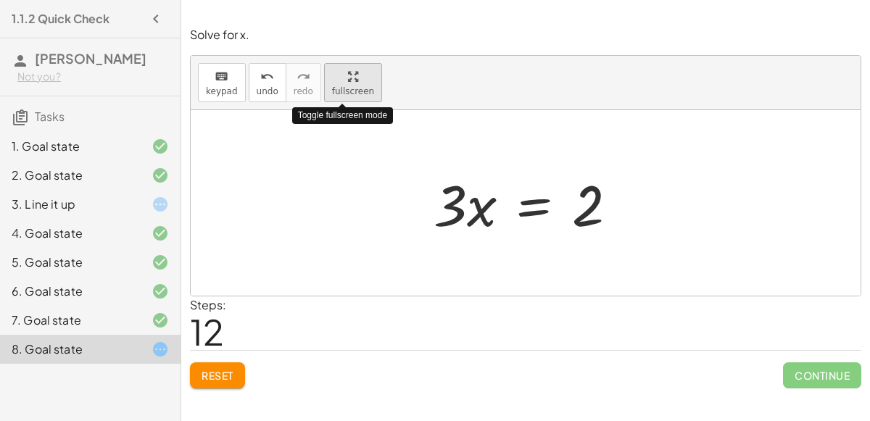
click at [349, 185] on div "keyboard keypad undo undo redo redo fullscreen Toggle fullscreen mode + · 6 · x…" at bounding box center [526, 176] width 670 height 240
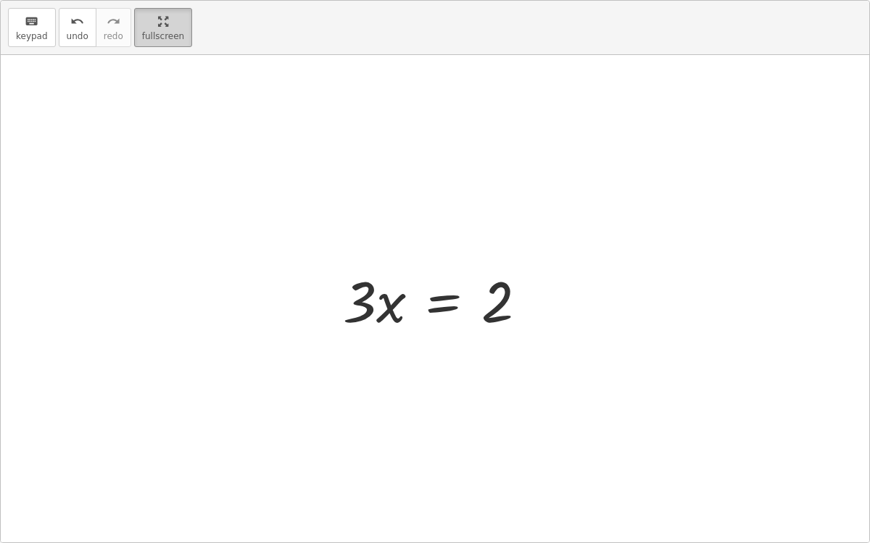
click at [149, 0] on html "1.1.2 Quick Check [PERSON_NAME] Not you? Tasks 1. Goal state 2. Goal state 3. L…" at bounding box center [435, 326] width 870 height 652
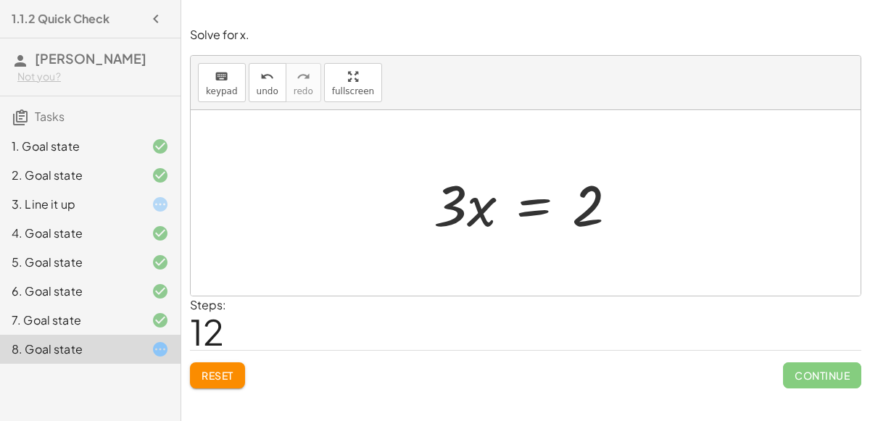
click at [529, 199] on div at bounding box center [531, 203] width 210 height 75
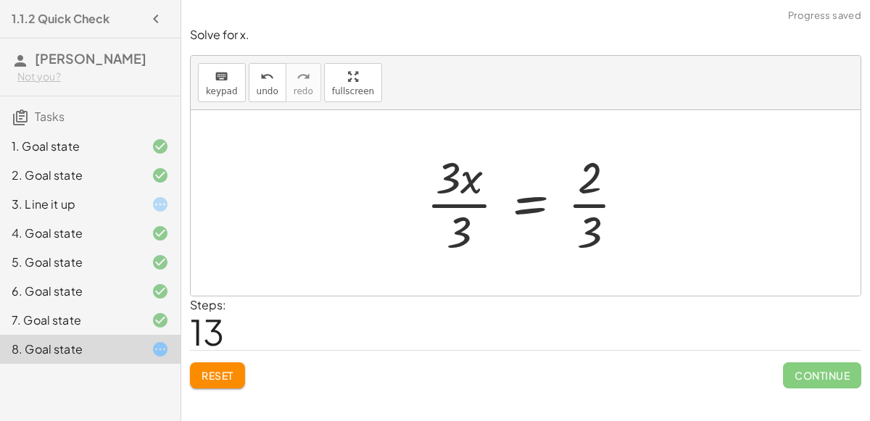
click at [449, 203] on div at bounding box center [531, 203] width 225 height 112
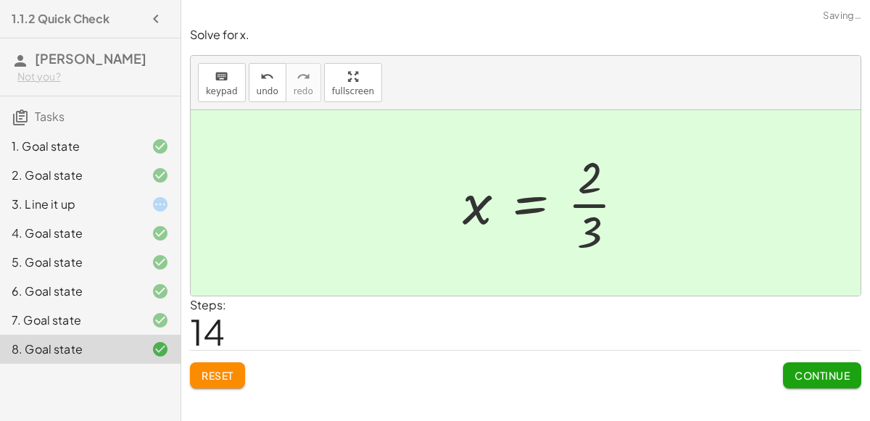
click at [587, 204] on div at bounding box center [549, 203] width 188 height 112
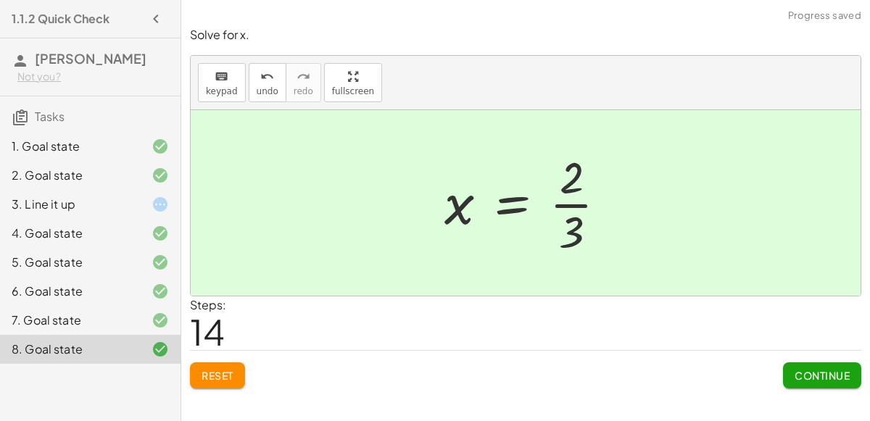
click at [838, 378] on span "Continue" at bounding box center [821, 375] width 55 height 13
